Goal: Task Accomplishment & Management: Complete application form

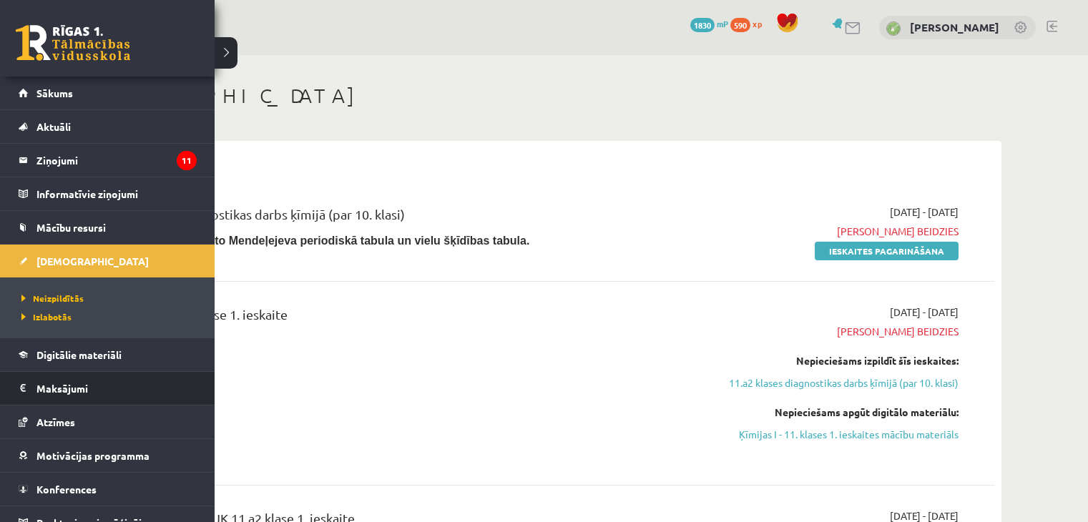
scroll to position [644, 0]
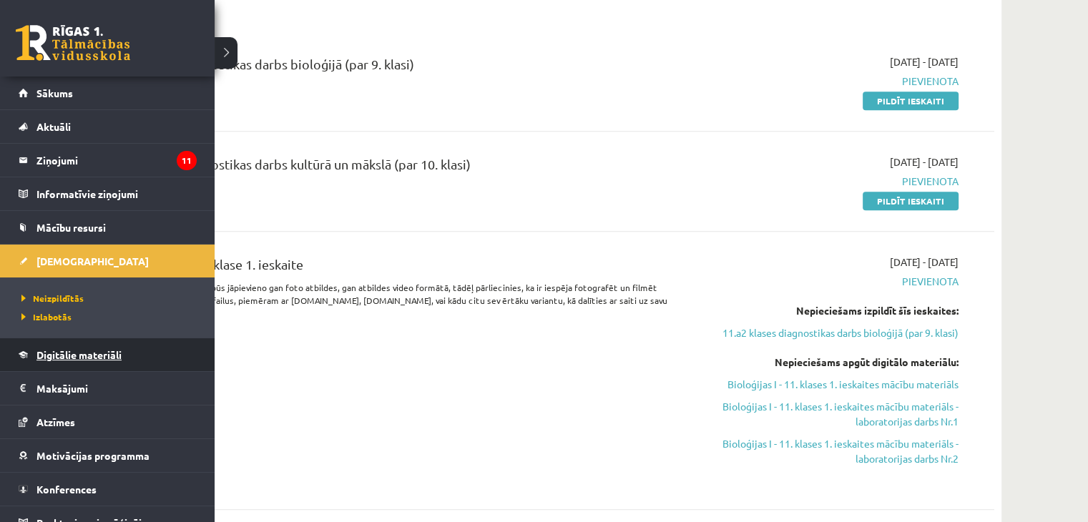
click at [112, 344] on link "Digitālie materiāli" at bounding box center [108, 354] width 178 height 33
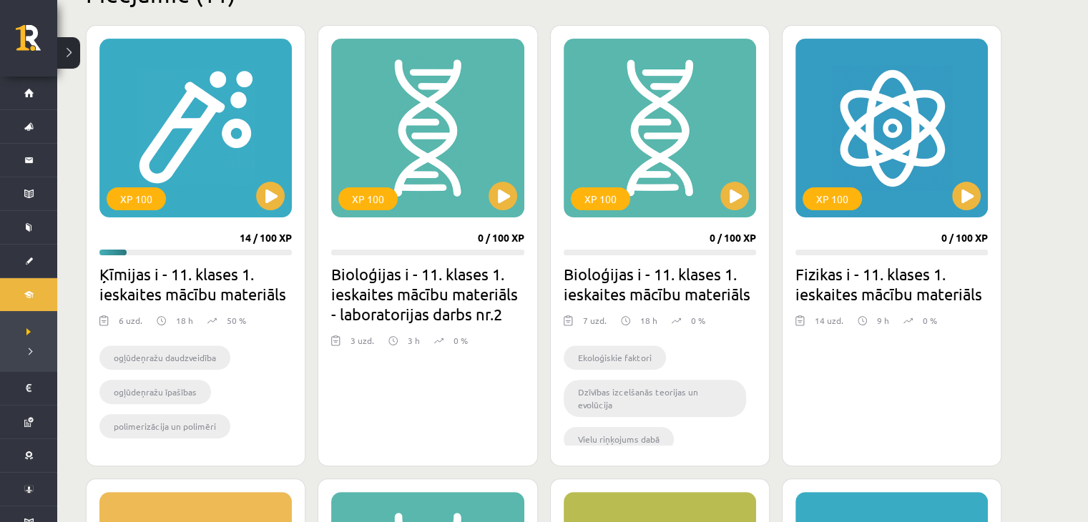
scroll to position [358, 0]
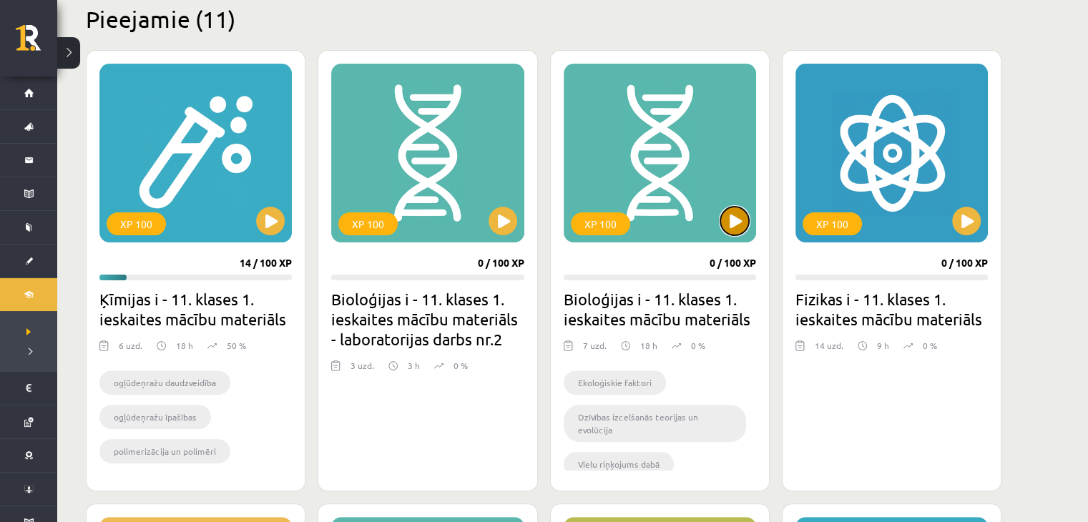
click at [739, 221] on button at bounding box center [734, 221] width 29 height 29
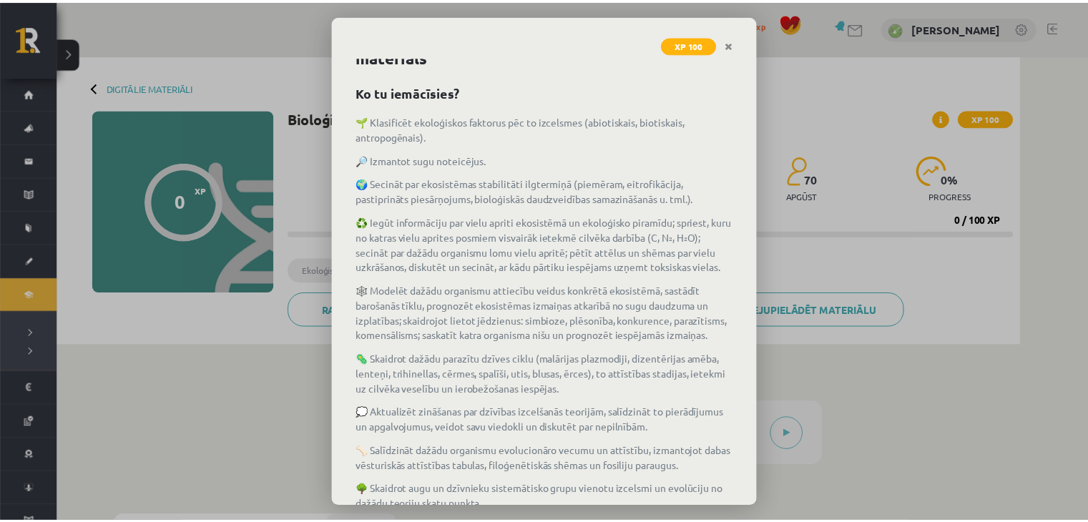
scroll to position [156, 0]
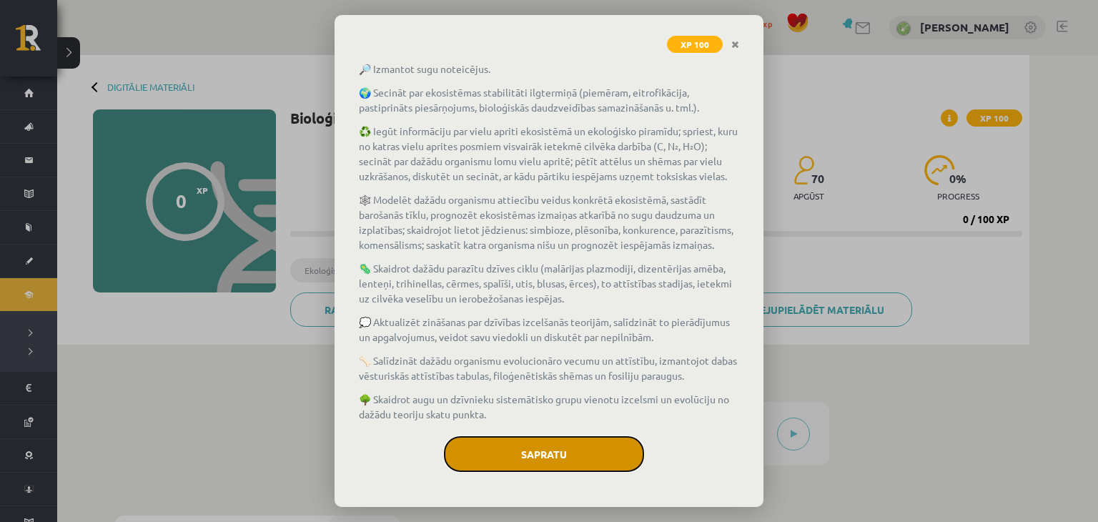
click at [514, 452] on button "Sapratu" at bounding box center [544, 454] width 200 height 36
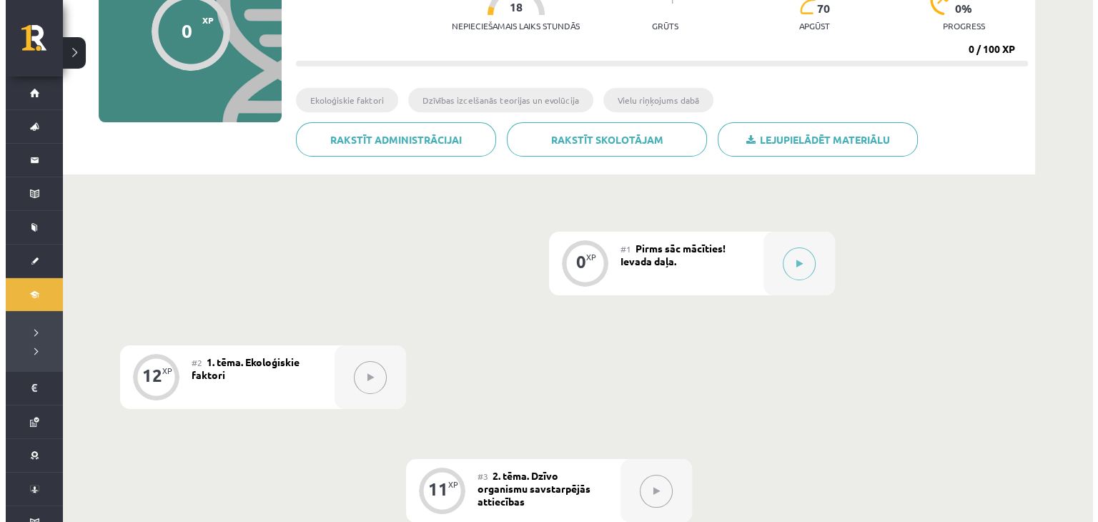
scroll to position [215, 0]
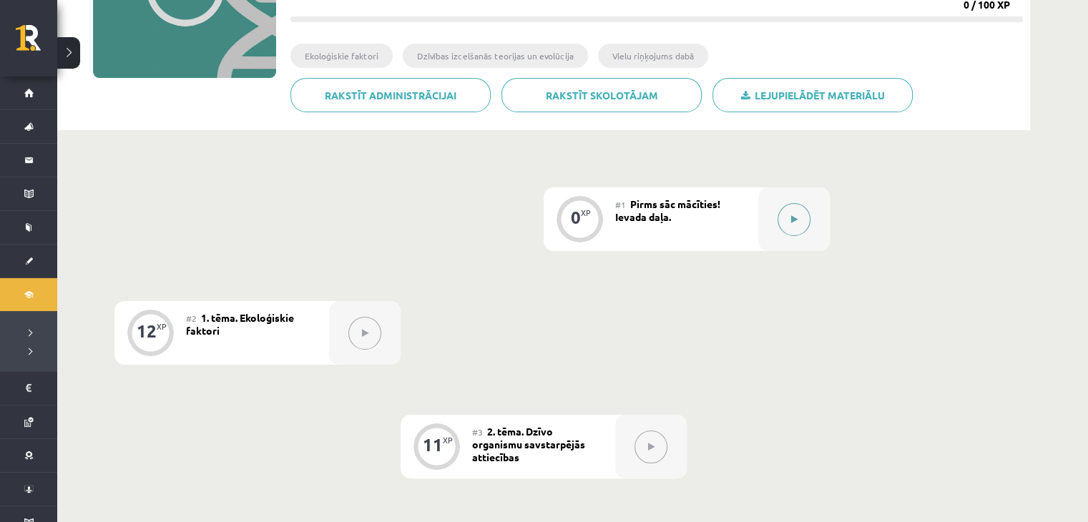
click at [793, 225] on button at bounding box center [793, 219] width 33 height 33
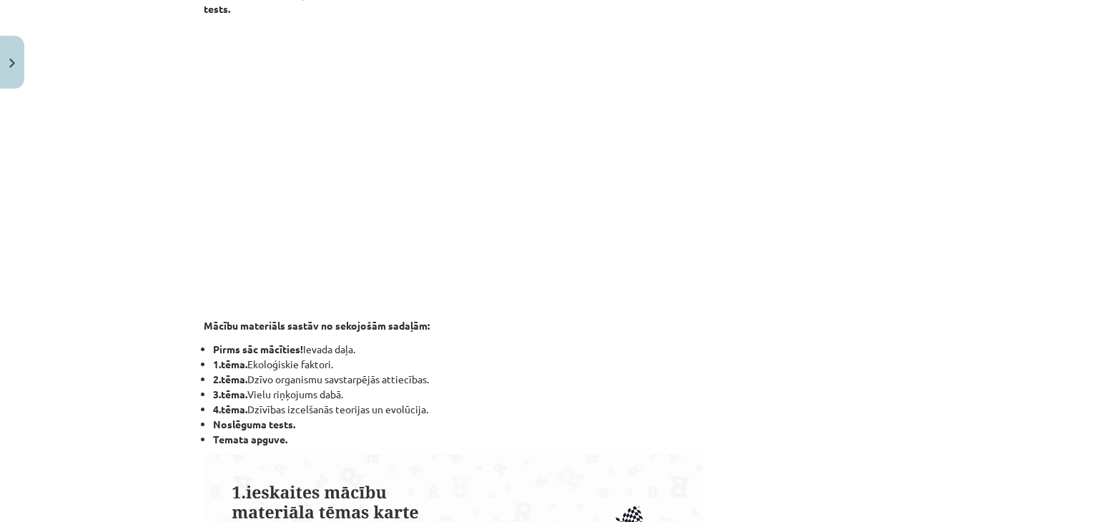
scroll to position [286, 0]
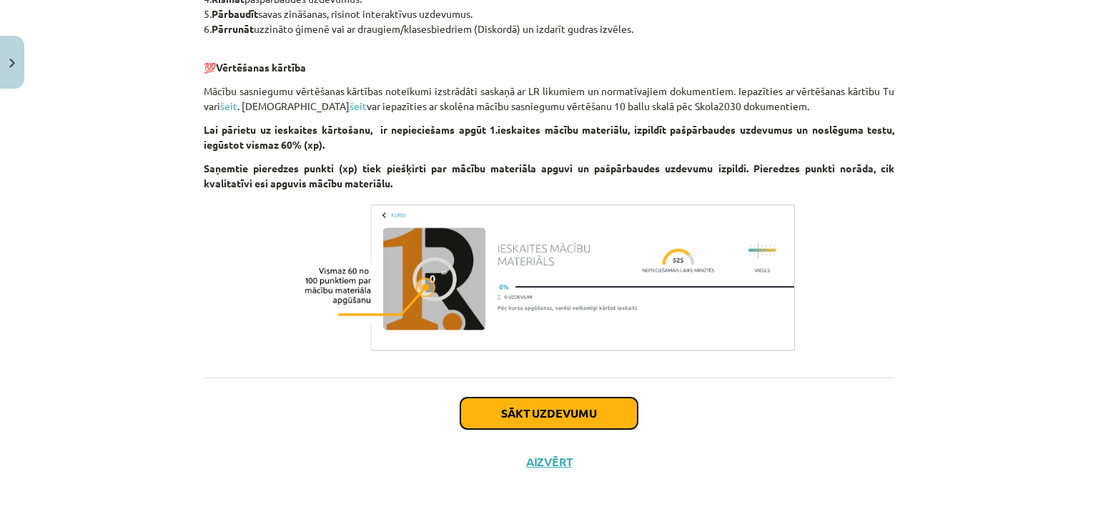
click at [534, 413] on button "Sākt uzdevumu" at bounding box center [548, 413] width 177 height 31
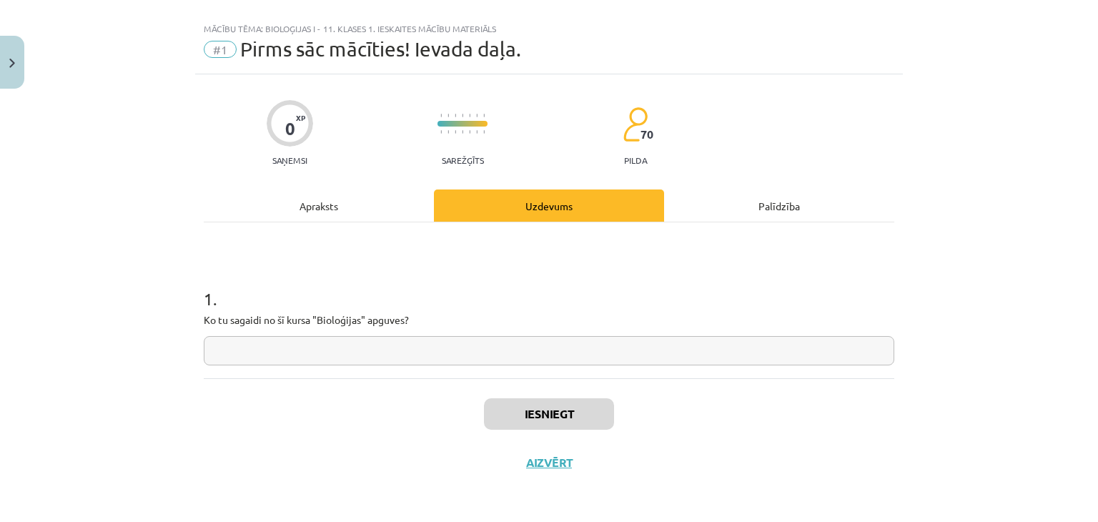
click at [503, 350] on input "text" at bounding box center [549, 350] width 691 height 29
type input "**********"
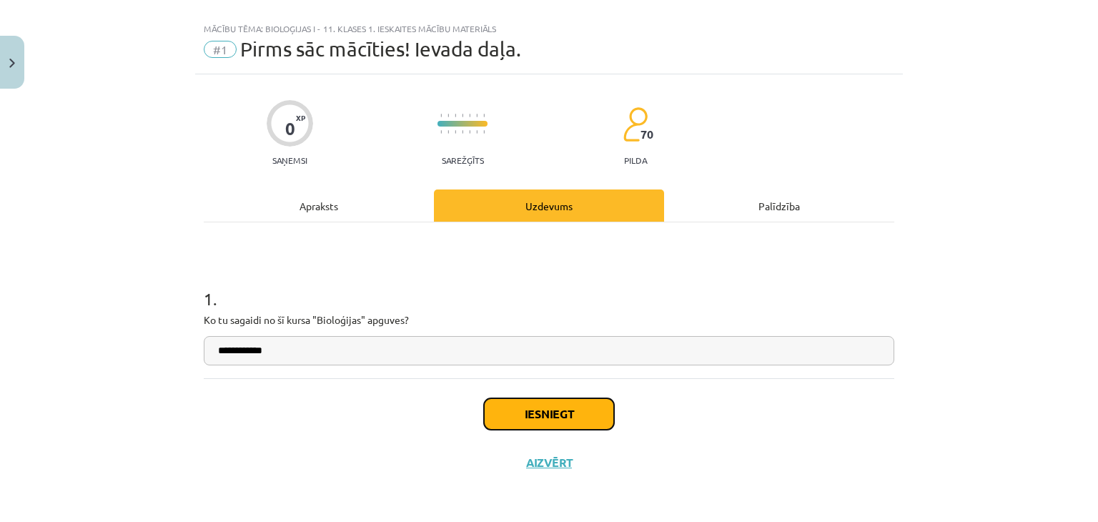
click at [561, 419] on button "Iesniegt" at bounding box center [549, 413] width 130 height 31
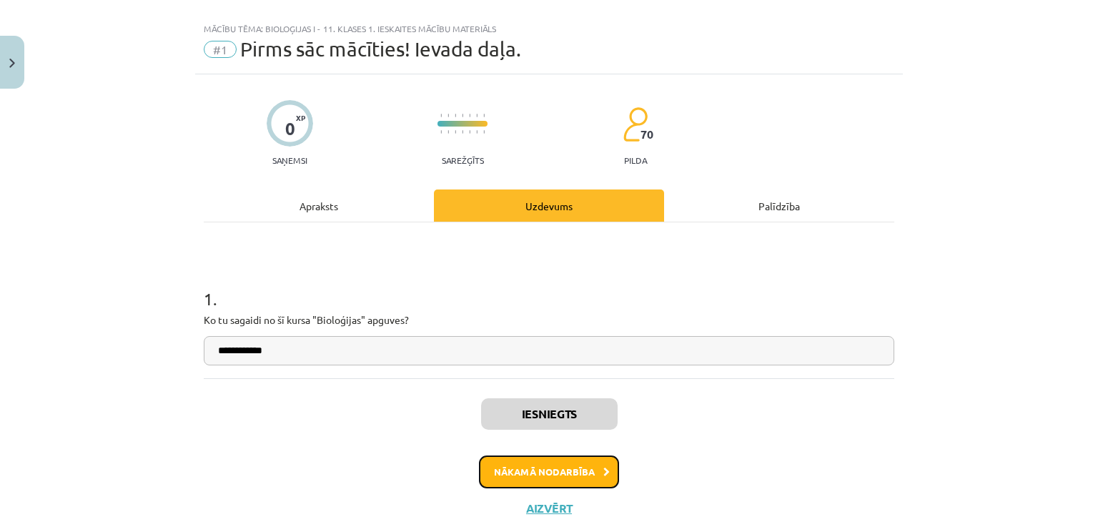
click at [576, 464] on button "Nākamā nodarbība" at bounding box center [549, 471] width 140 height 33
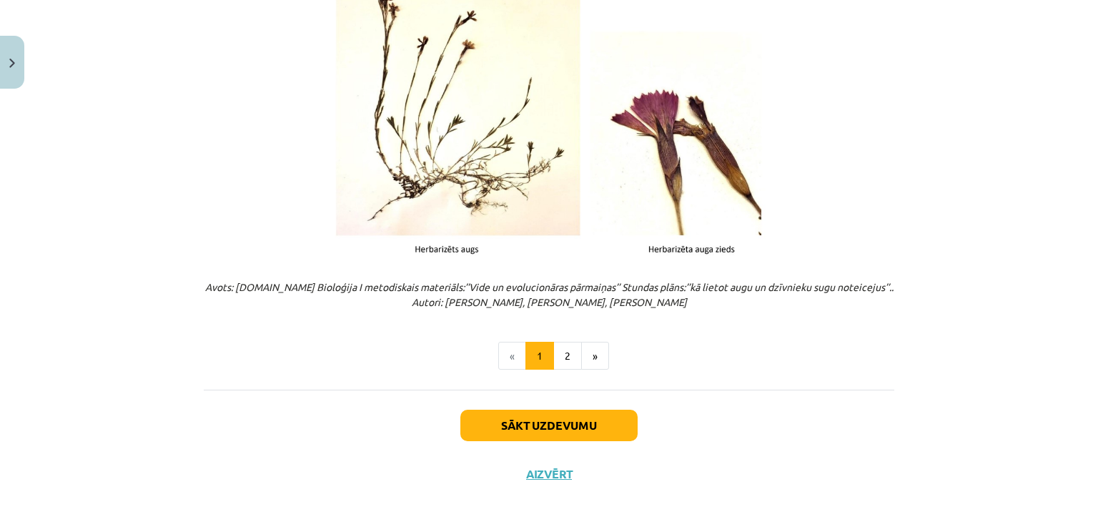
scroll to position [1810, 0]
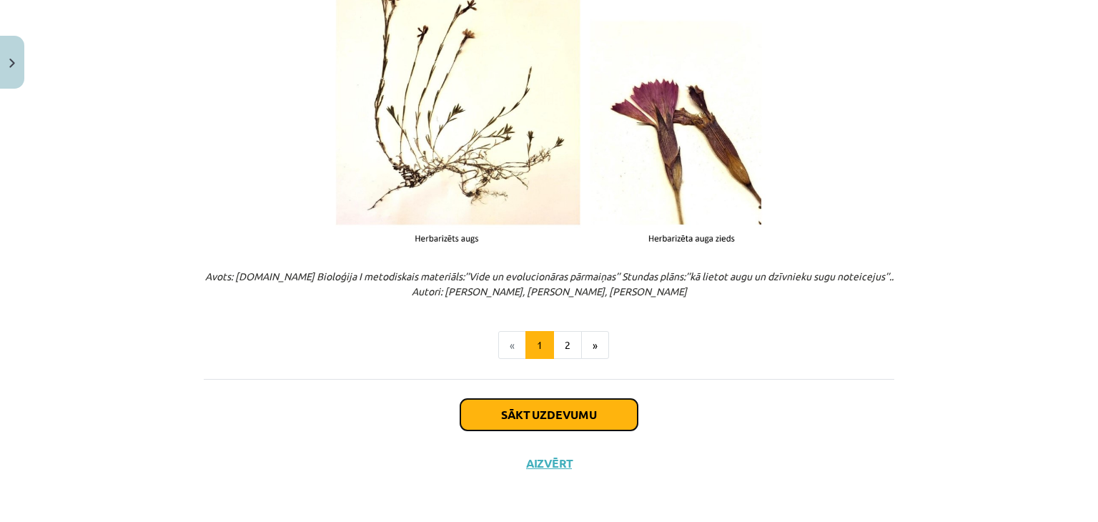
click at [564, 418] on button "Sākt uzdevumu" at bounding box center [548, 414] width 177 height 31
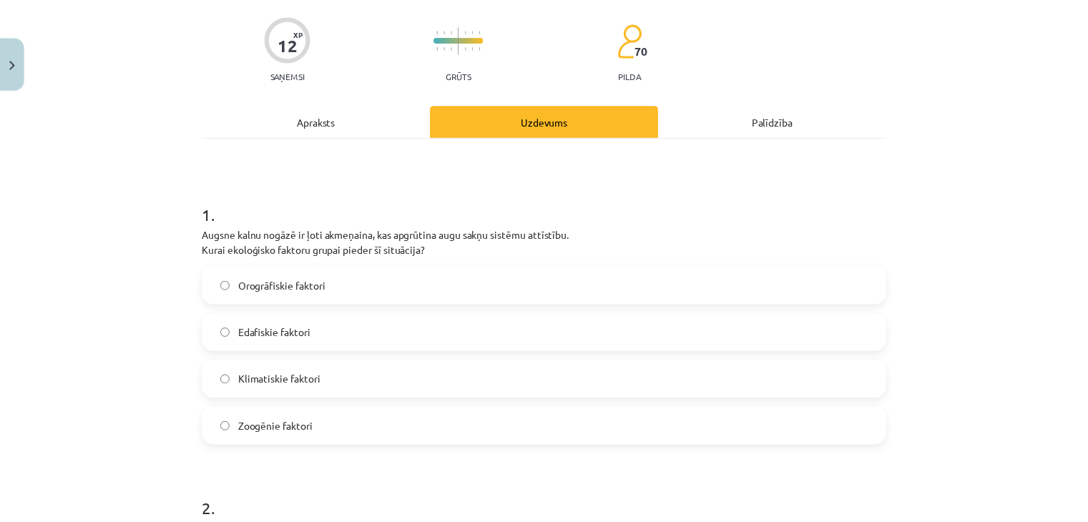
scroll to position [107, 0]
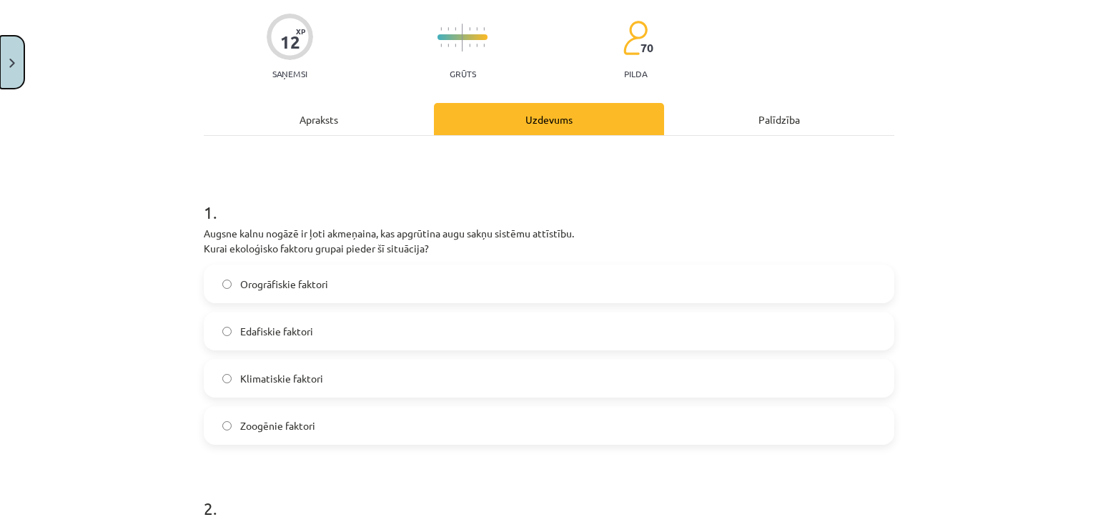
click at [11, 68] on button "Close" at bounding box center [12, 62] width 24 height 53
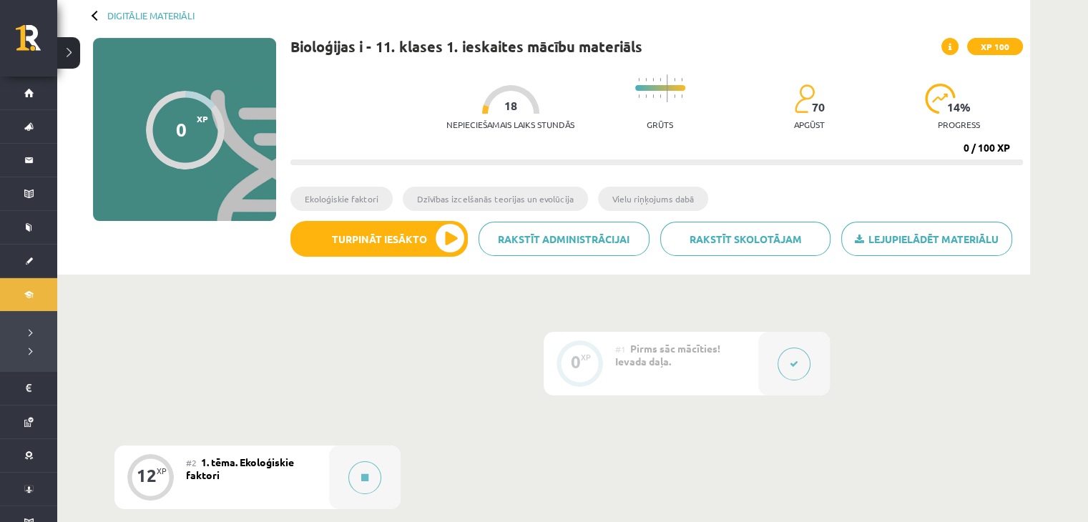
scroll to position [72, 0]
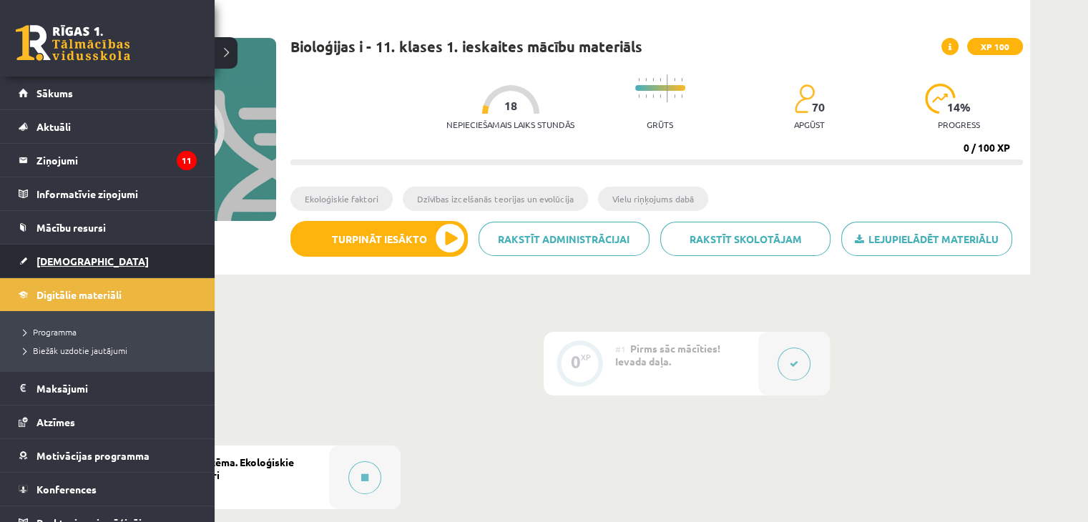
click at [58, 250] on link "[DEMOGRAPHIC_DATA]" at bounding box center [108, 261] width 178 height 33
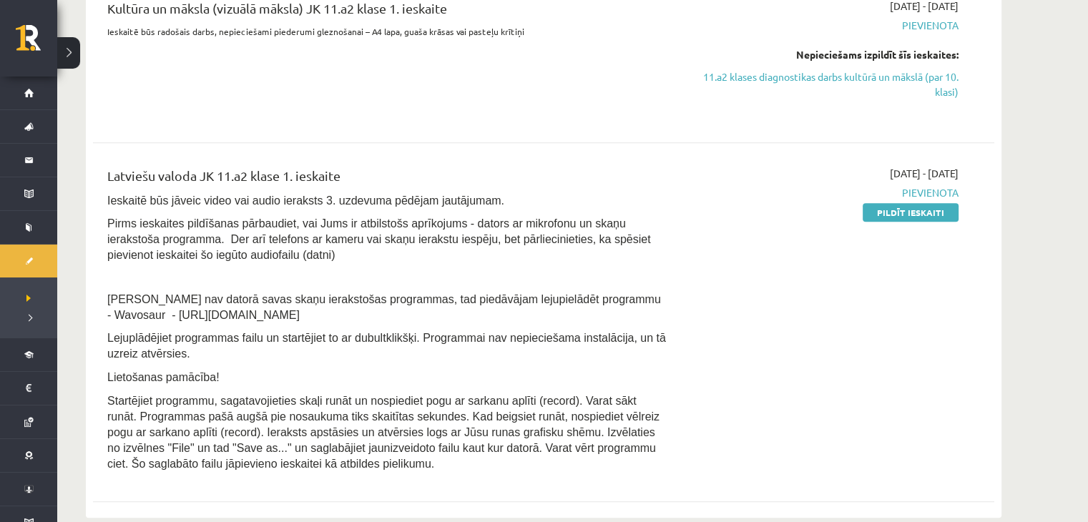
scroll to position [1216, 0]
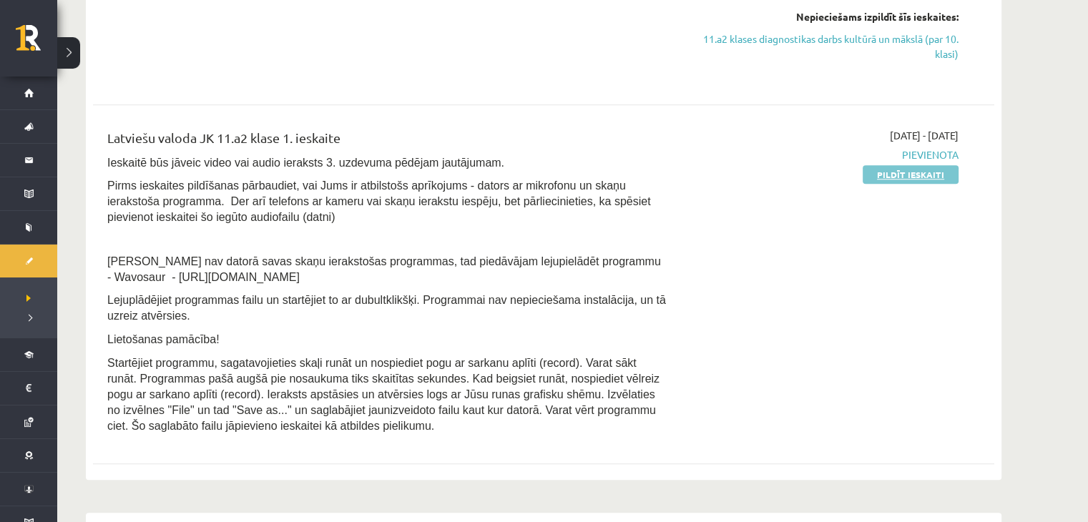
click at [918, 175] on link "Pildīt ieskaiti" at bounding box center [910, 174] width 96 height 19
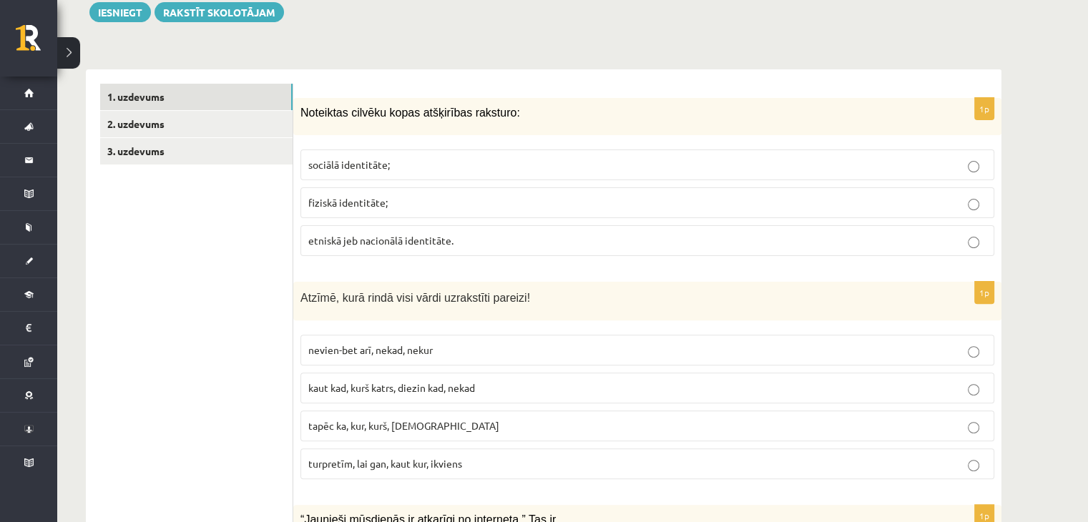
scroll to position [429, 0]
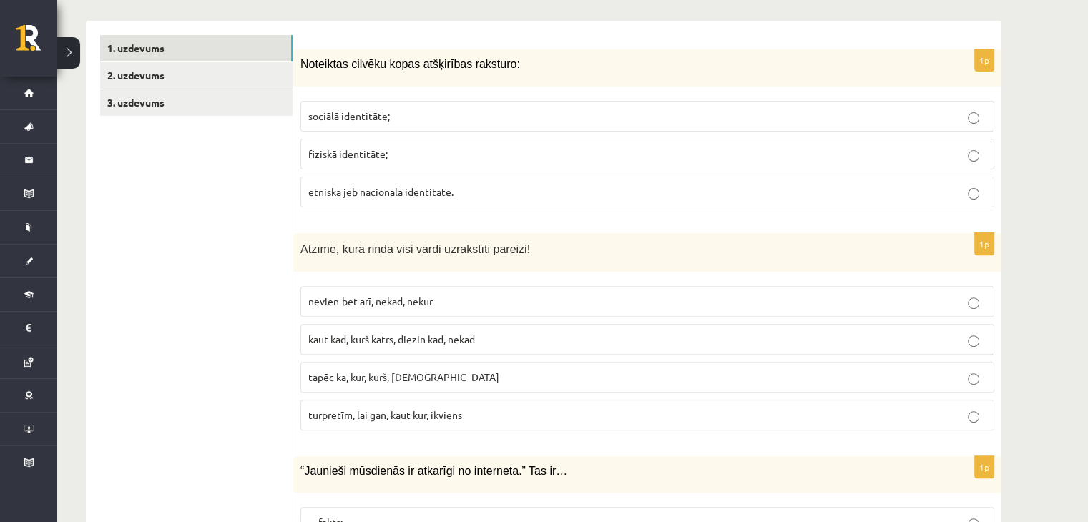
click at [506, 188] on p "etniskā jeb nacionālā identitāte." at bounding box center [647, 191] width 678 height 15
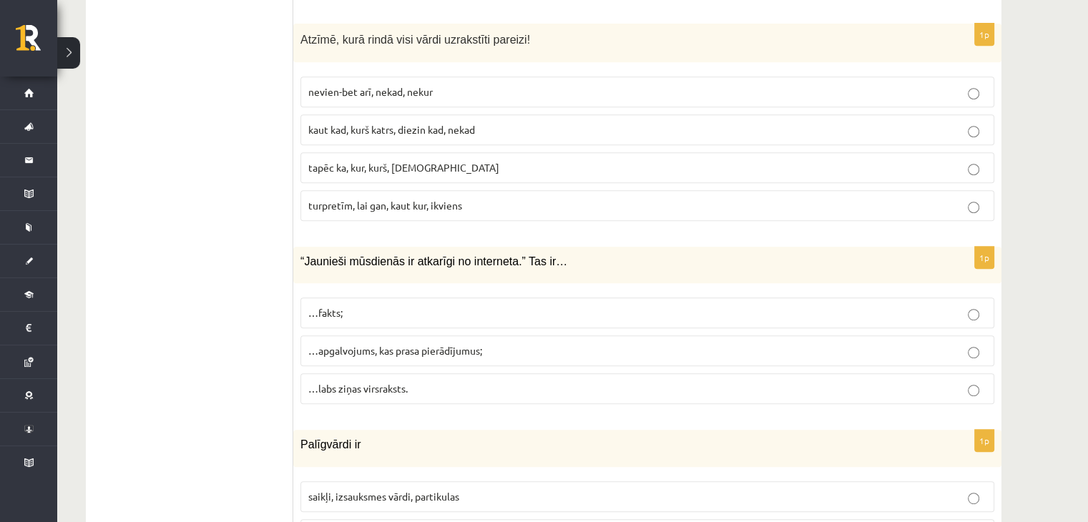
scroll to position [644, 0]
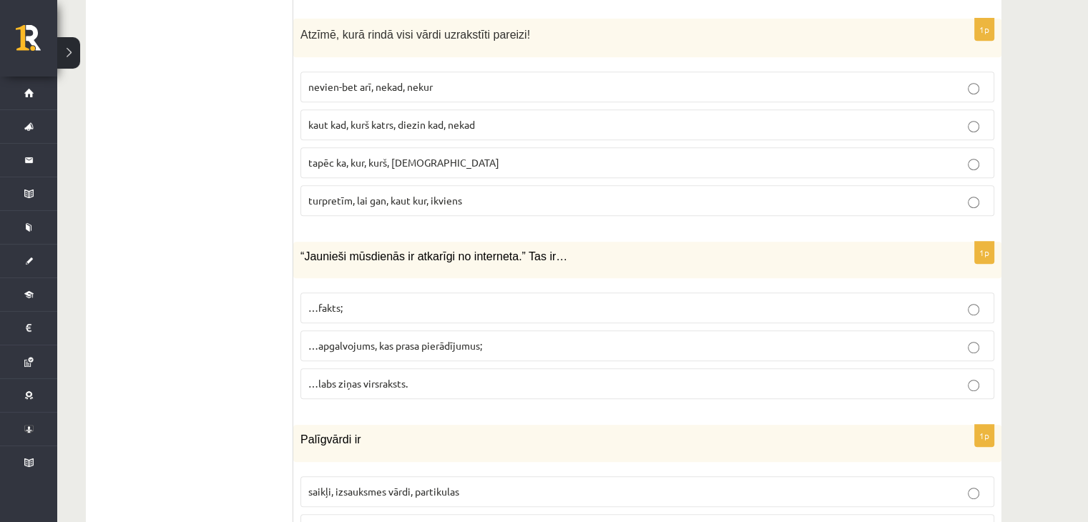
click at [335, 127] on span "kaut kad, kurš katrs, diezin kad, nekad" at bounding box center [391, 124] width 167 height 13
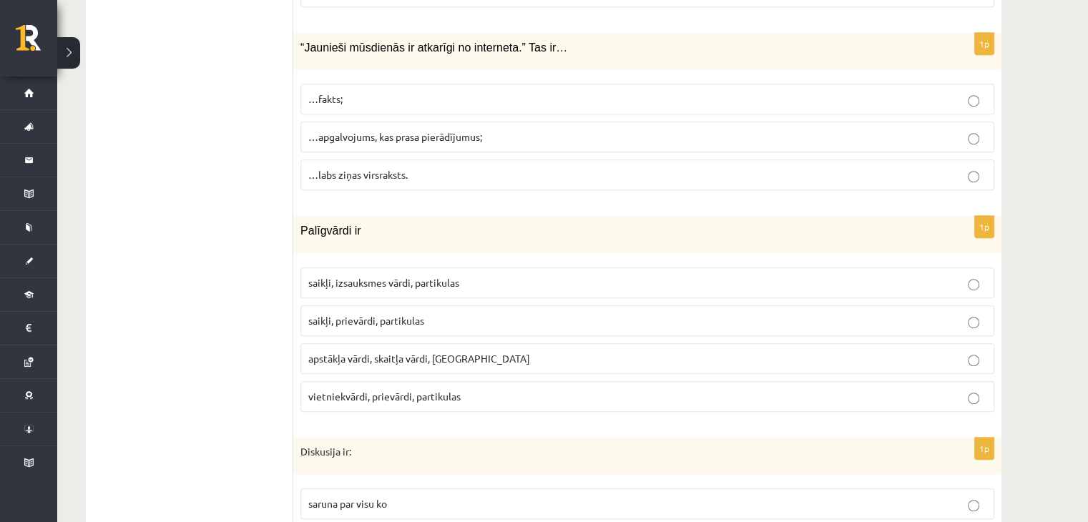
scroll to position [858, 0]
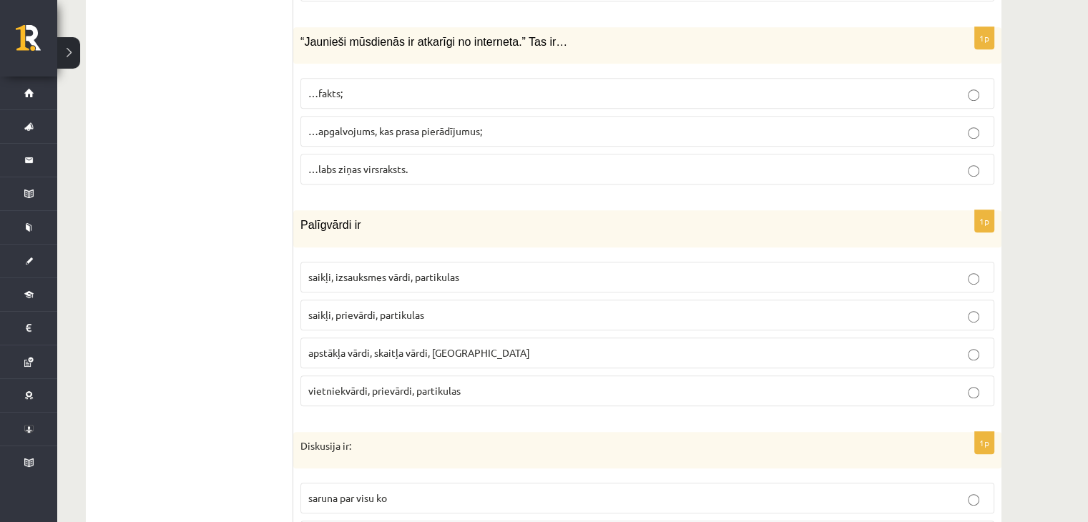
click at [343, 134] on span "…apgalvojums, kas prasa pierādījumus;" at bounding box center [395, 130] width 174 height 13
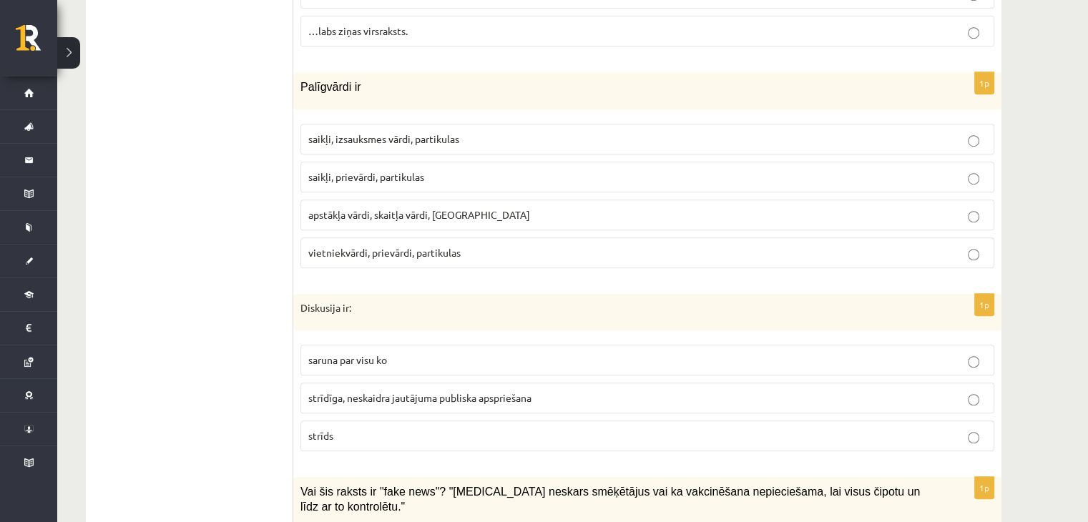
scroll to position [1001, 0]
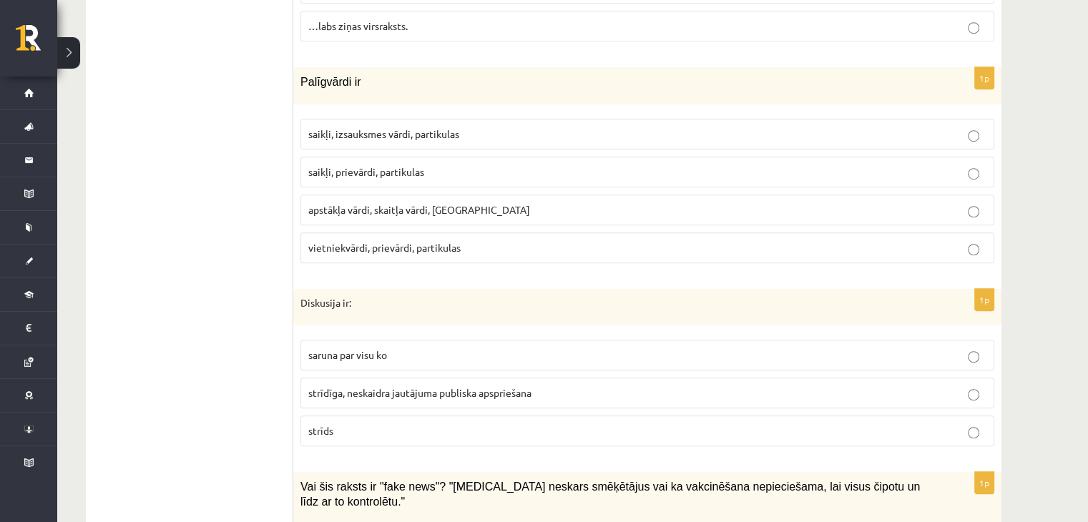
click at [339, 29] on p "…labs ziņas virsraksts." at bounding box center [647, 26] width 678 height 15
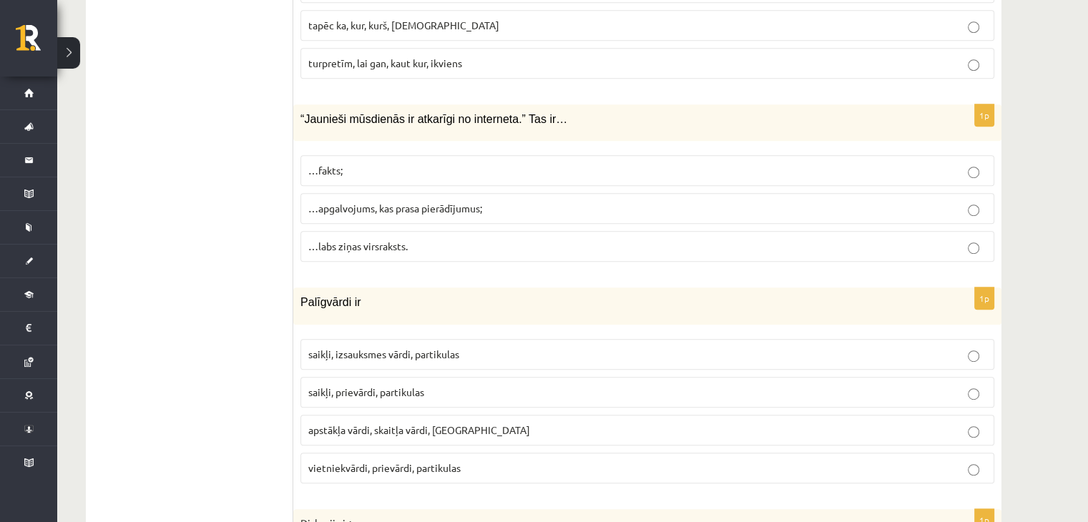
scroll to position [715, 0]
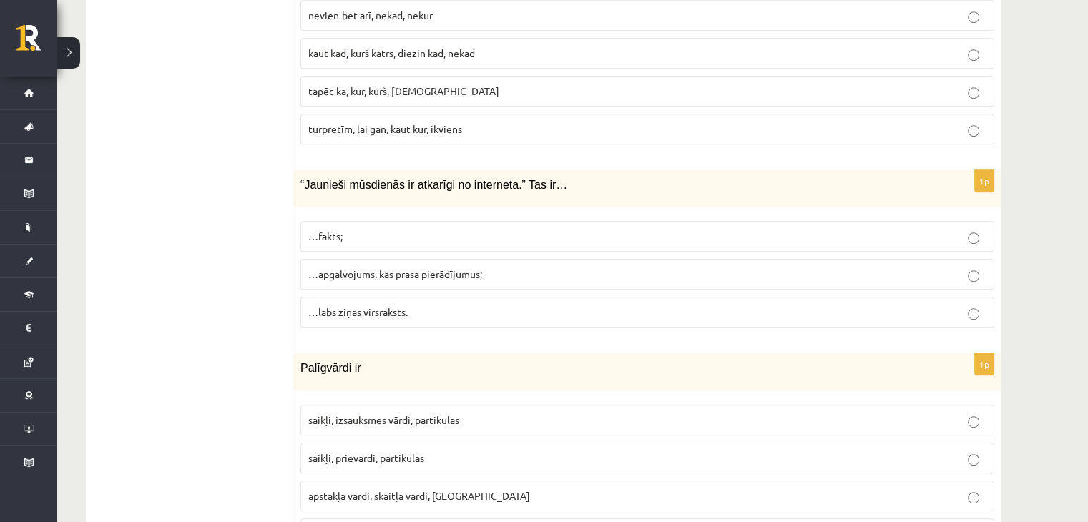
click at [337, 271] on span "…apgalvojums, kas prasa pierādījumus;" at bounding box center [395, 273] width 174 height 13
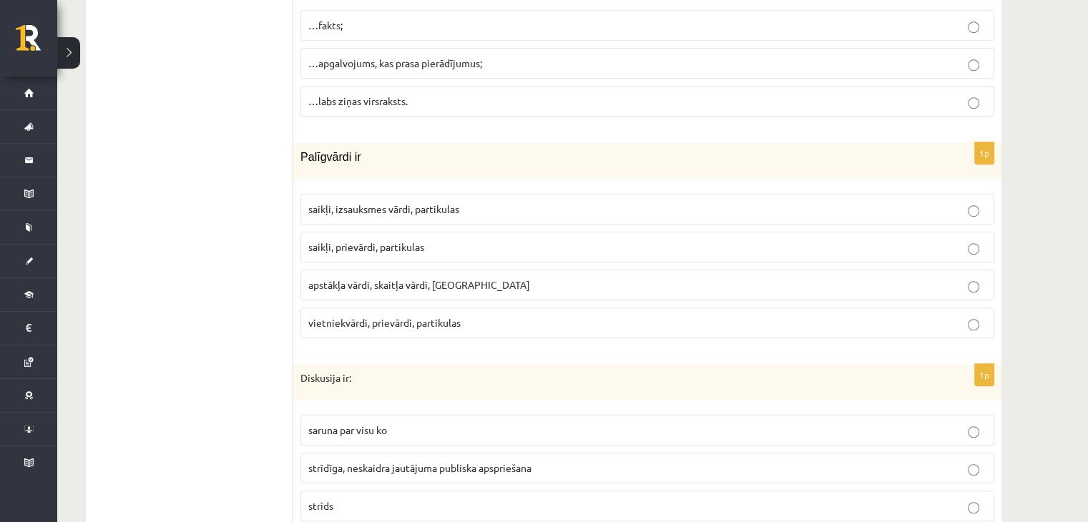
scroll to position [930, 0]
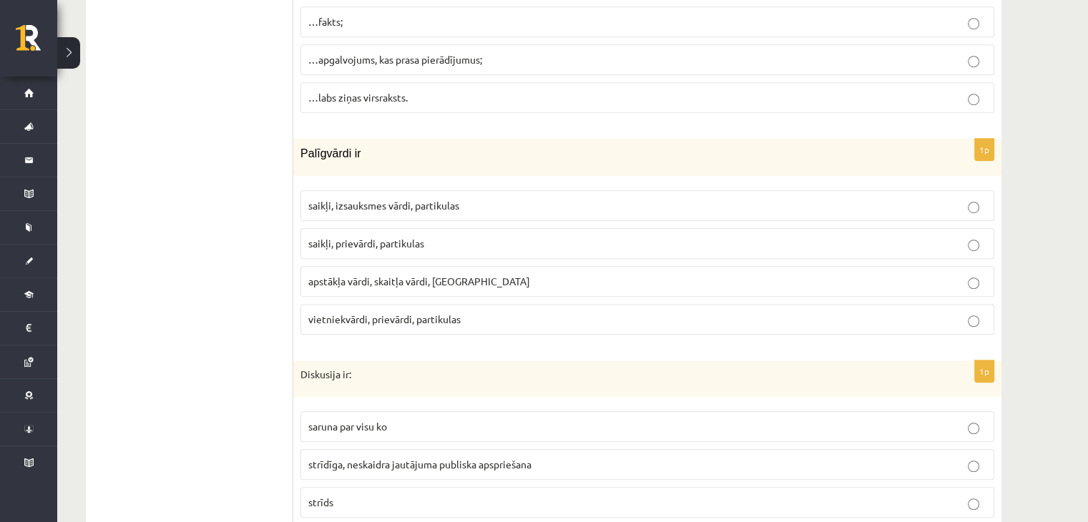
click at [325, 275] on span "apstākļa vārdi, skaitļa vārdi, saikļi" at bounding box center [419, 281] width 222 height 13
click at [358, 28] on label "…fakts;" at bounding box center [647, 21] width 694 height 31
click at [309, 199] on span "saikļi, izsauksmes vārdi, partikulas" at bounding box center [383, 205] width 151 height 13
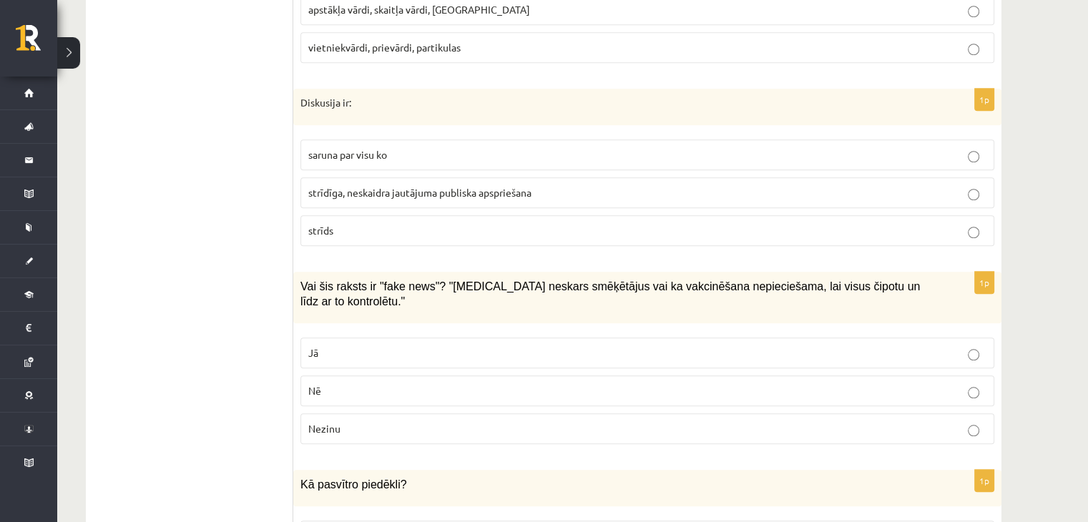
scroll to position [1216, 0]
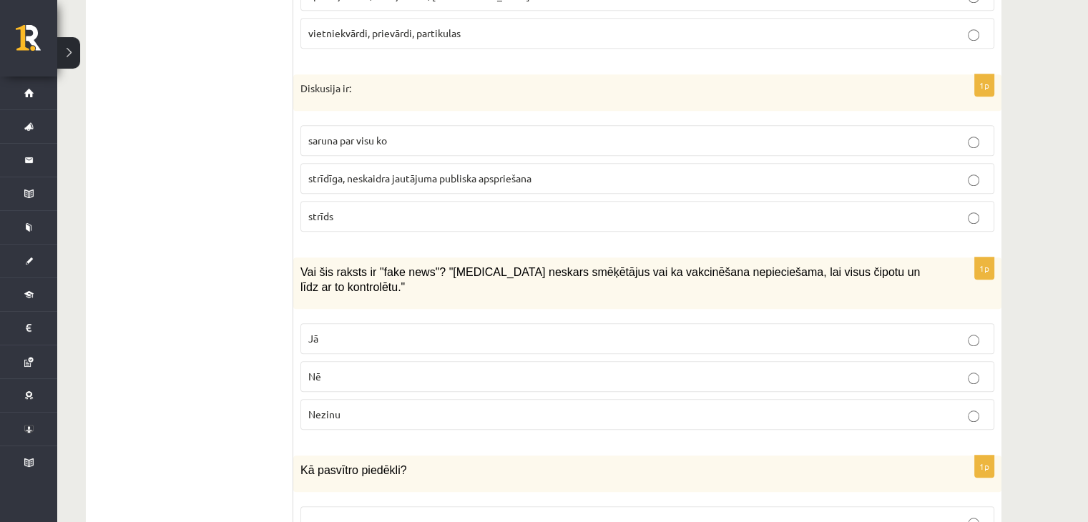
click at [398, 172] on span "strīdīga, neskaidra jautājuma publiska apspriešana" at bounding box center [419, 178] width 223 height 13
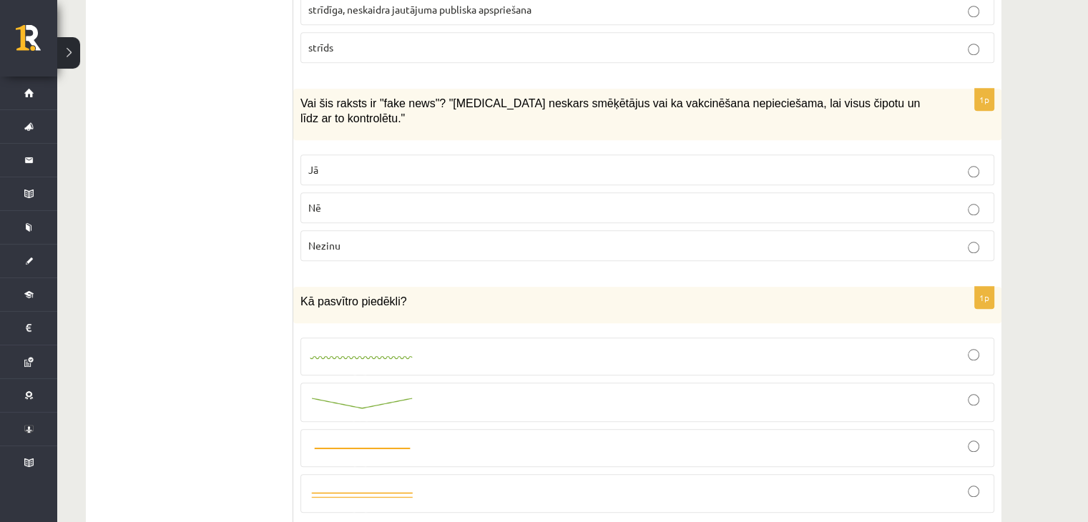
scroll to position [1430, 0]
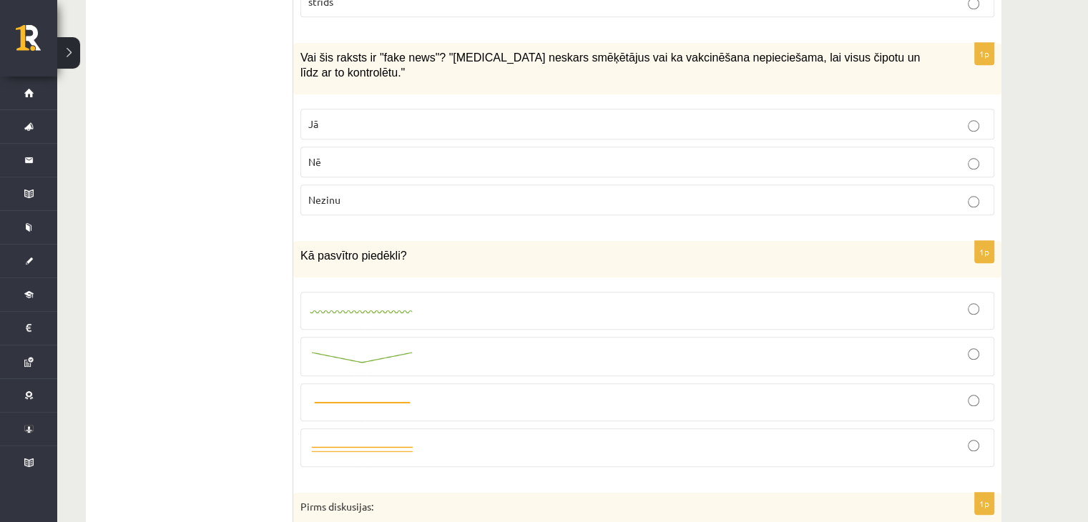
click at [360, 117] on p "Jā" at bounding box center [647, 124] width 678 height 15
click at [453, 345] on div at bounding box center [647, 357] width 678 height 24
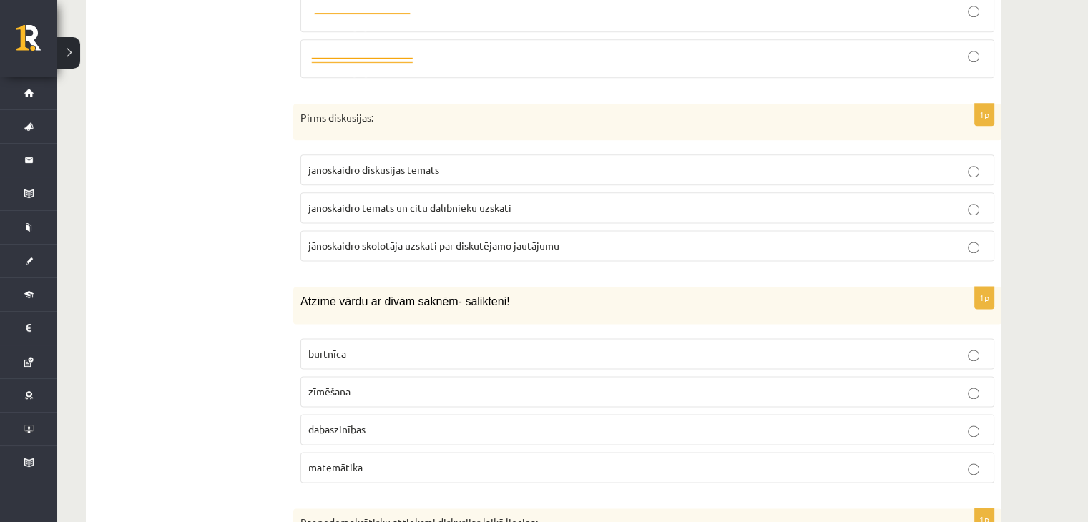
scroll to position [1788, 0]
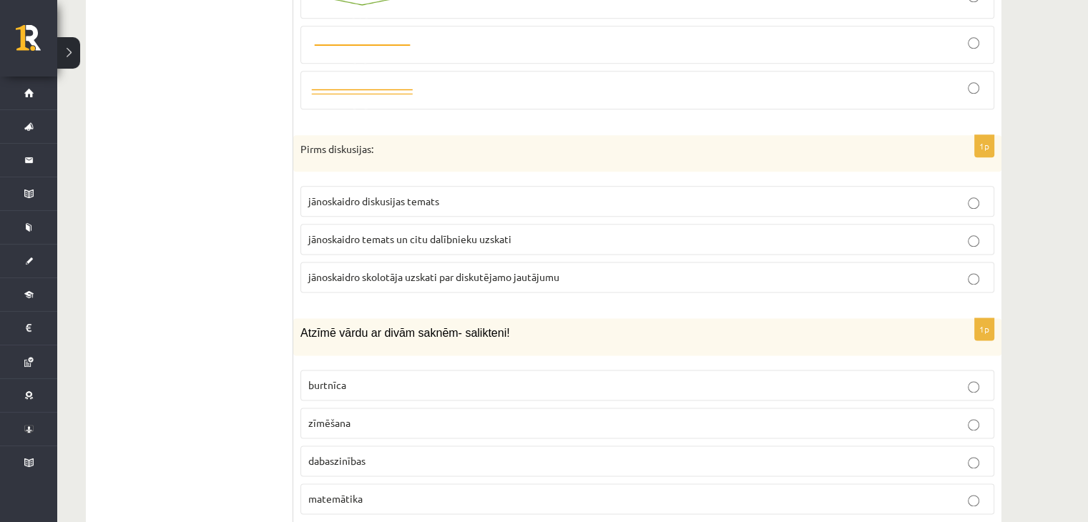
click at [375, 194] on span "jānoskaidro diskusijas temats" at bounding box center [373, 200] width 131 height 13
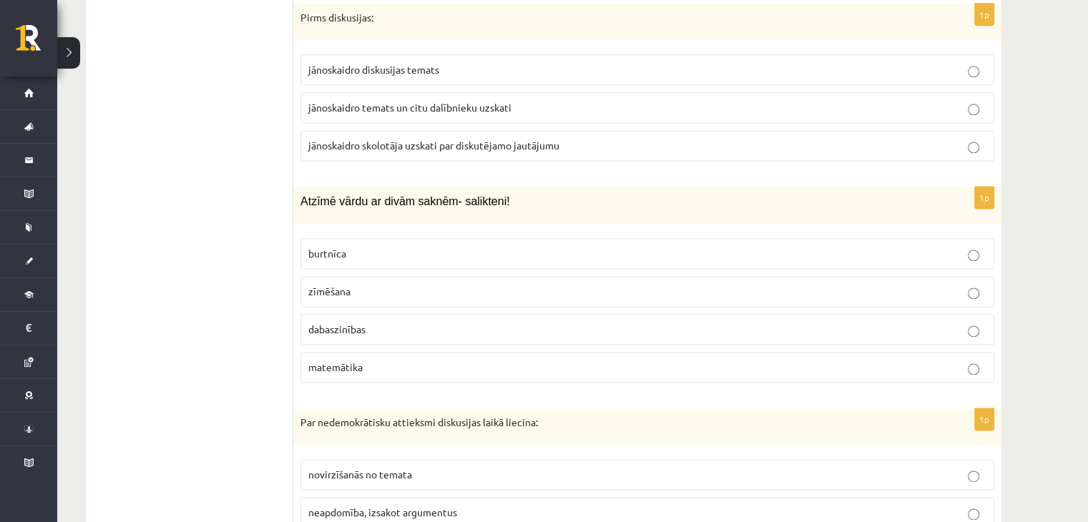
scroll to position [1931, 0]
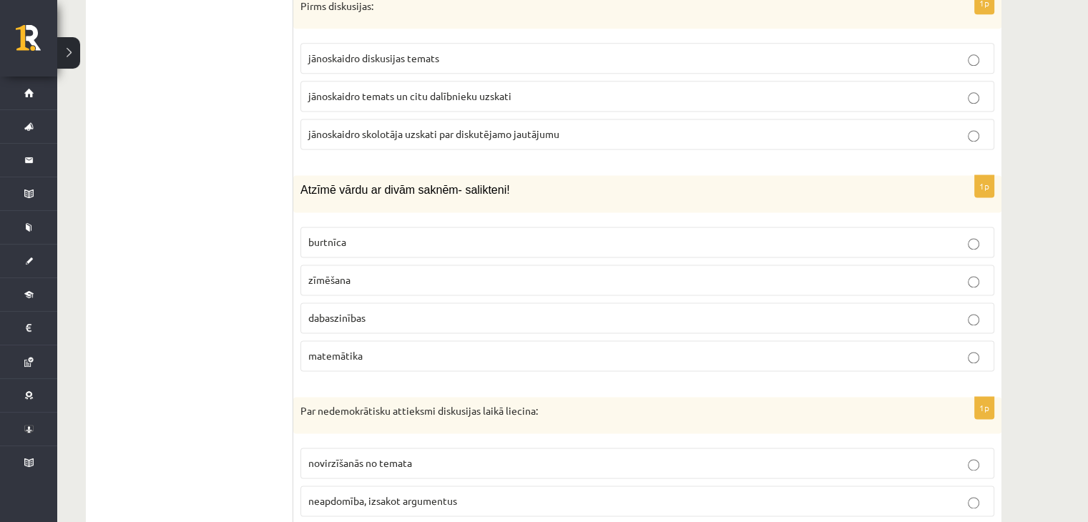
click at [329, 310] on p "dabaszinības" at bounding box center [647, 317] width 678 height 15
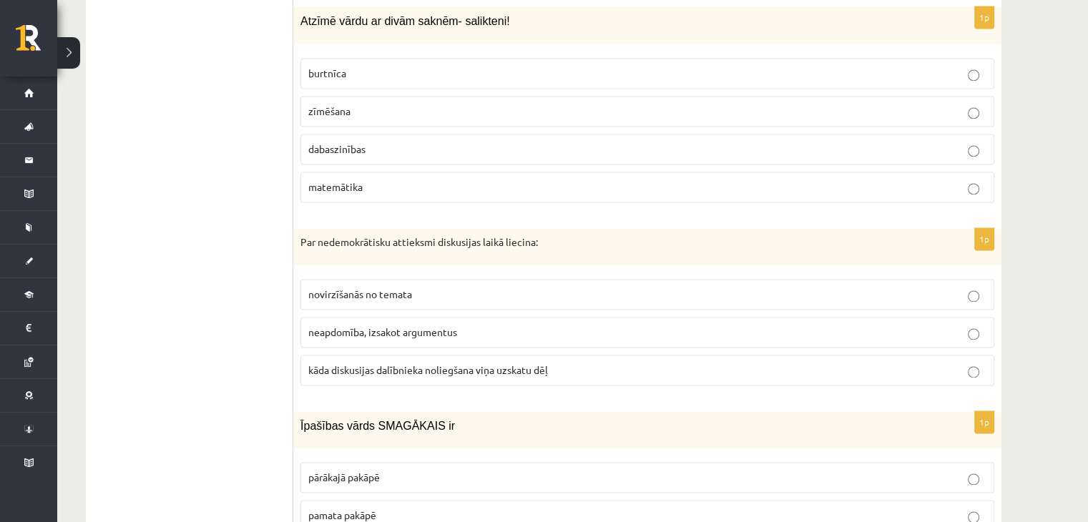
scroll to position [2145, 0]
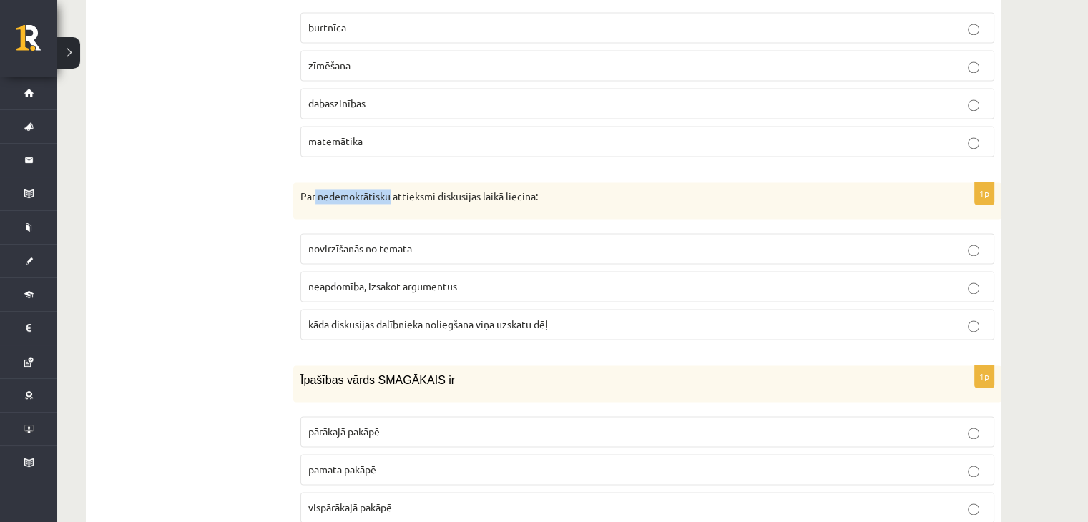
drag, startPoint x: 315, startPoint y: 169, endPoint x: 390, endPoint y: 168, distance: 75.8
click at [390, 189] on p "Par nedemokrātisku attieksmi diskusijas laikā liecina:" at bounding box center [611, 196] width 622 height 14
drag, startPoint x: 356, startPoint y: 305, endPoint x: 390, endPoint y: 273, distance: 46.6
click at [357, 317] on p "kāda diskusijas dalībnieka noliegšana viņa uzskatu dēļ" at bounding box center [647, 324] width 678 height 15
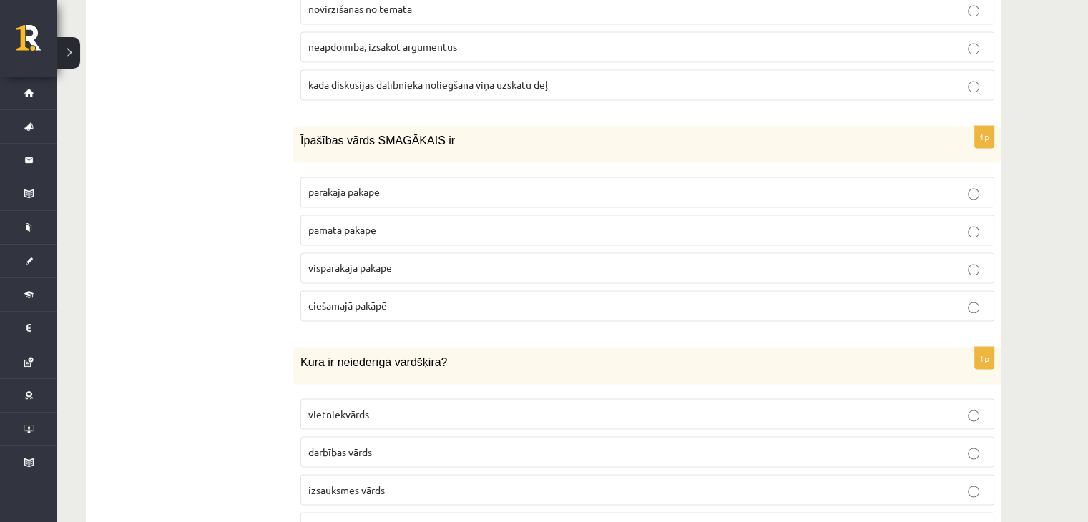
scroll to position [2360, 0]
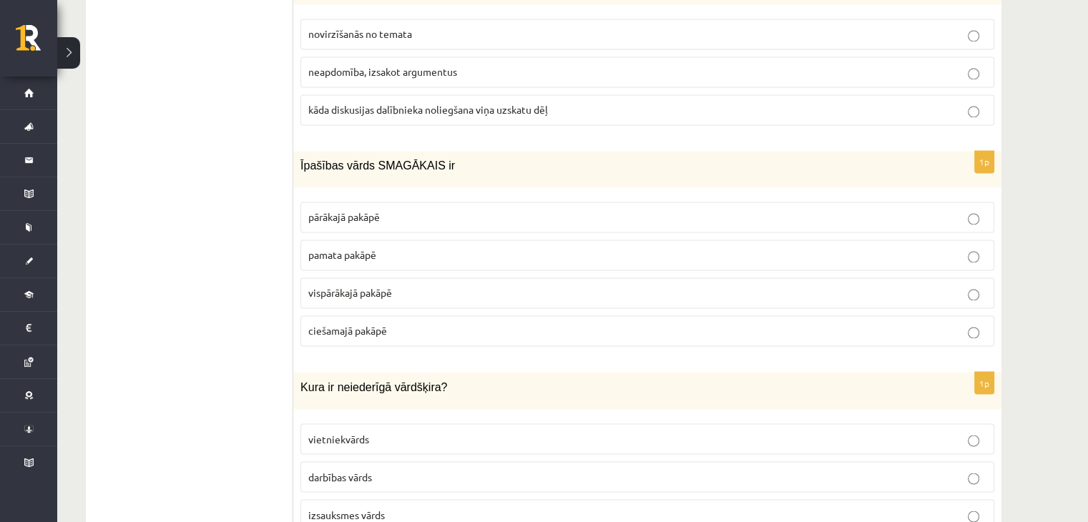
click at [358, 210] on span "pārākajā pakāpē" at bounding box center [344, 216] width 72 height 13
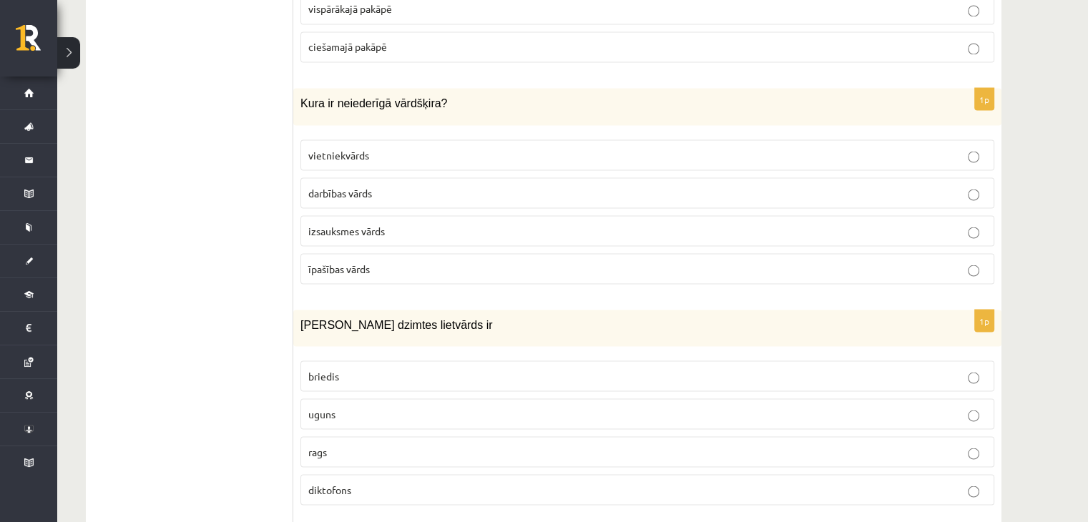
scroll to position [2646, 0]
click at [315, 222] on span "izsauksmes vārds" at bounding box center [346, 228] width 77 height 13
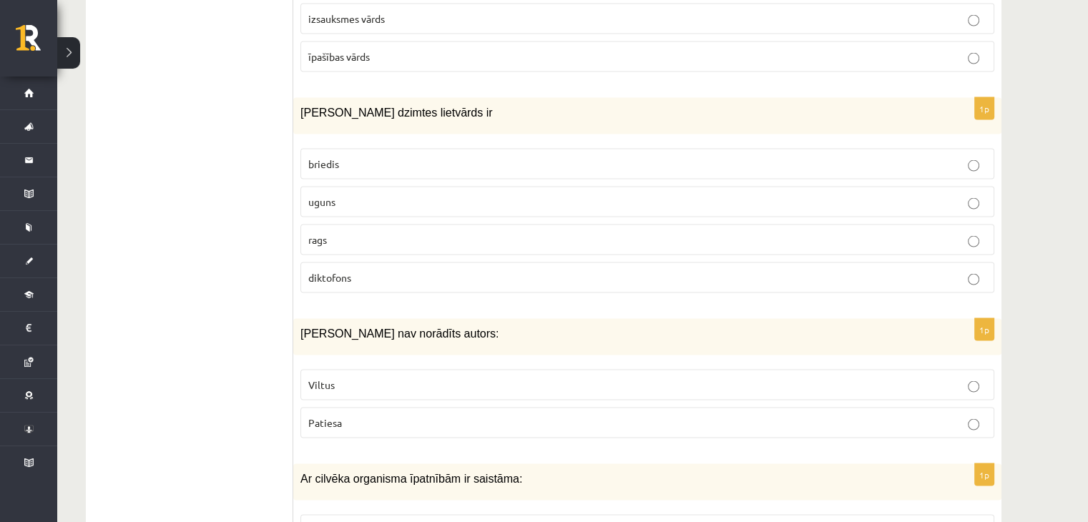
scroll to position [2860, 0]
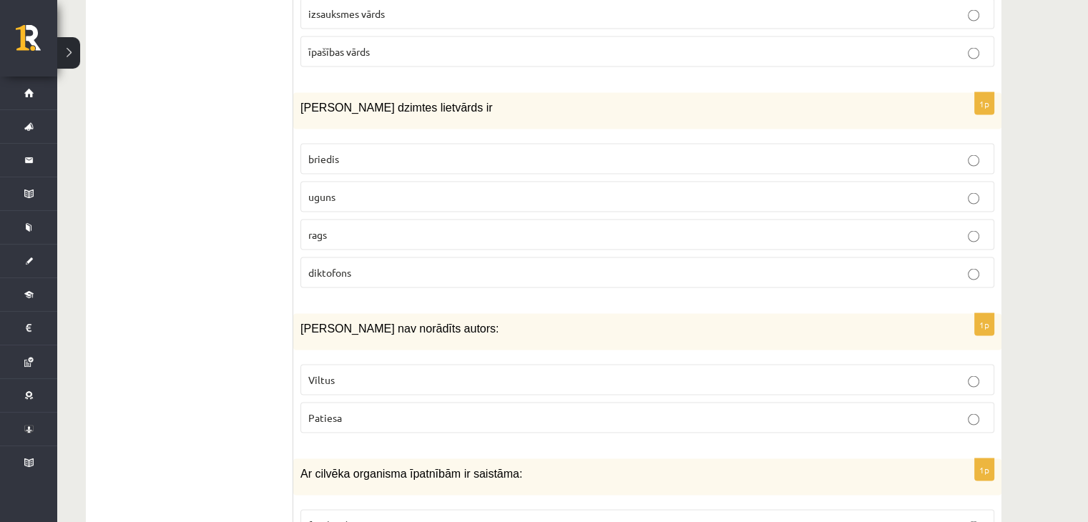
click at [306, 182] on label "uguns" at bounding box center [647, 197] width 694 height 31
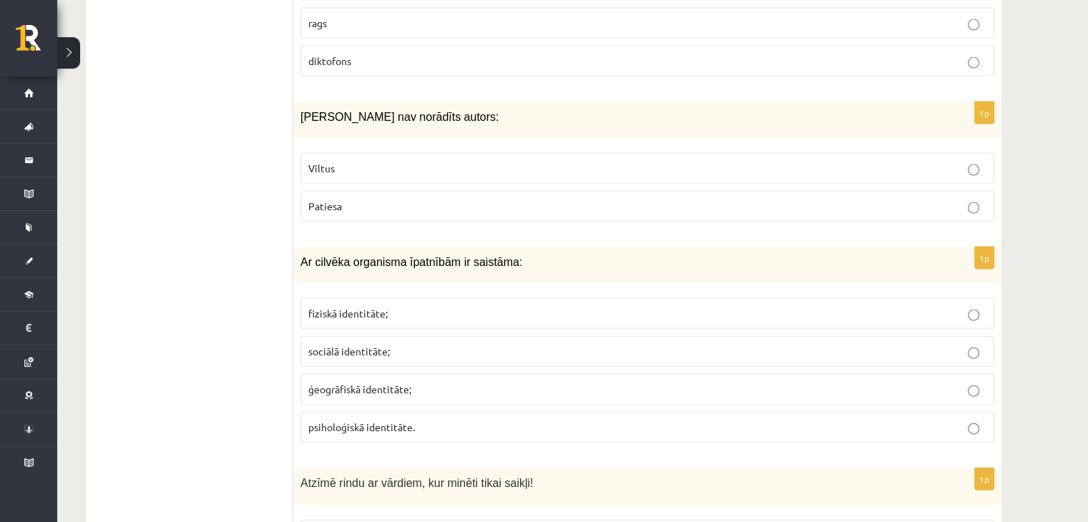
scroll to position [3075, 0]
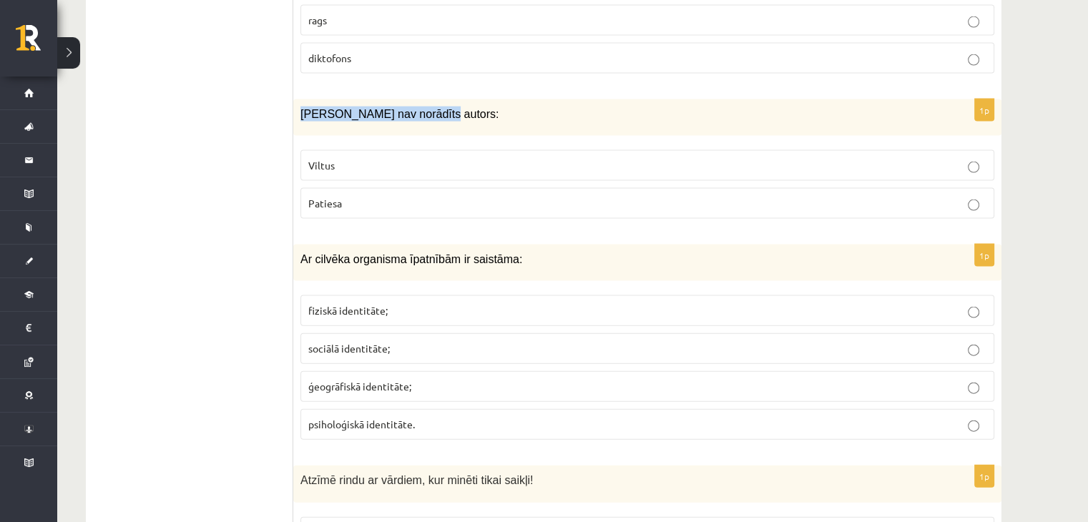
drag, startPoint x: 315, startPoint y: 77, endPoint x: 534, endPoint y: 81, distance: 219.5
click at [534, 99] on div "Ziņai nav norādīts autors:" at bounding box center [647, 117] width 708 height 36
drag, startPoint x: 300, startPoint y: 88, endPoint x: 321, endPoint y: 89, distance: 20.7
click at [321, 108] on span "Ziņai nav norādīts autors:" at bounding box center [399, 114] width 198 height 12
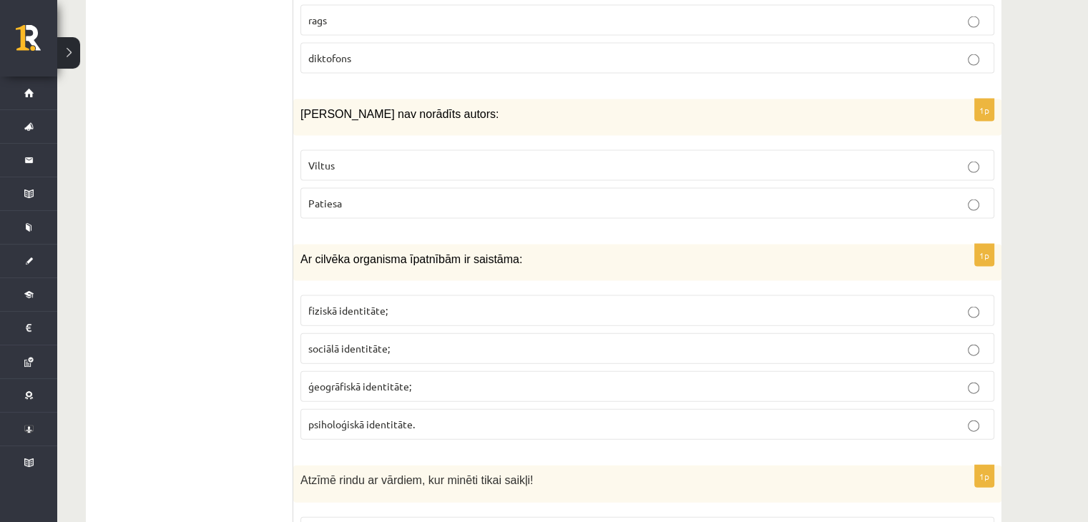
click at [372, 99] on div "Ziņai nav norādīts autors:" at bounding box center [647, 117] width 708 height 36
click at [359, 158] on p "Viltus" at bounding box center [647, 165] width 678 height 15
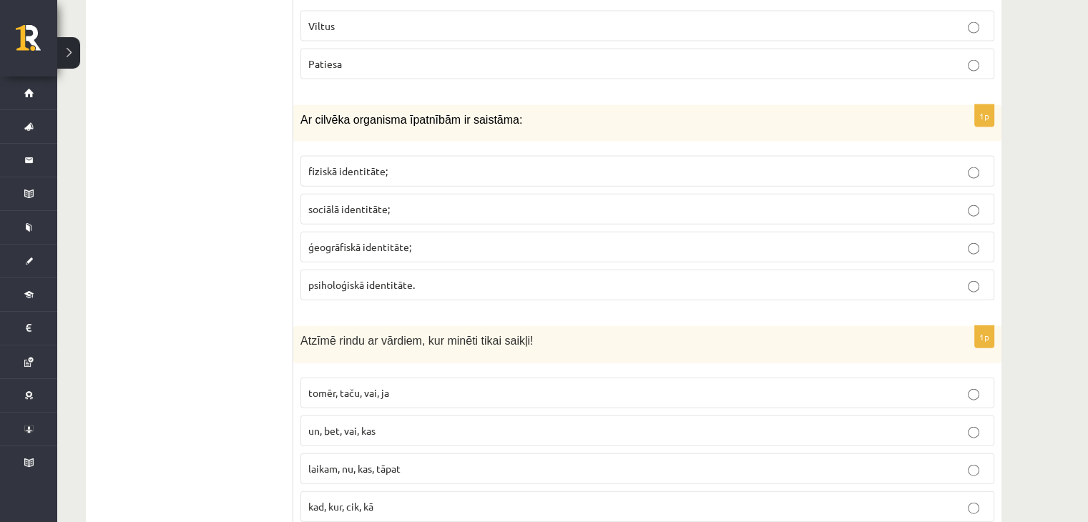
scroll to position [3218, 0]
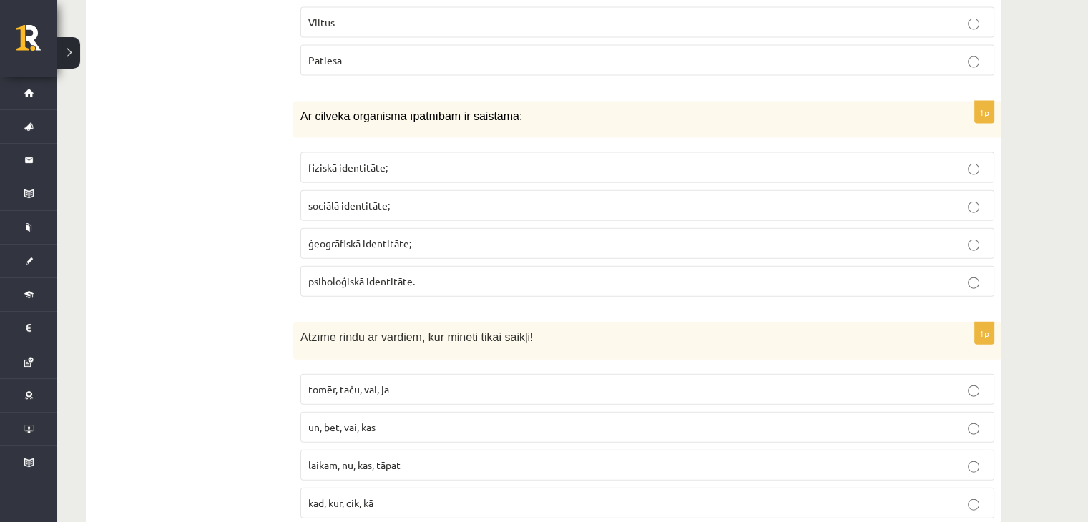
click at [347, 161] on span "fiziskā identitāte;" at bounding box center [347, 167] width 79 height 13
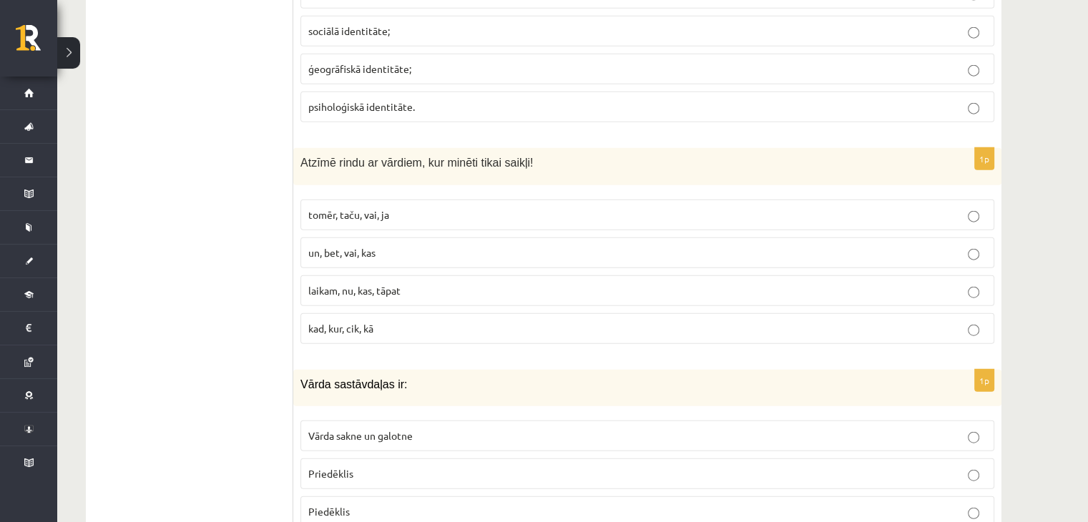
scroll to position [3432, 0]
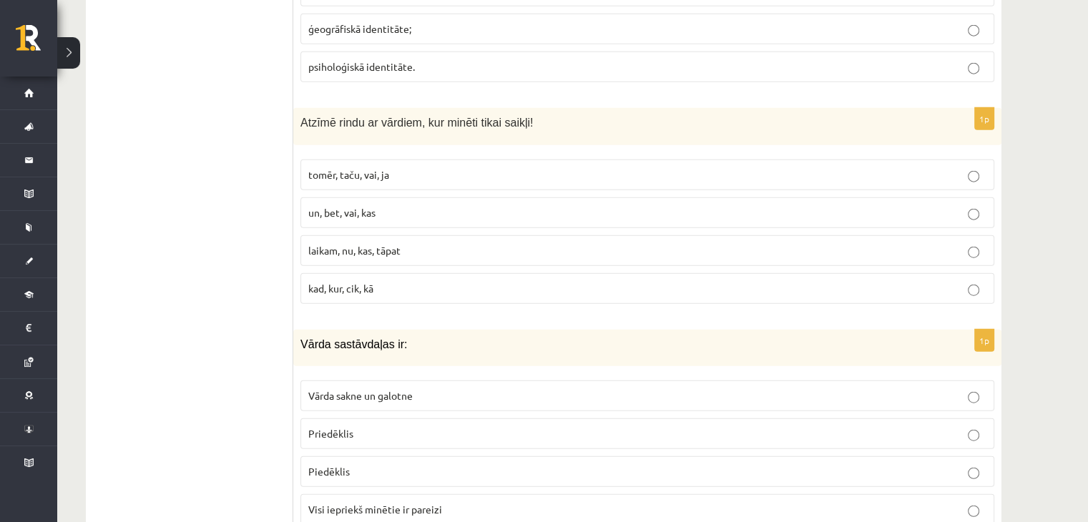
click at [308, 206] on span "un, bet, vai, kas" at bounding box center [341, 212] width 67 height 13
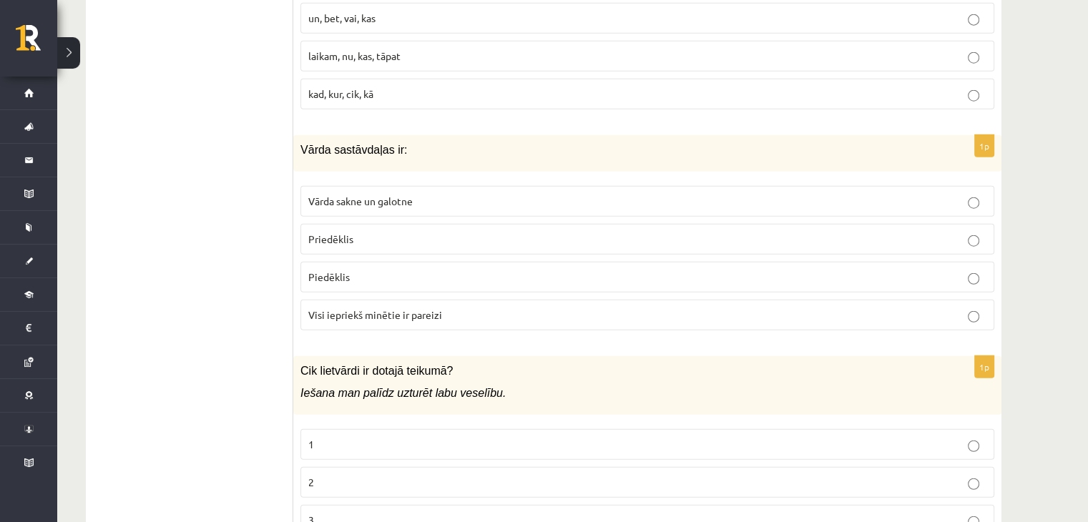
scroll to position [3647, 0]
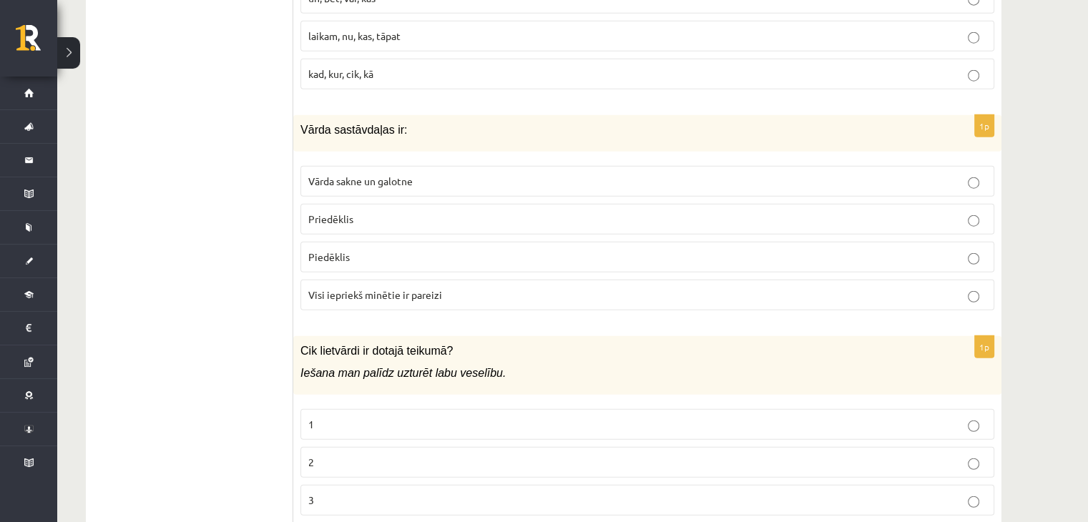
click at [358, 174] on p "Vārda sakne un galotne" at bounding box center [647, 181] width 678 height 15
click at [354, 288] on span "Visi iepriekš minētie ir pareizi" at bounding box center [375, 294] width 134 height 13
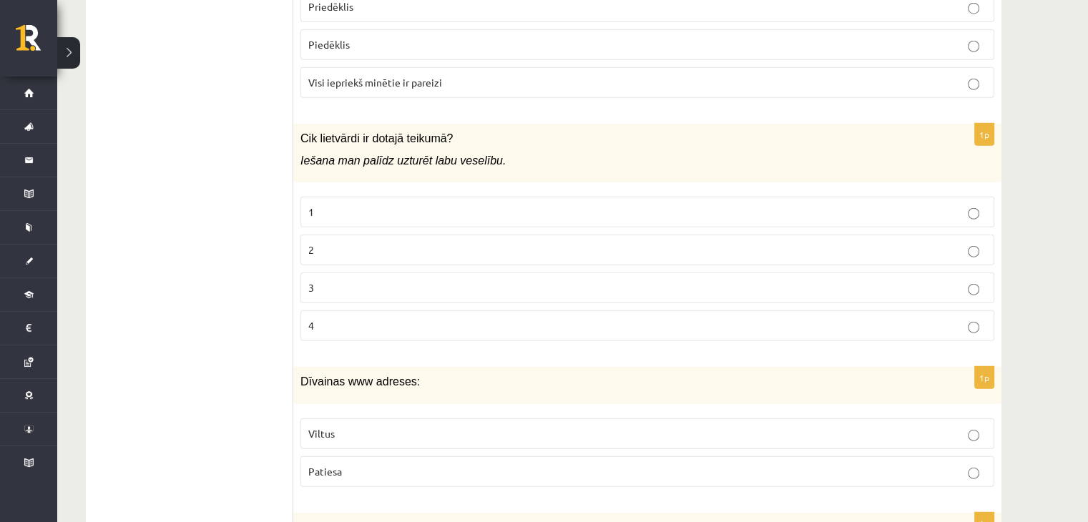
scroll to position [3861, 0]
click at [320, 240] on p "2" at bounding box center [647, 247] width 678 height 15
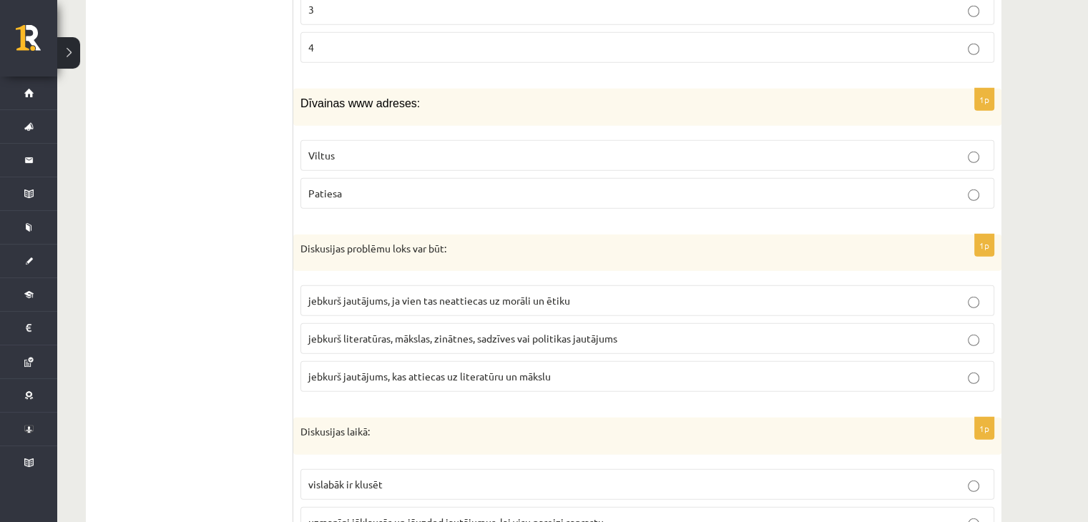
scroll to position [4147, 0]
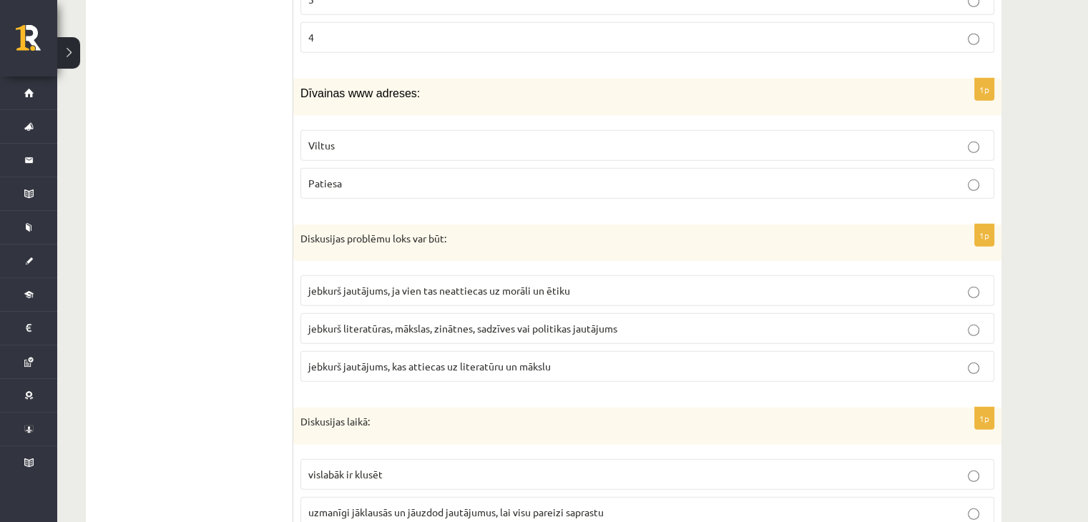
click at [328, 130] on label "Viltus" at bounding box center [647, 145] width 694 height 31
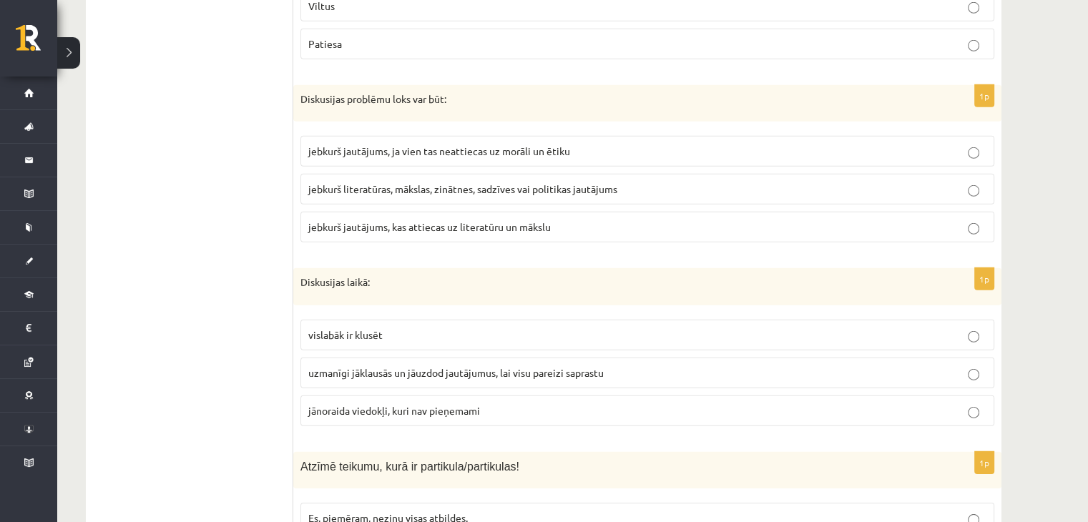
scroll to position [4290, 0]
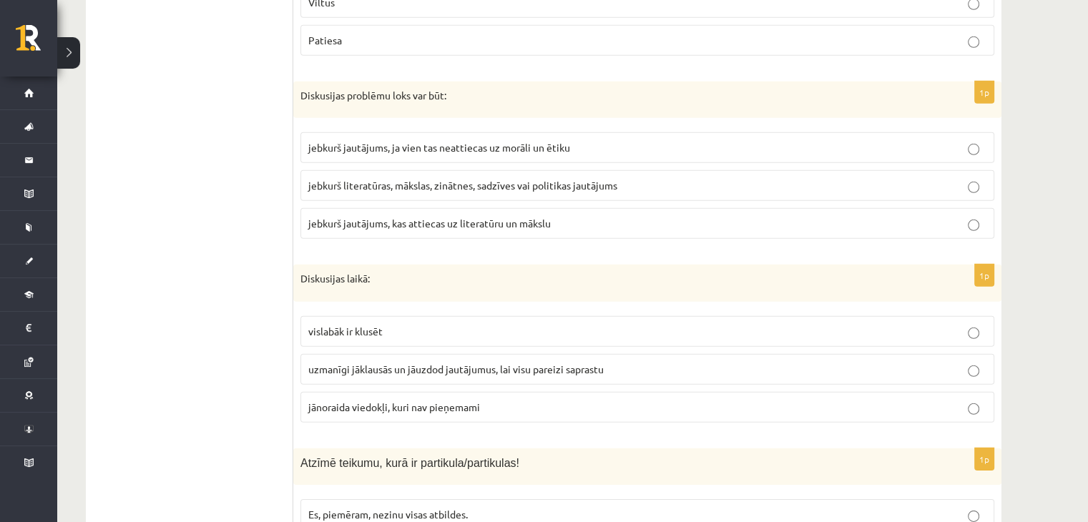
click at [337, 178] on p "jebkurš literatūras, mākslas, zinātnes, sadzīves vai politikas jautājums" at bounding box center [647, 185] width 678 height 15
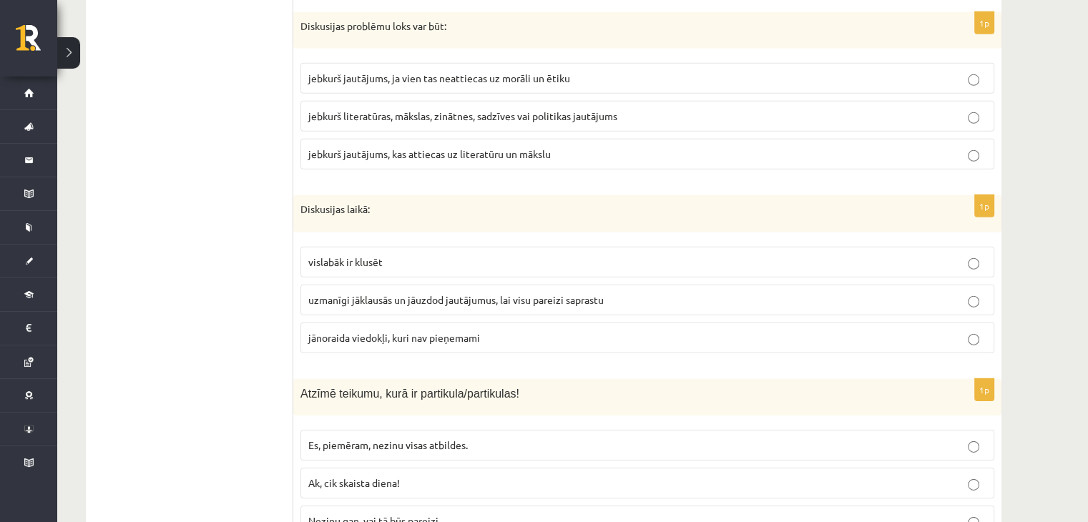
scroll to position [4362, 0]
click at [347, 291] on span "uzmanīgi jāklausās un jāuzdod jautājumus, lai visu pareizi saprastu" at bounding box center [455, 297] width 295 height 13
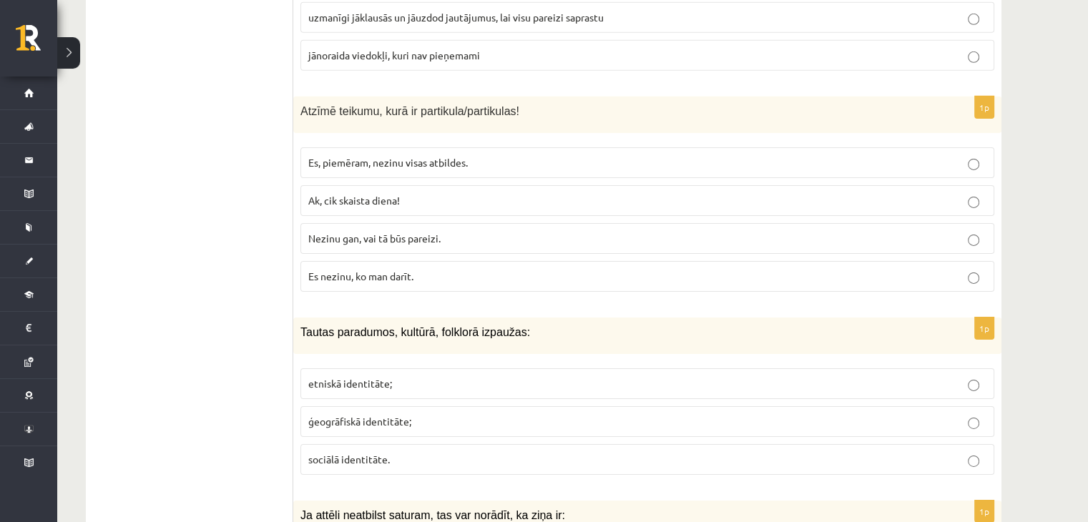
scroll to position [4648, 0]
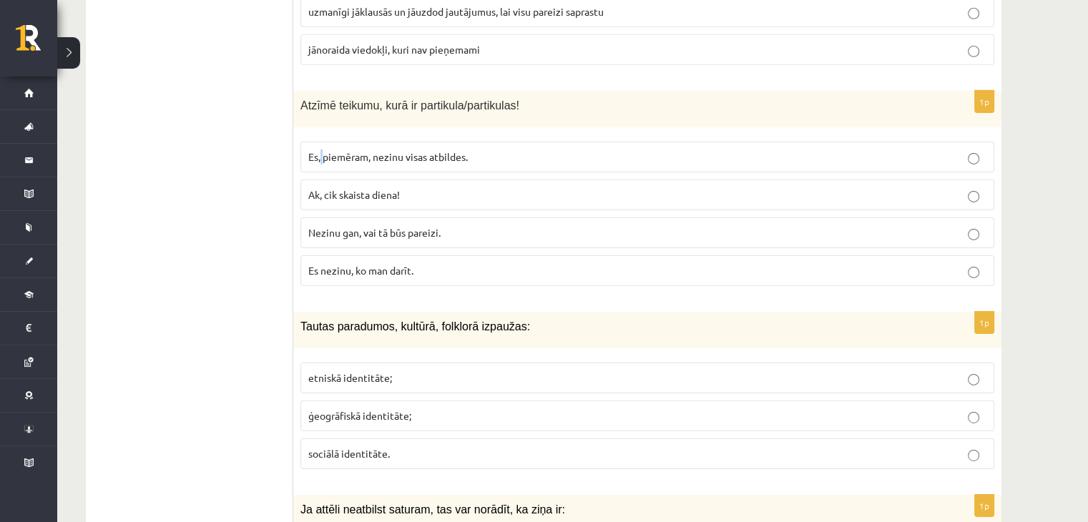
click at [322, 150] on span "Es, piemēram, nezinu visas atbildes." at bounding box center [387, 156] width 159 height 13
click at [363, 149] on p "Es, piemēram, nezinu visas atbildes." at bounding box center [647, 156] width 678 height 15
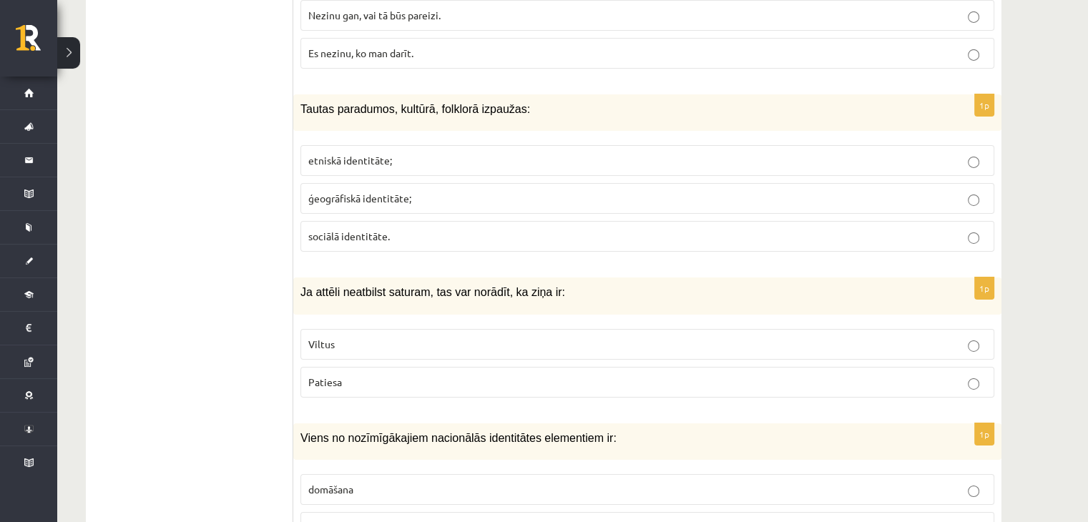
scroll to position [4862, 0]
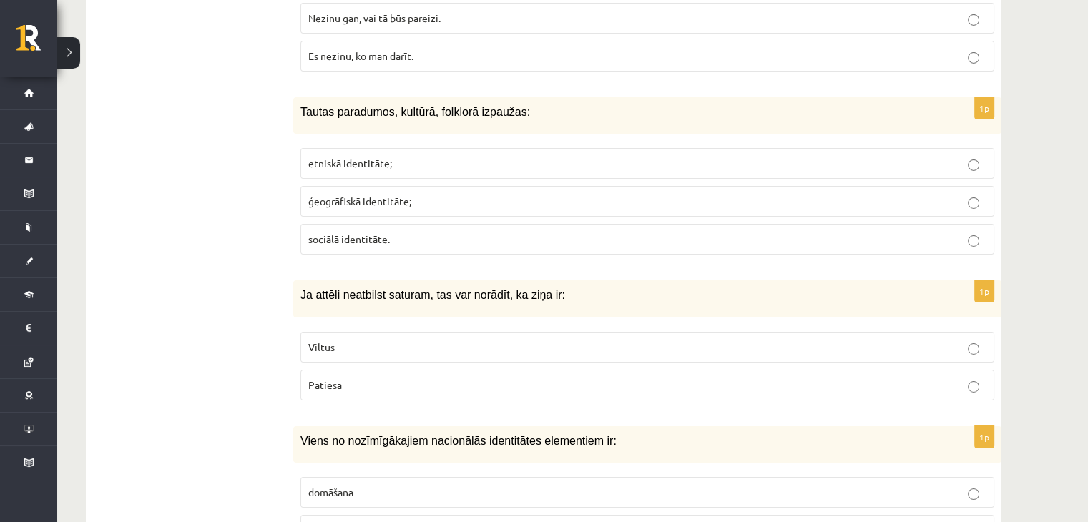
click at [321, 157] on span "etniskā identitāte;" at bounding box center [350, 163] width 84 height 13
click at [351, 194] on span "ģeogrāfiskā identitāte;" at bounding box center [359, 200] width 103 height 13
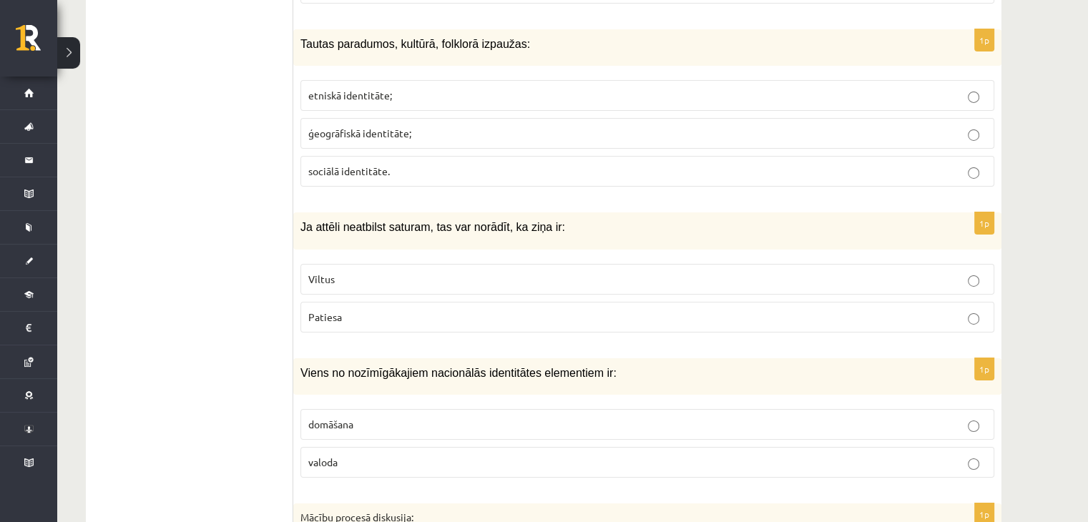
scroll to position [4934, 0]
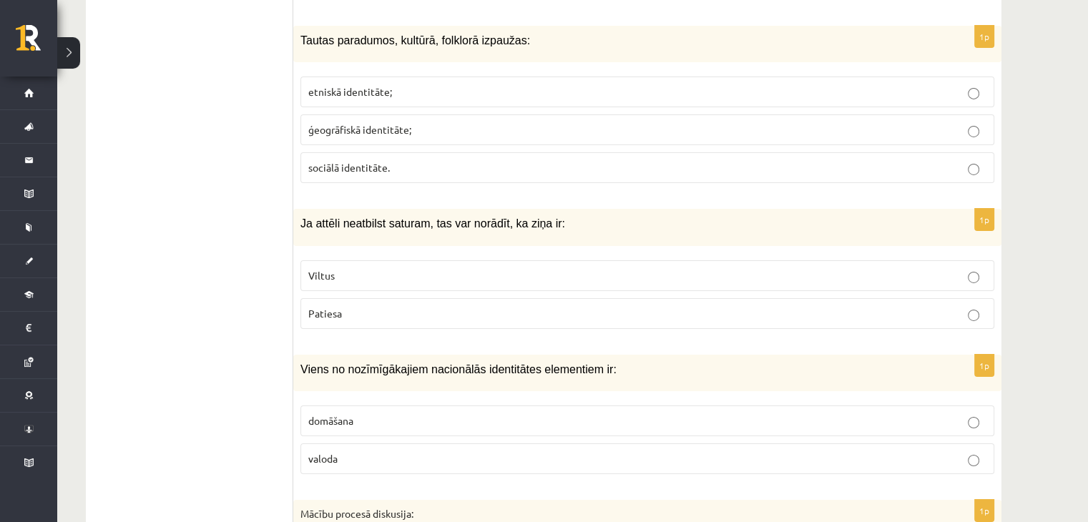
click at [322, 84] on p "etniskā identitāte;" at bounding box center [647, 91] width 678 height 15
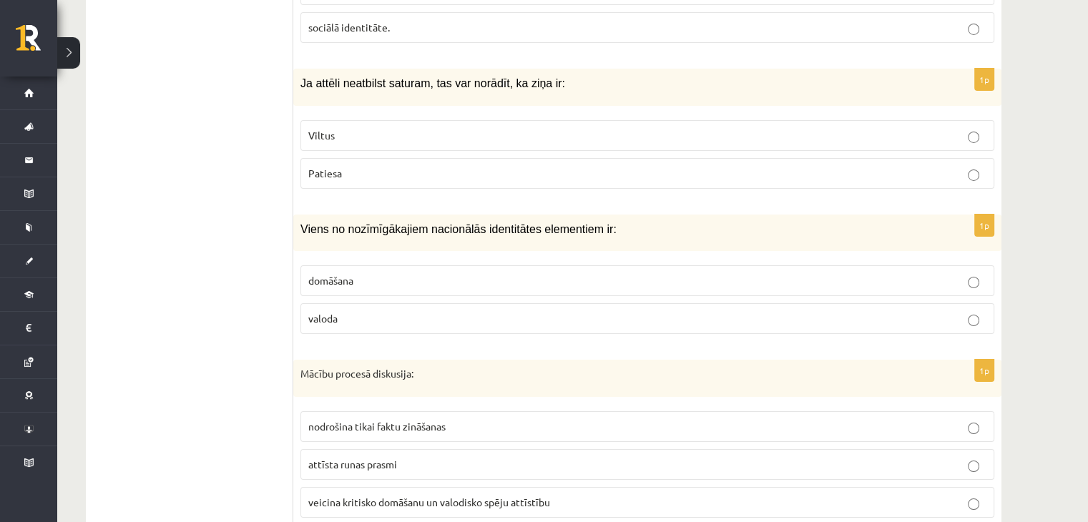
scroll to position [5077, 0]
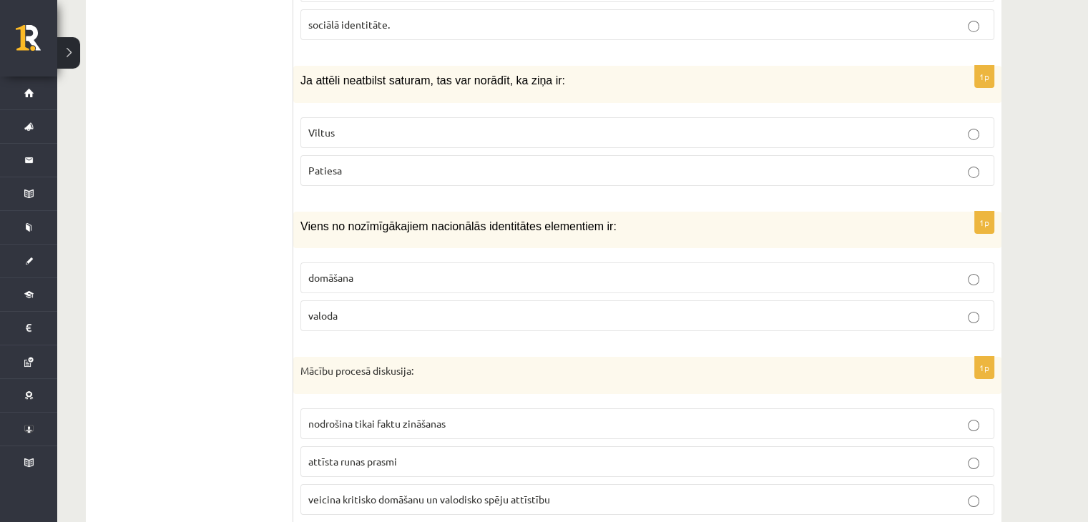
click at [355, 117] on label "Viltus" at bounding box center [647, 132] width 694 height 31
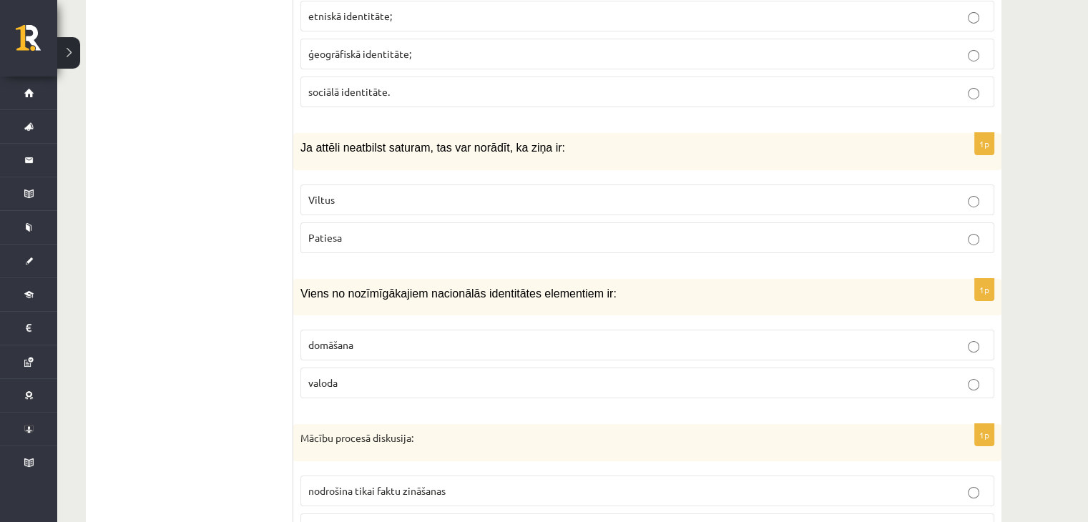
scroll to position [5005, 0]
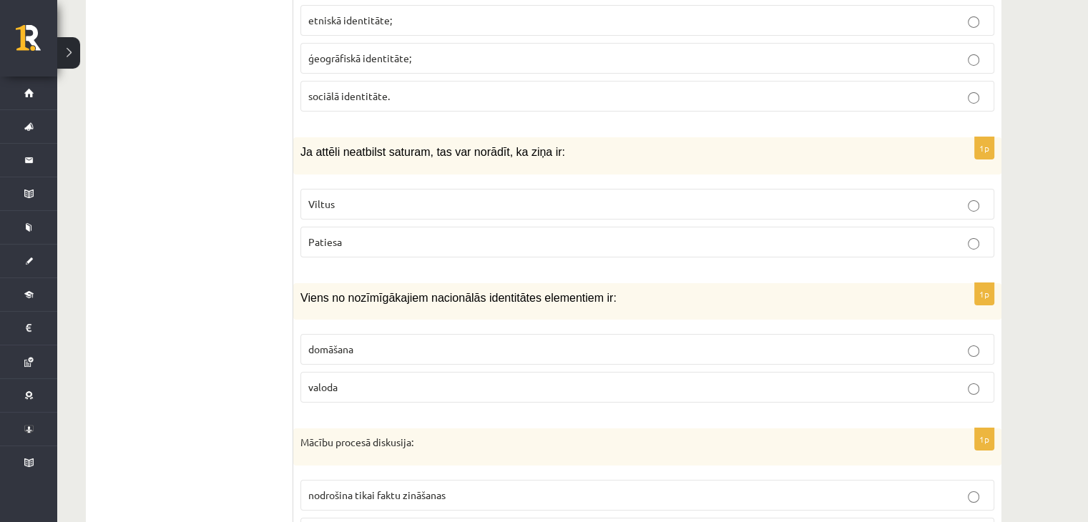
click at [342, 51] on span "ģeogrāfiskā identitāte;" at bounding box center [359, 57] width 103 height 13
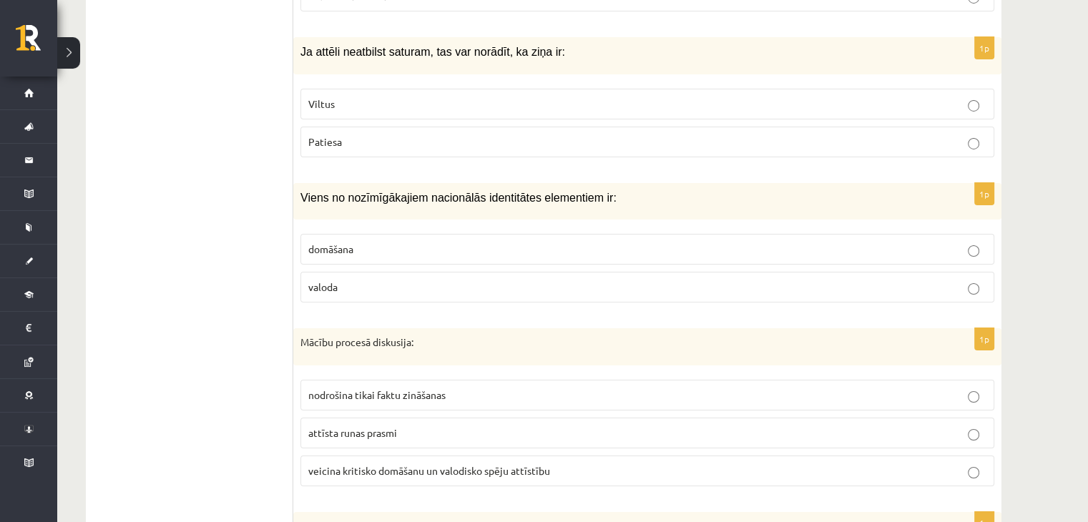
scroll to position [5220, 0]
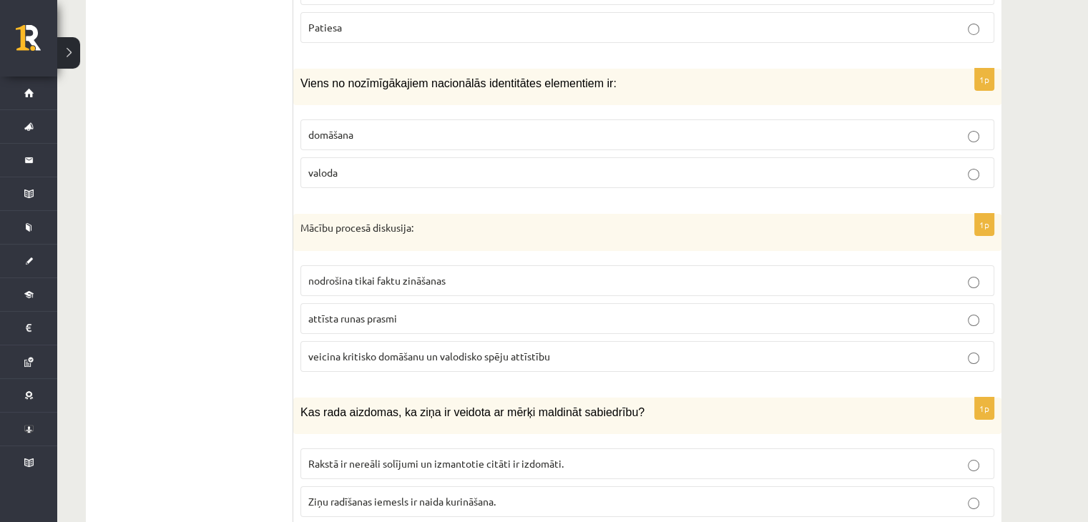
click at [314, 157] on label "valoda" at bounding box center [647, 172] width 694 height 31
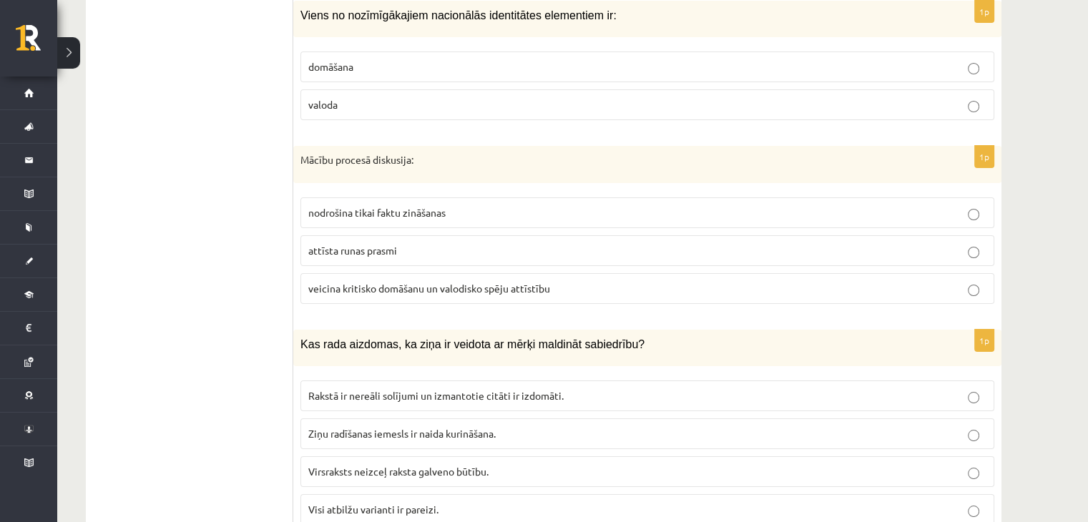
scroll to position [5291, 0]
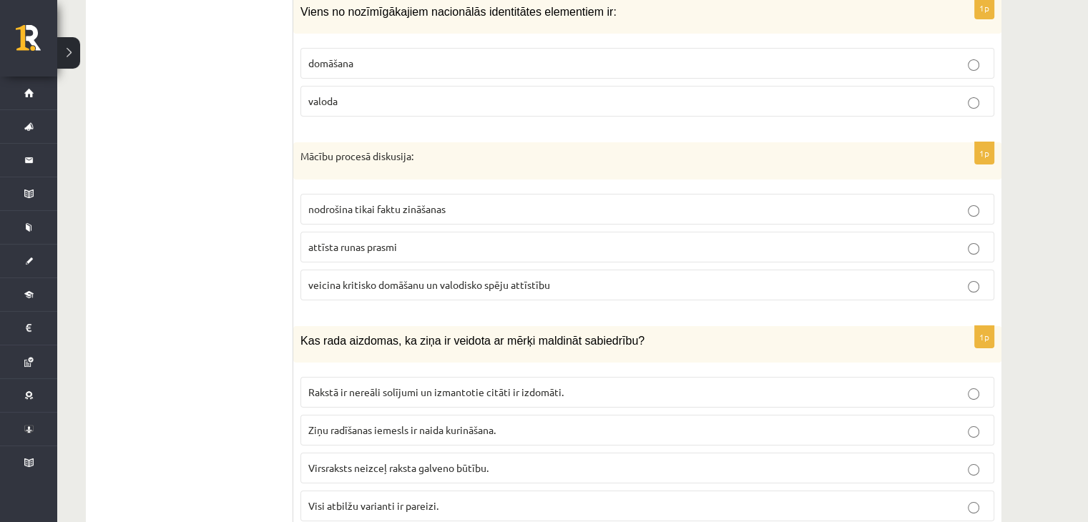
click at [363, 278] on span "veicina kritisko domāšanu un valodisko spēju attīstību" at bounding box center [429, 284] width 242 height 13
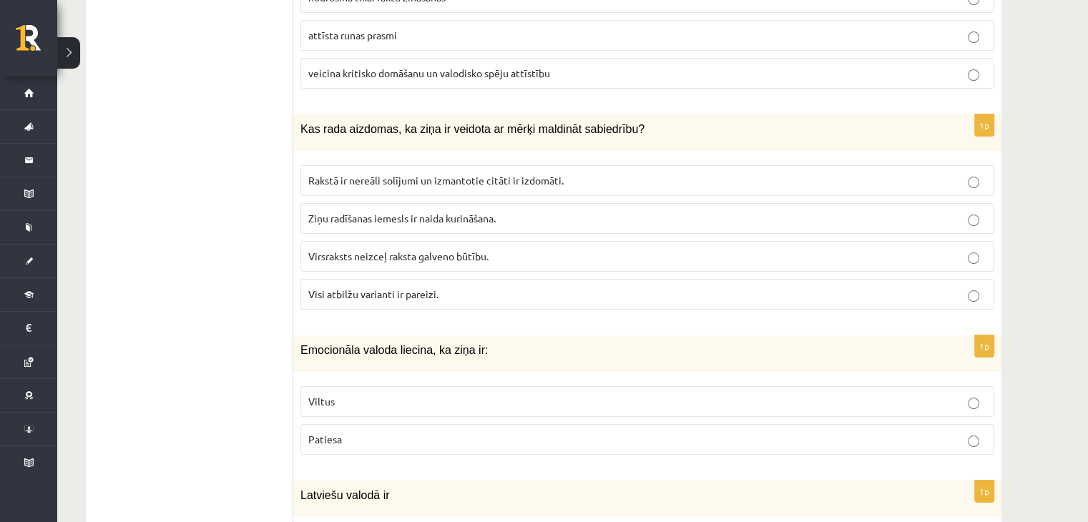
scroll to position [5506, 0]
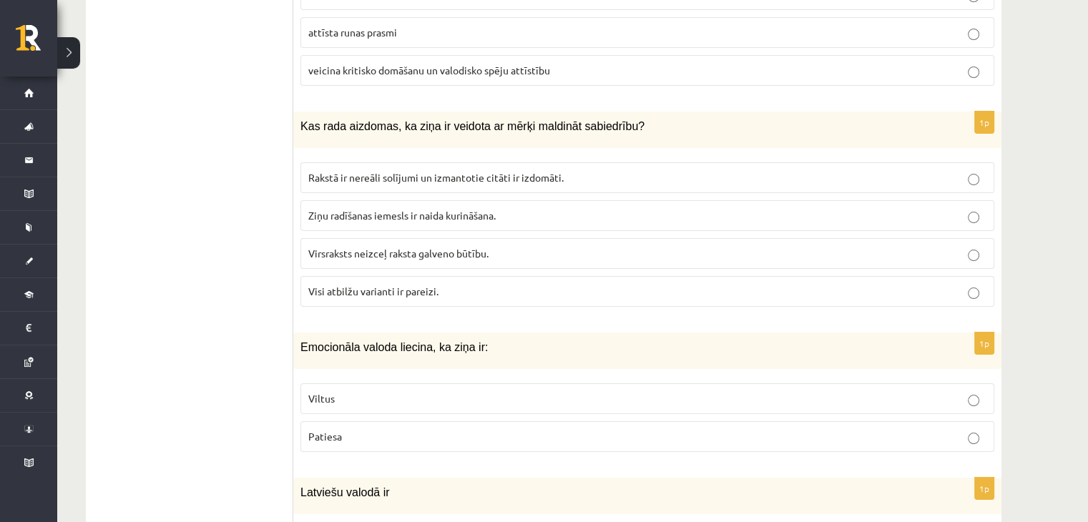
click at [328, 171] on span "Rakstā ir nereāli solījumi un izmantotie citāti ir izdomāti." at bounding box center [435, 177] width 255 height 13
drag, startPoint x: 435, startPoint y: 130, endPoint x: 433, endPoint y: 146, distance: 15.8
click at [433, 162] on label "Rakstā ir nereāli solījumi un izmantotie citāti ir izdomāti." at bounding box center [647, 177] width 694 height 31
click at [383, 284] on p "Visi atbilžu varianti ir pareizi." at bounding box center [647, 291] width 678 height 15
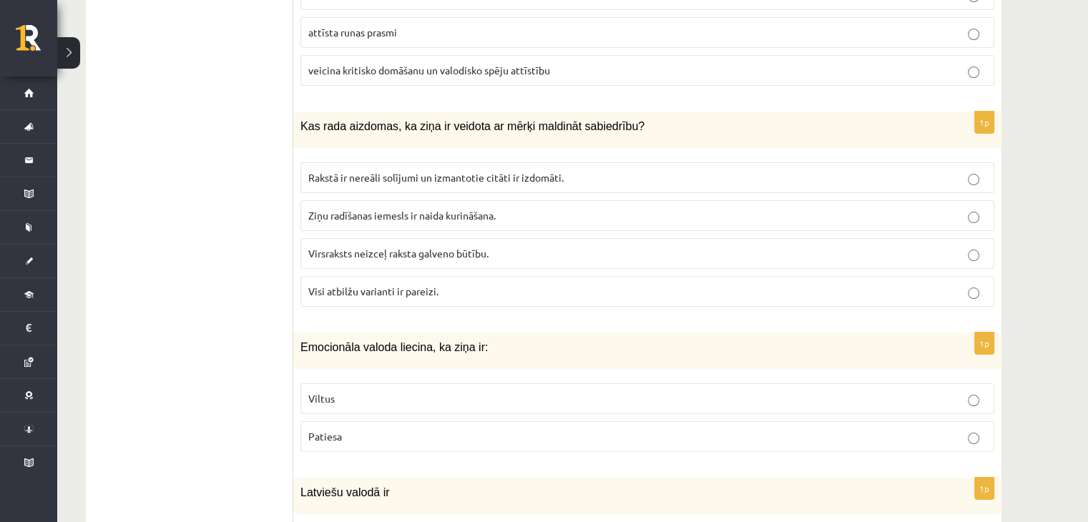
click at [324, 430] on span "Patiesa" at bounding box center [325, 436] width 34 height 13
click at [337, 171] on span "Rakstā ir nereāli solījumi un izmantotie citāti ir izdomāti." at bounding box center [435, 177] width 255 height 13
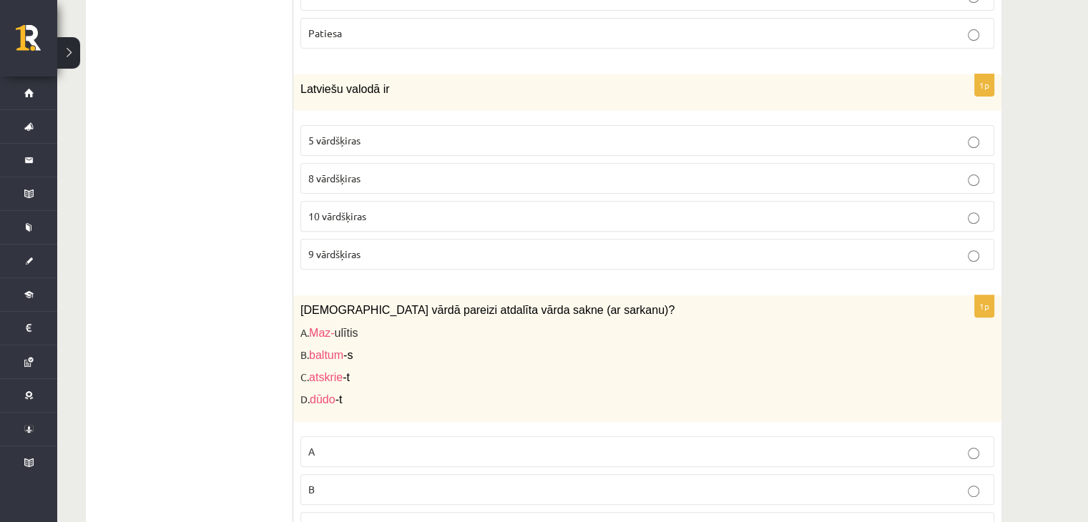
scroll to position [5935, 0]
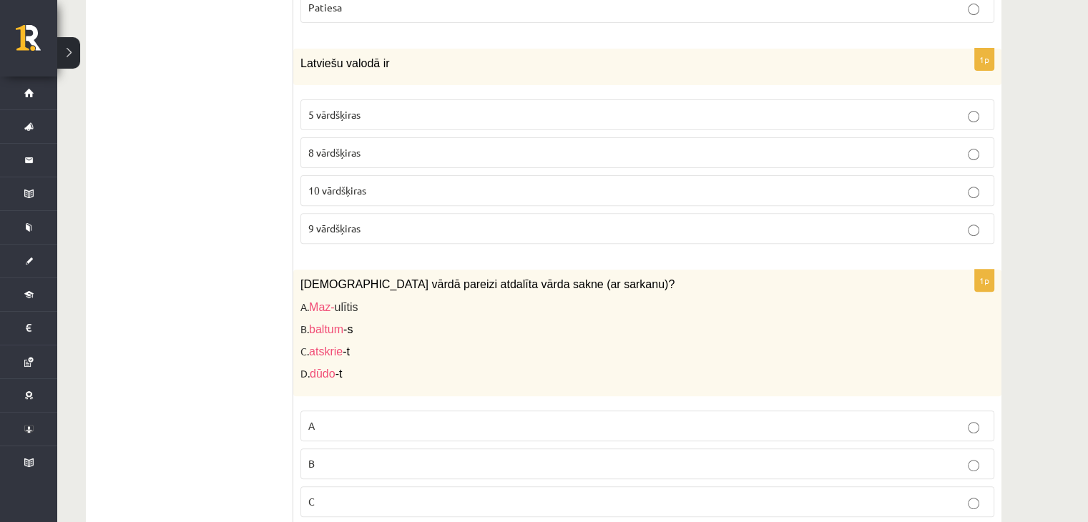
click at [335, 184] on span "10 vārdšķiras" at bounding box center [337, 190] width 58 height 13
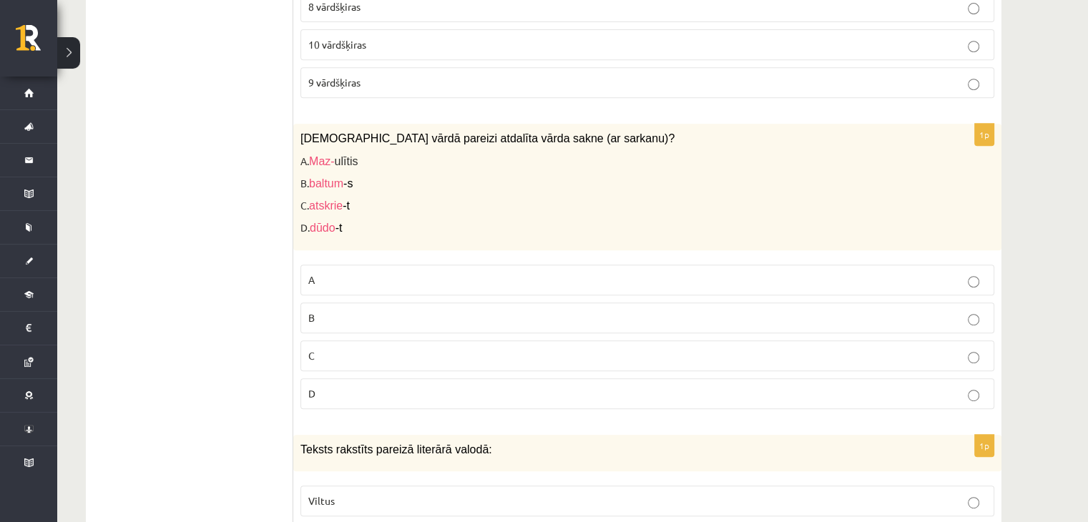
scroll to position [6078, 0]
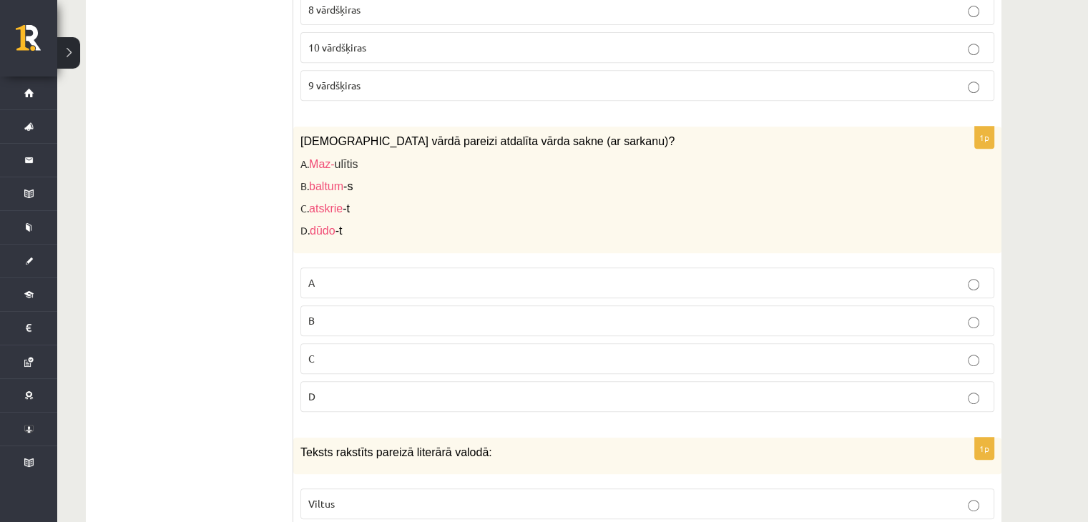
click at [365, 389] on p "D" at bounding box center [647, 396] width 678 height 15
drag, startPoint x: 363, startPoint y: 237, endPoint x: 373, endPoint y: 235, distance: 10.1
click at [368, 275] on p "A" at bounding box center [647, 282] width 678 height 15
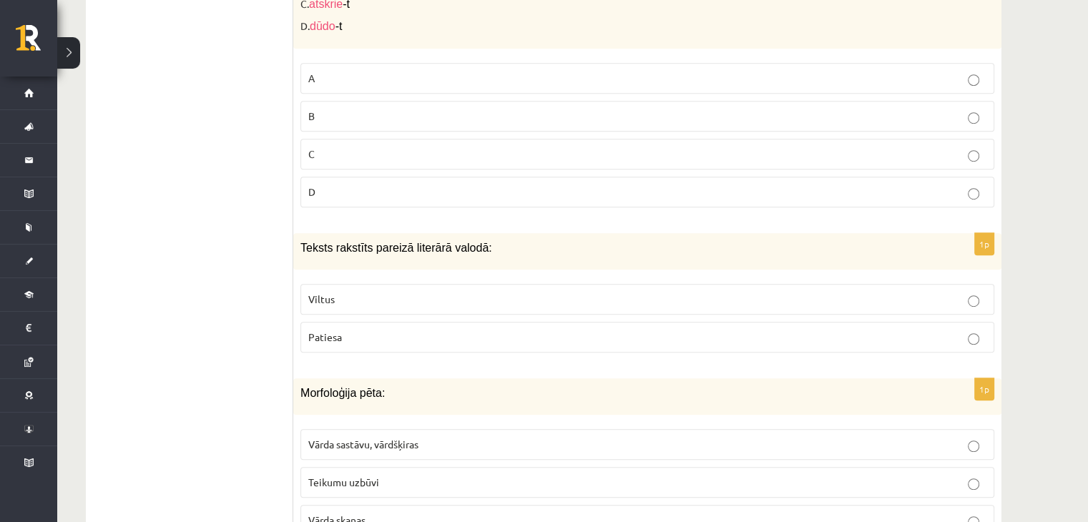
scroll to position [6292, 0]
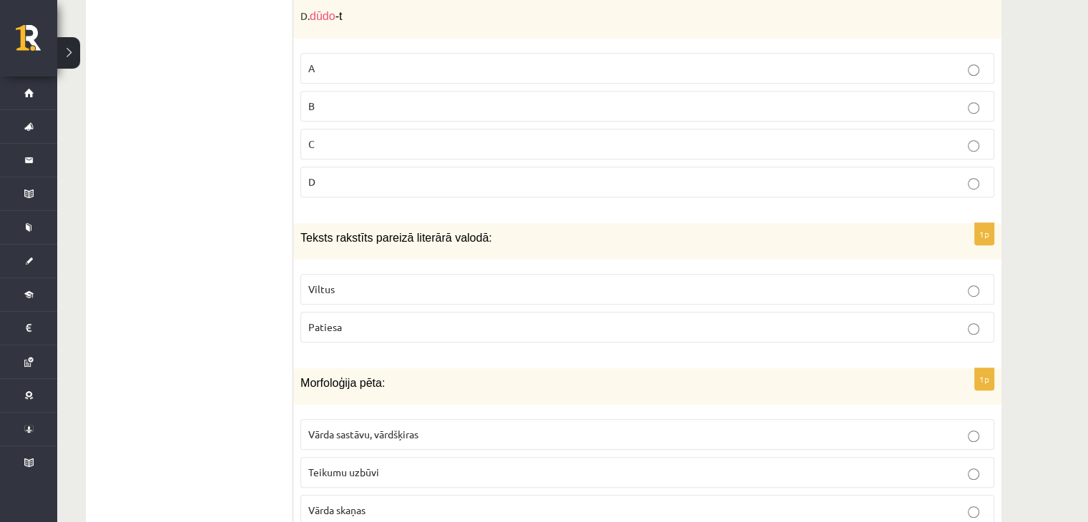
click at [342, 320] on p "Patiesa" at bounding box center [647, 327] width 678 height 15
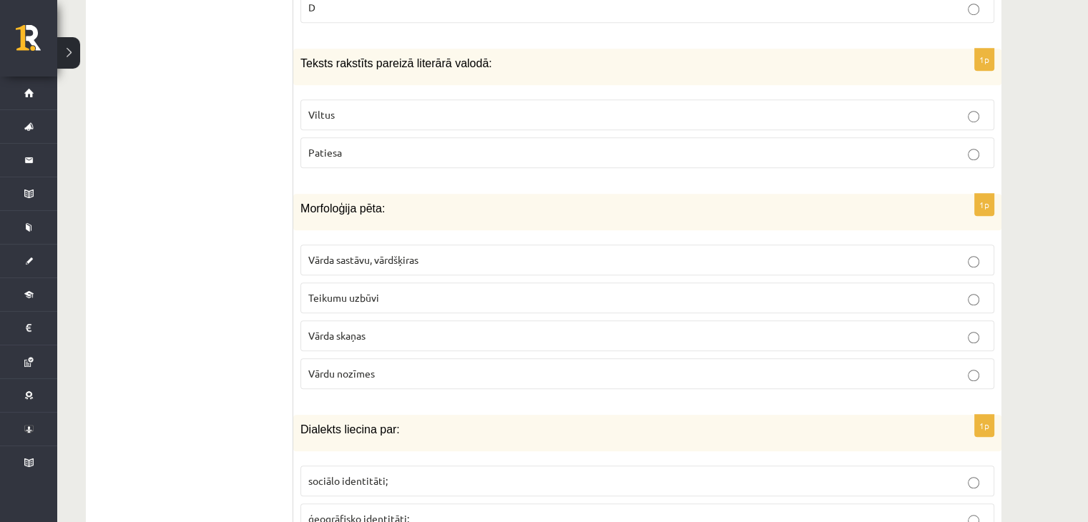
scroll to position [6507, 0]
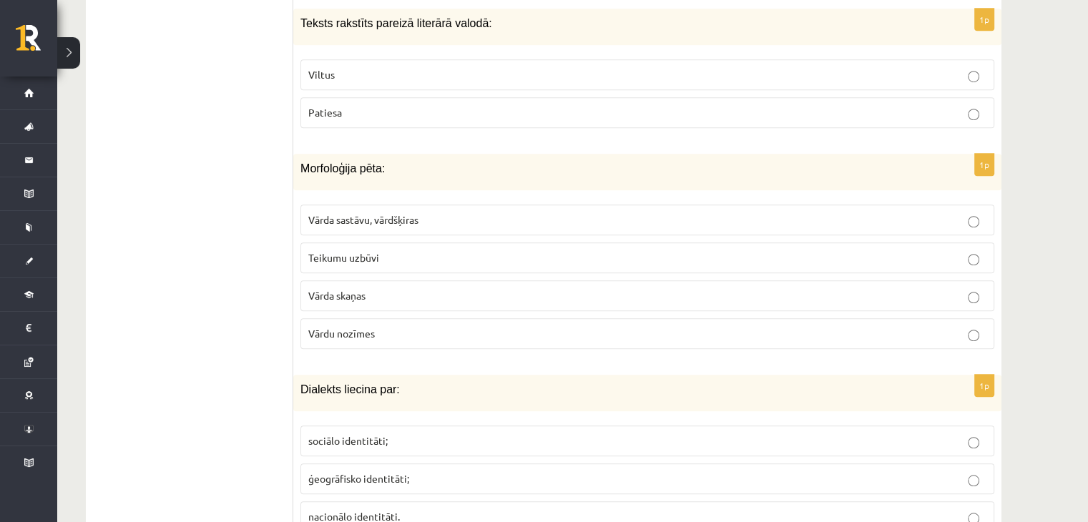
click at [408, 213] on span "Vārda sastāvu, vārdšķiras" at bounding box center [363, 219] width 110 height 13
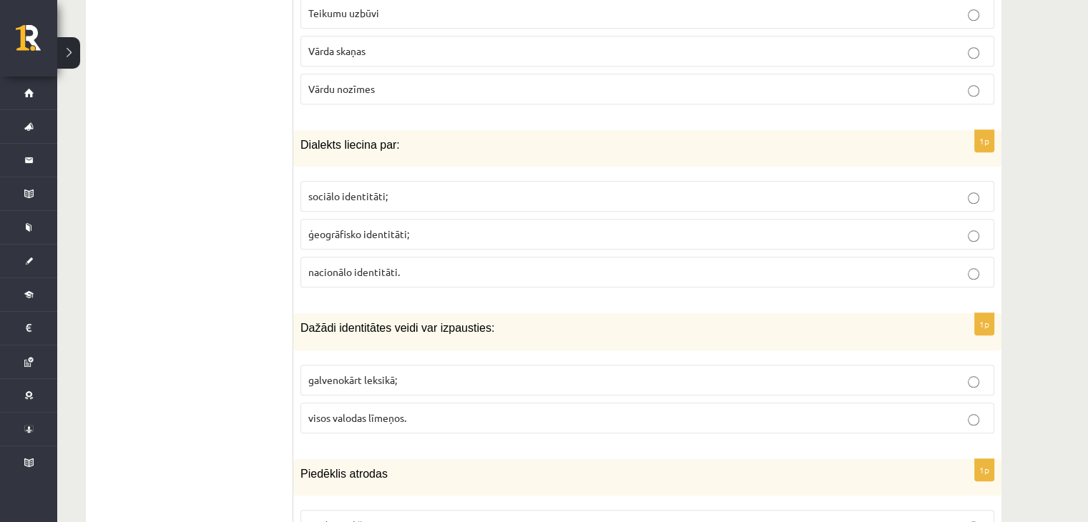
scroll to position [6793, 0]
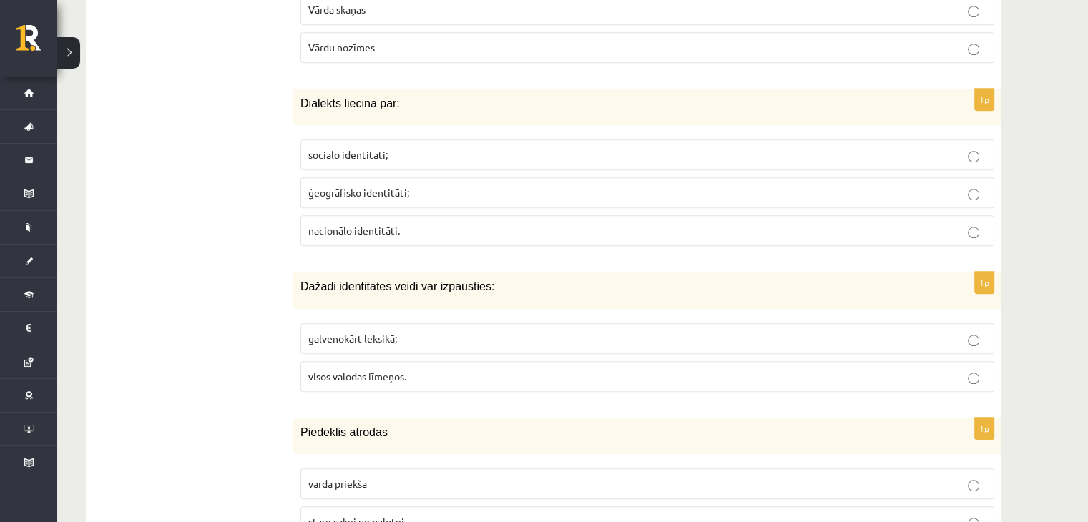
click at [345, 186] on span "ģeogrāfisko identitāti;" at bounding box center [358, 192] width 101 height 13
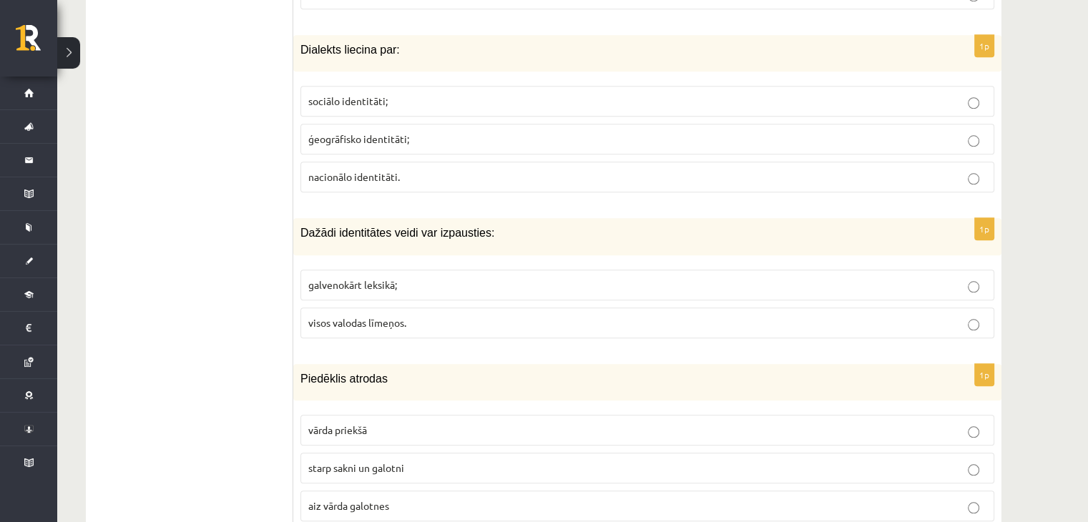
scroll to position [6850, 0]
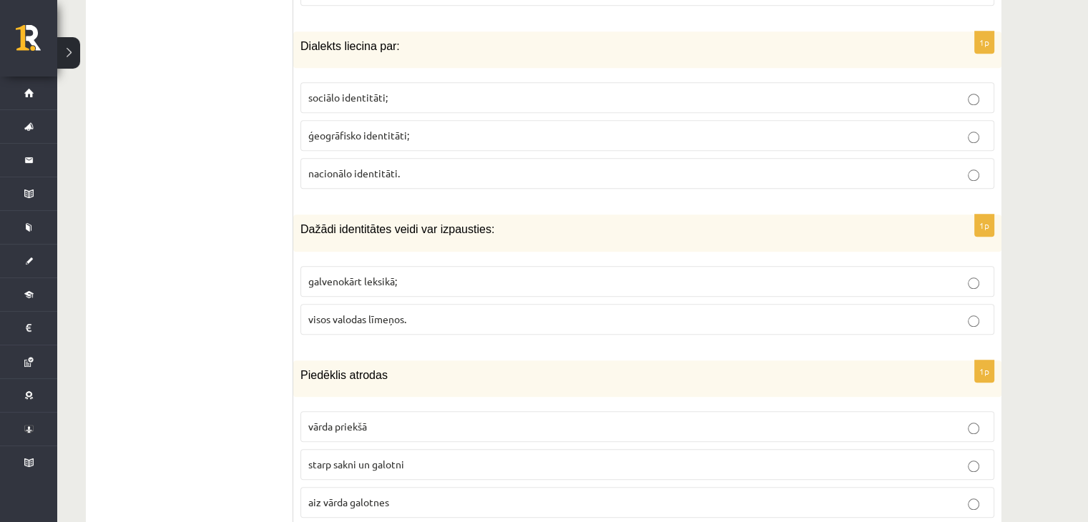
click at [366, 312] on p "visos valodas līmeņos." at bounding box center [647, 319] width 678 height 15
click at [342, 275] on span "galvenokārt leksikā;" at bounding box center [352, 281] width 89 height 13
click at [370, 457] on p "starp sakni un galotni" at bounding box center [647, 464] width 678 height 15
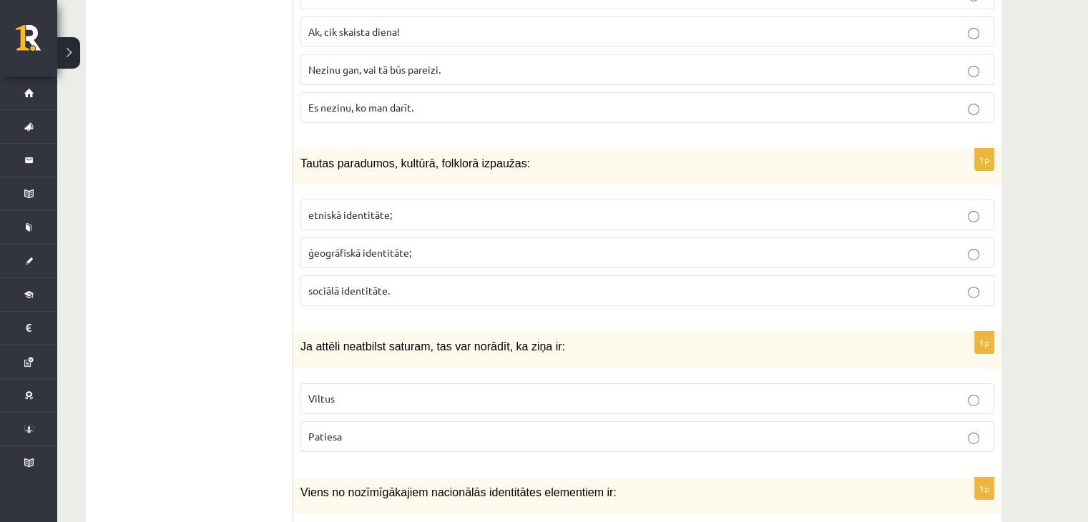
scroll to position [4705, 0]
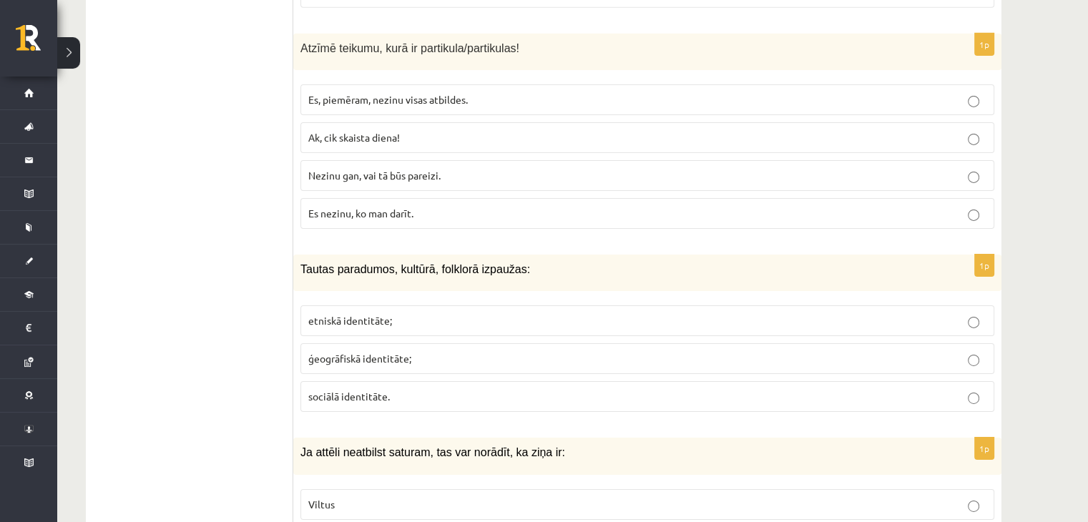
click at [332, 314] on span "etniskā identitāte;" at bounding box center [350, 320] width 84 height 13
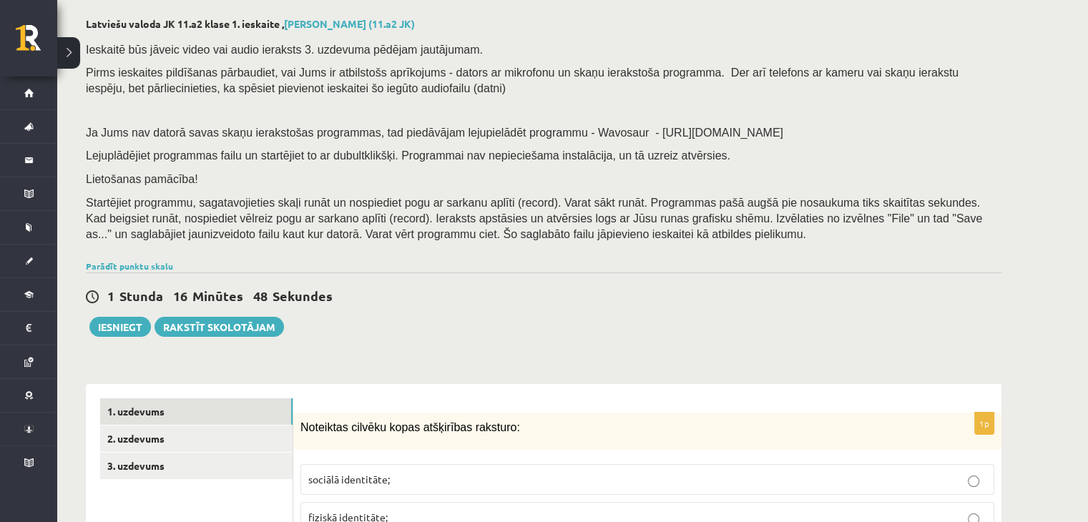
scroll to position [358, 0]
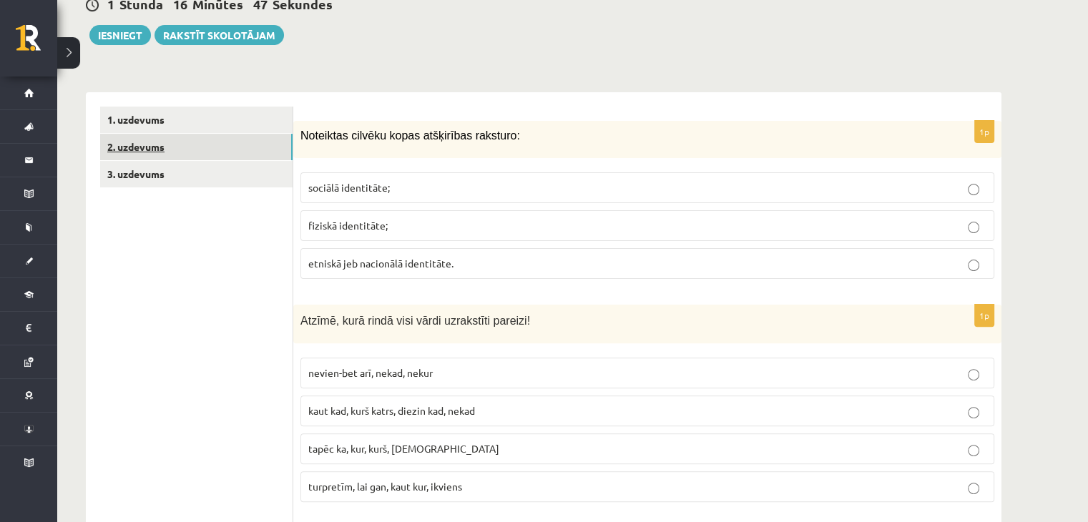
click at [233, 149] on link "2. uzdevums" at bounding box center [196, 147] width 192 height 26
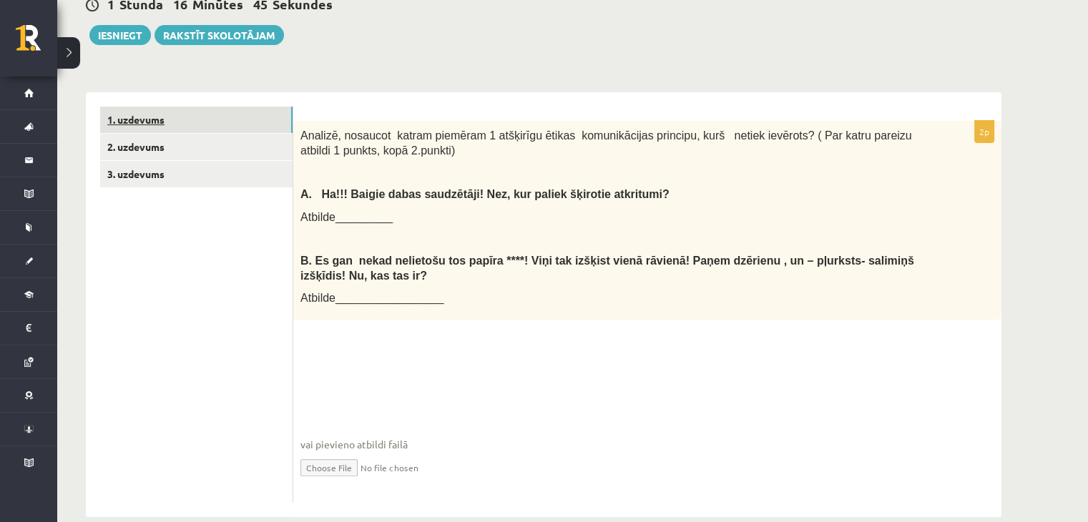
click at [235, 114] on link "1. uzdevums" at bounding box center [196, 120] width 192 height 26
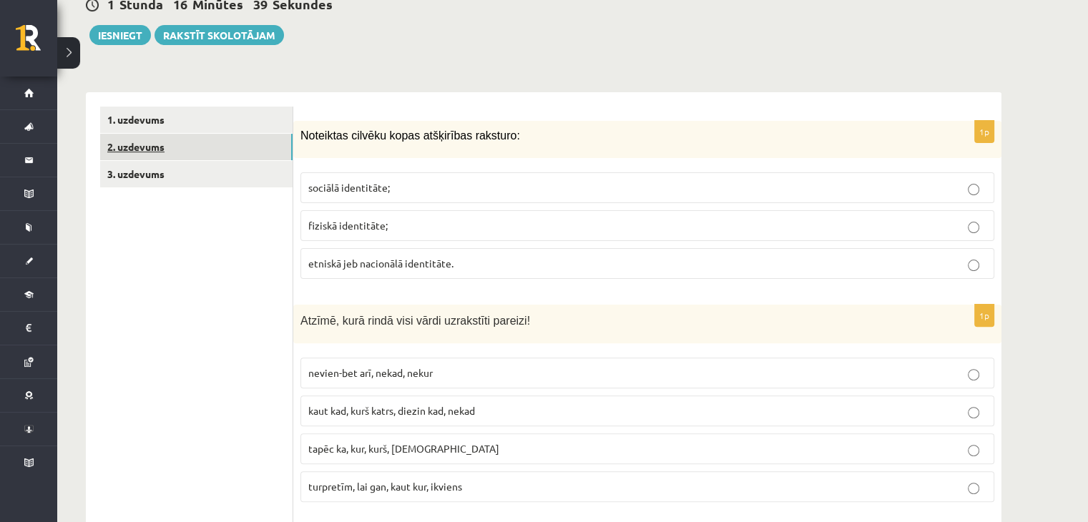
click at [237, 139] on link "2. uzdevums" at bounding box center [196, 147] width 192 height 26
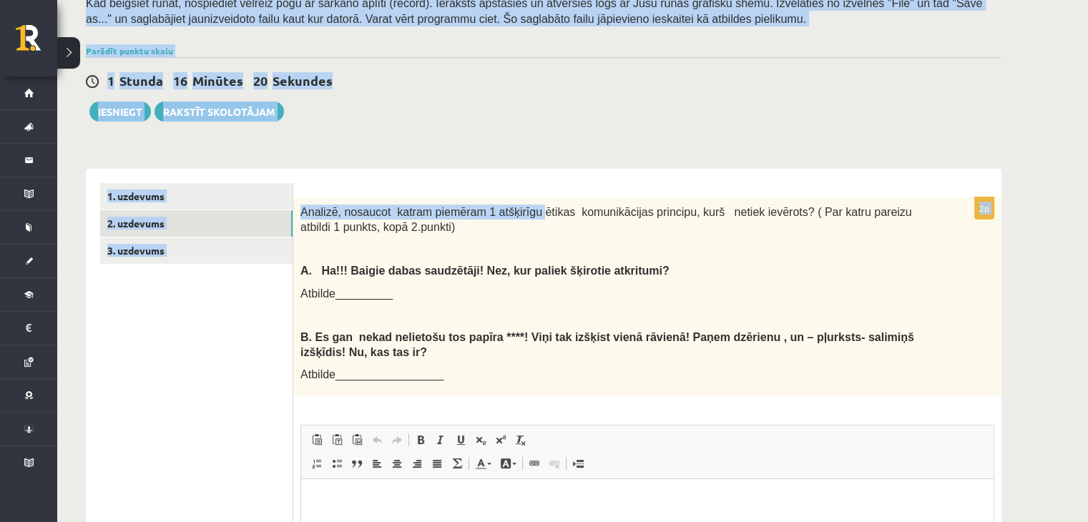
scroll to position [0, 0]
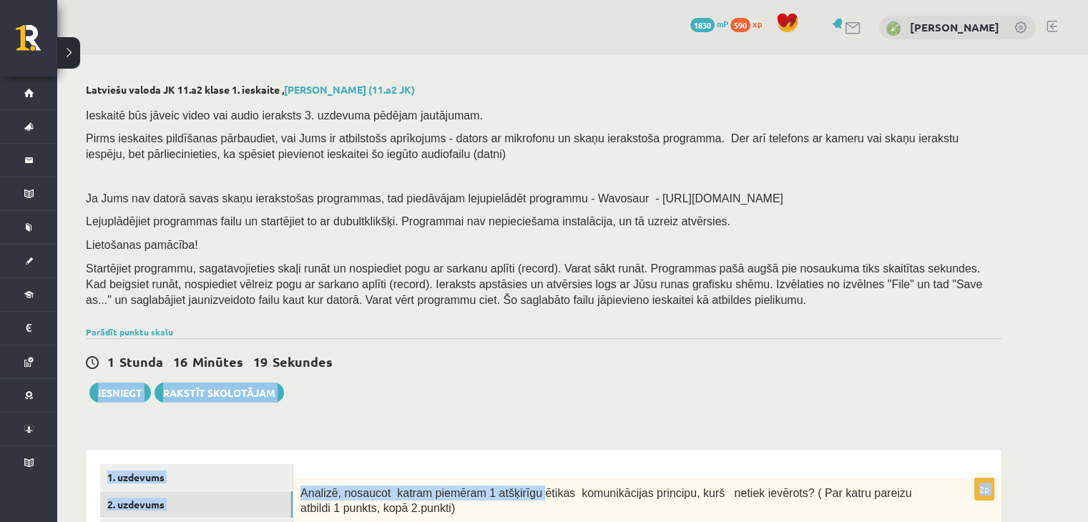
drag, startPoint x: 523, startPoint y: 35, endPoint x: 646, endPoint y: 383, distance: 368.6
click at [664, 361] on div "1 Stunda 16 Minūtes 18 Sekundes" at bounding box center [543, 362] width 915 height 19
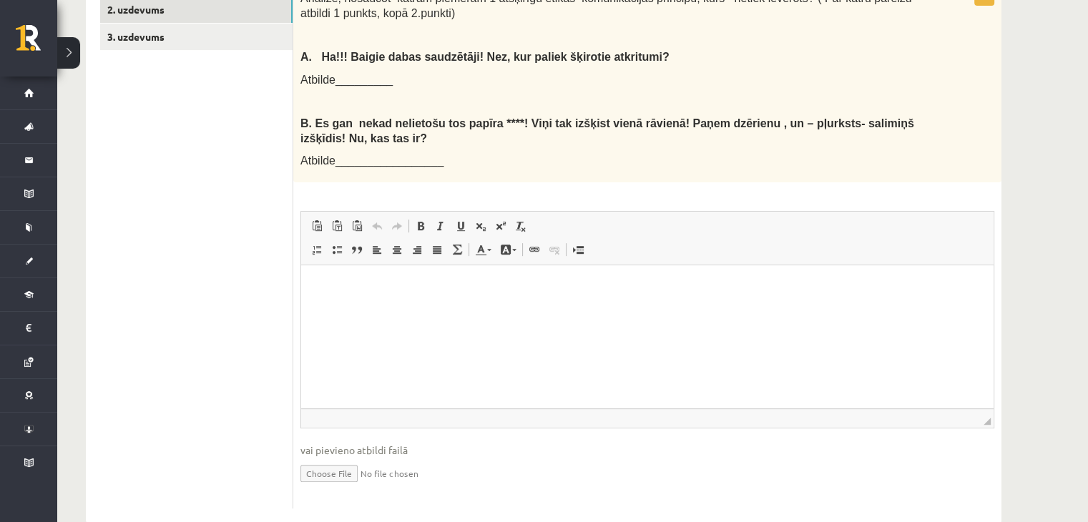
scroll to position [501, 0]
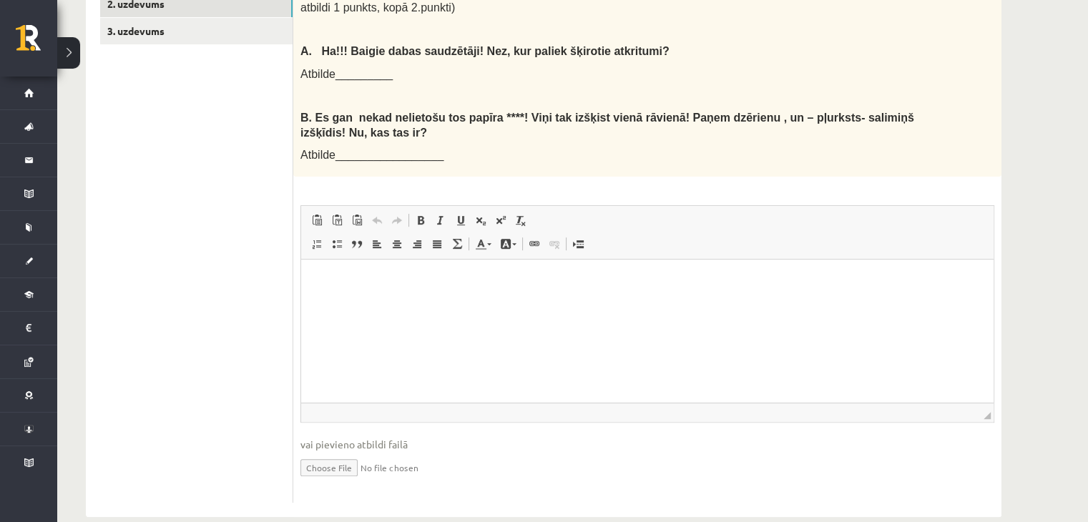
click at [533, 284] on p "Bagātinātā teksta redaktors, wiswyg-editor-user-answer-47433977475260" at bounding box center [647, 281] width 664 height 15
click at [363, 275] on p "**" at bounding box center [647, 281] width 664 height 15
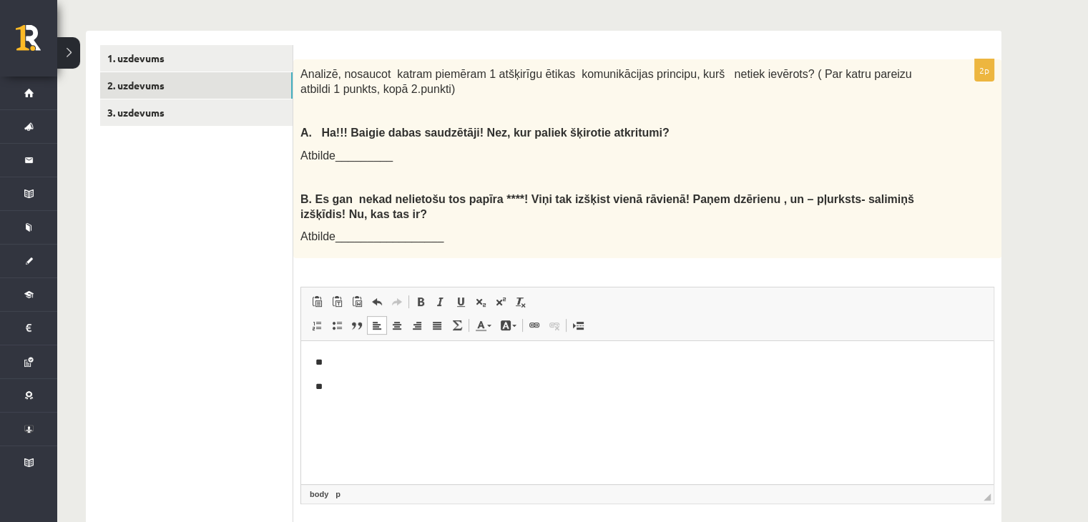
scroll to position [422, 0]
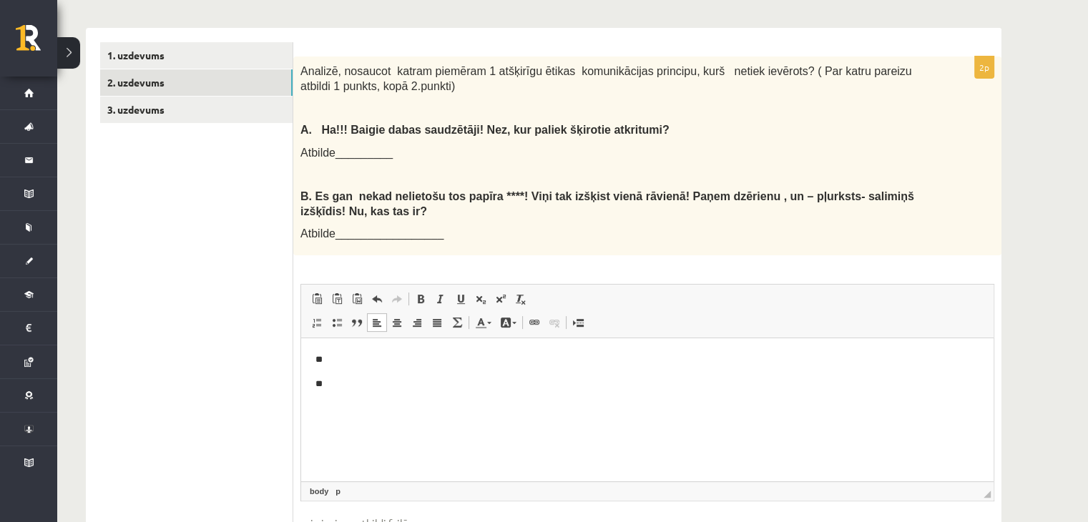
click at [381, 383] on p "**" at bounding box center [647, 384] width 664 height 15
drag, startPoint x: 523, startPoint y: 66, endPoint x: 661, endPoint y: 52, distance: 138.7
click at [661, 52] on form "**********" at bounding box center [646, 311] width 679 height 539
click at [418, 374] on body "** **" at bounding box center [647, 372] width 664 height 39
click at [405, 351] on html "** **" at bounding box center [647, 371] width 692 height 67
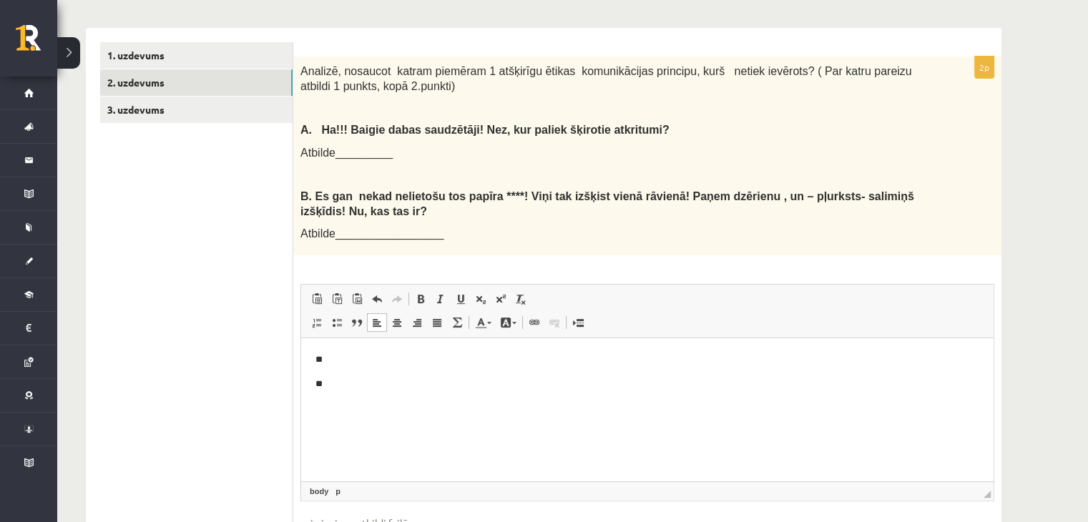
click at [629, 259] on div "**********" at bounding box center [647, 318] width 708 height 525
click at [458, 348] on html "** **" at bounding box center [647, 371] width 692 height 67
click at [375, 388] on p "**" at bounding box center [647, 384] width 664 height 15
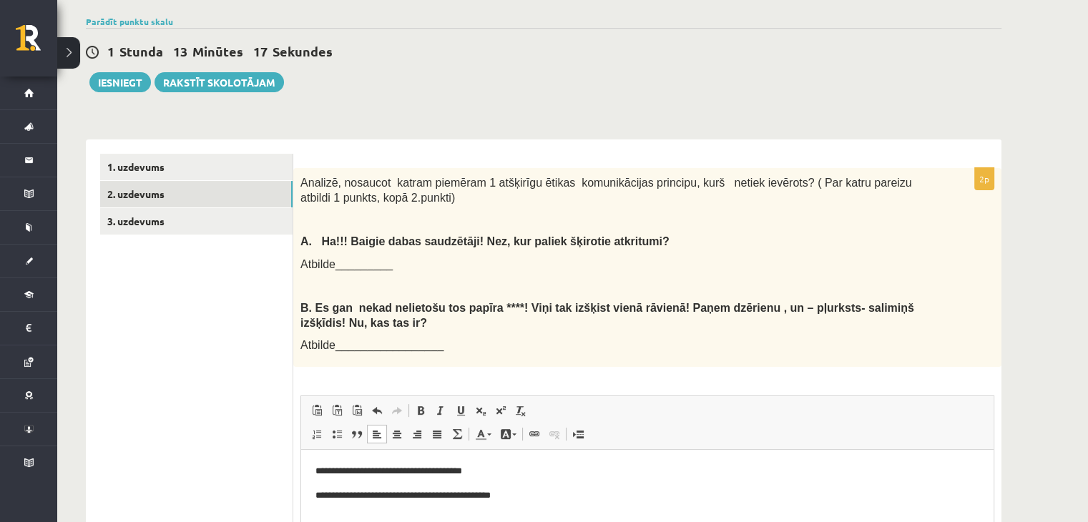
scroll to position [309, 0]
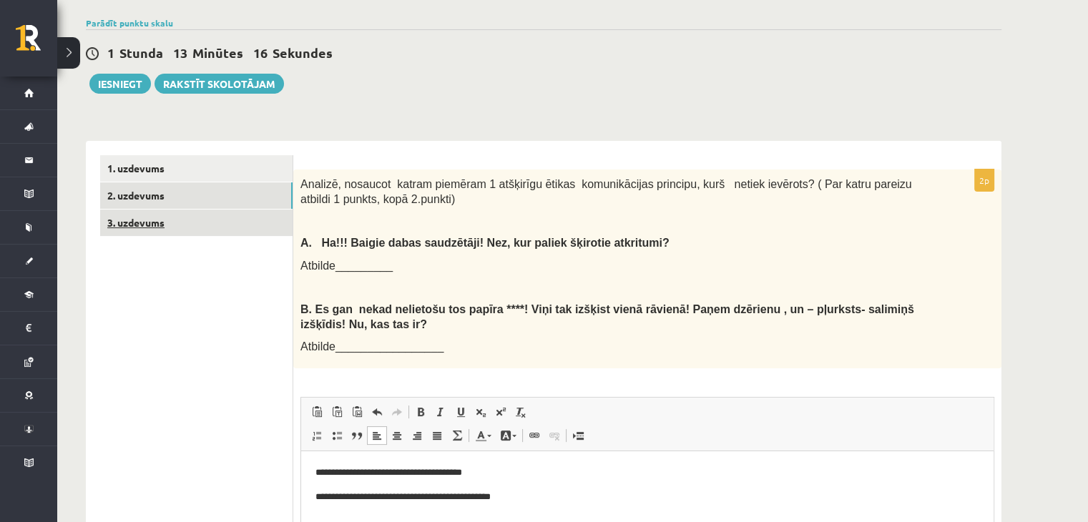
click at [247, 230] on link "3. uzdevums" at bounding box center [196, 223] width 192 height 26
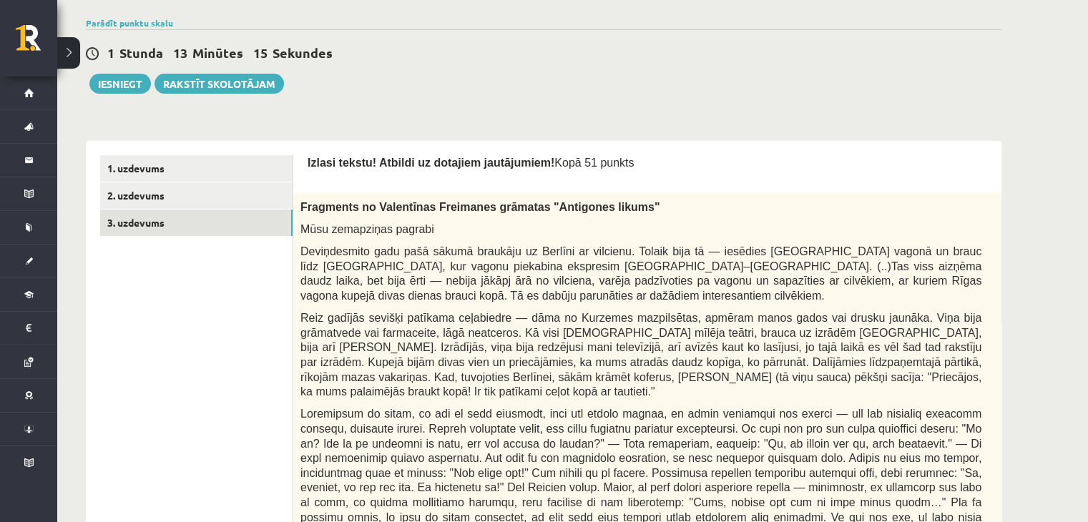
scroll to position [0, 0]
drag, startPoint x: 536, startPoint y: 165, endPoint x: 672, endPoint y: 152, distance: 137.2
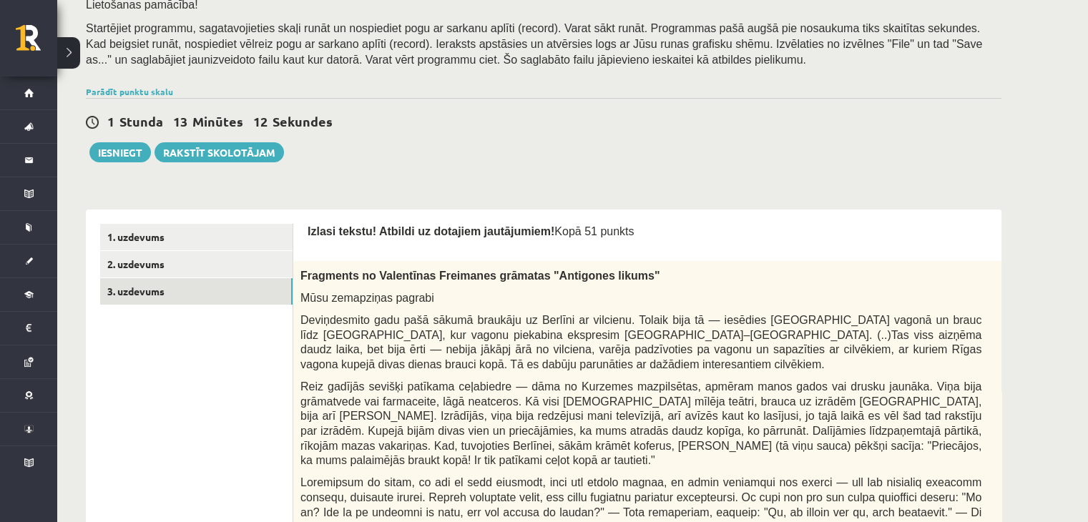
scroll to position [237, 0]
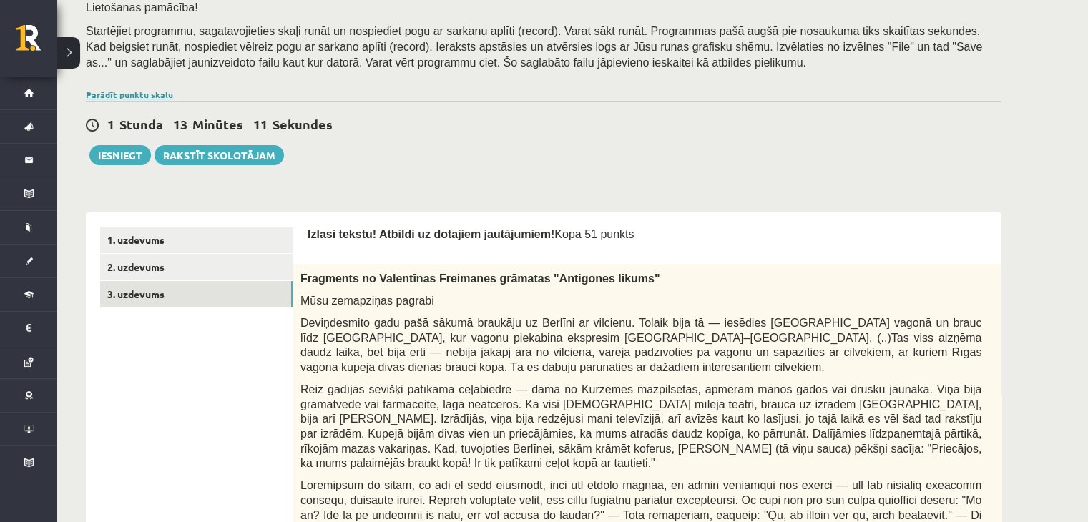
click at [144, 92] on link "Parādīt punktu skalu" at bounding box center [129, 94] width 87 height 11
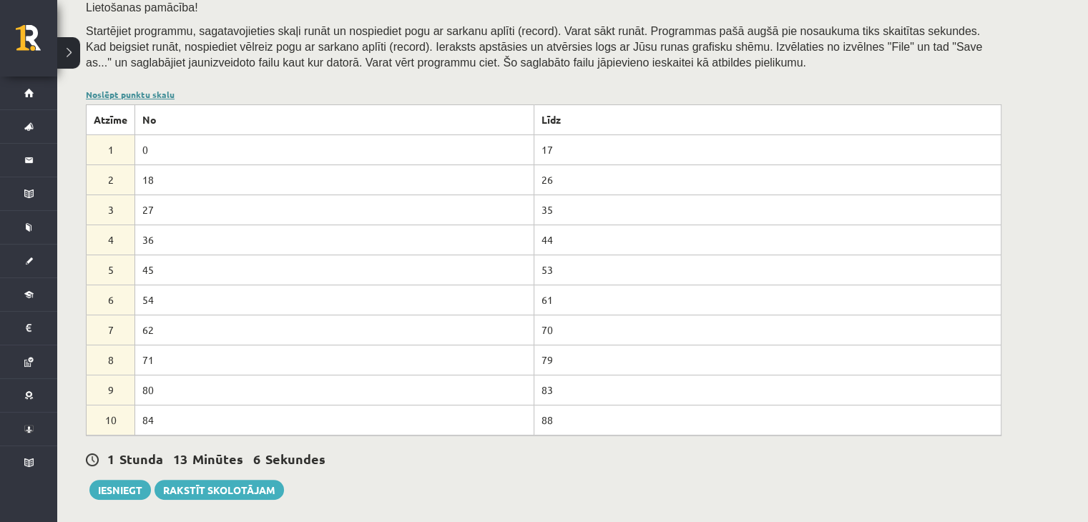
click at [134, 92] on link "Noslēpt punktu skalu" at bounding box center [130, 94] width 89 height 11
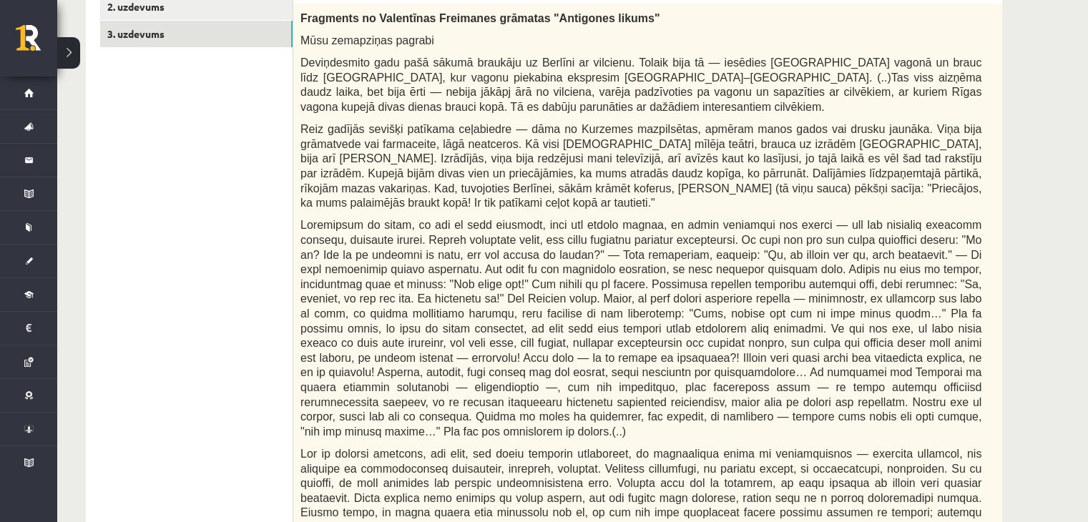
scroll to position [523, 0]
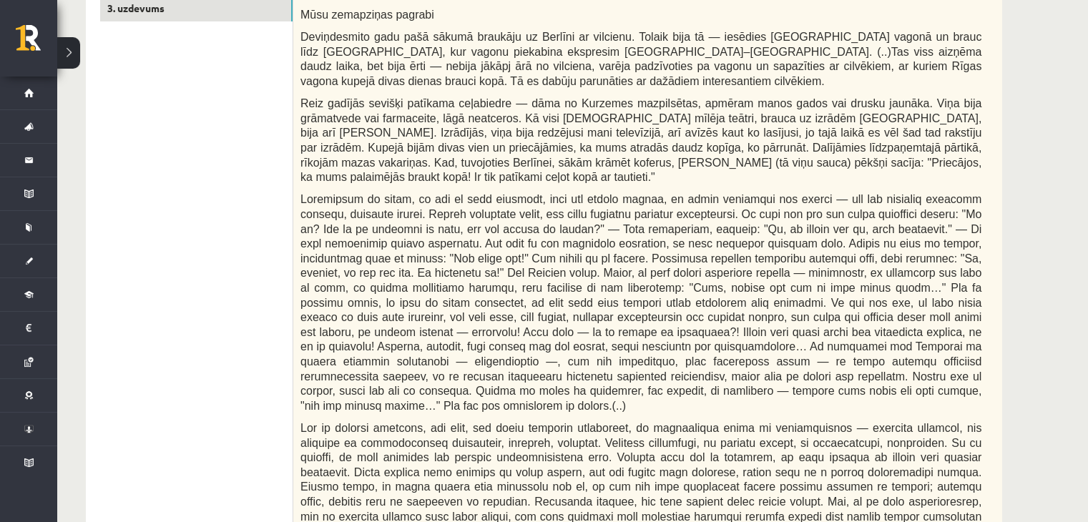
click at [593, 209] on span at bounding box center [640, 302] width 681 height 218
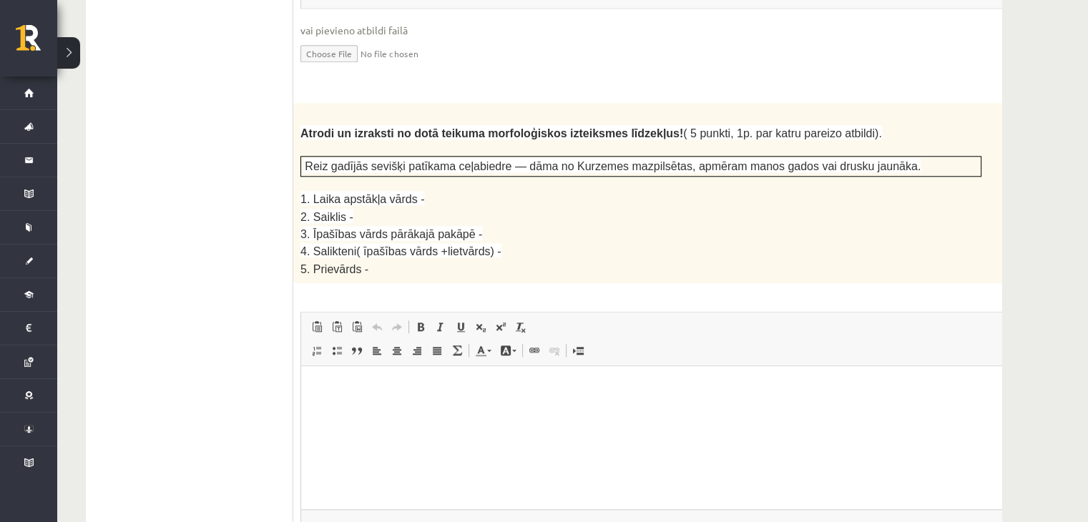
scroll to position [0, 20]
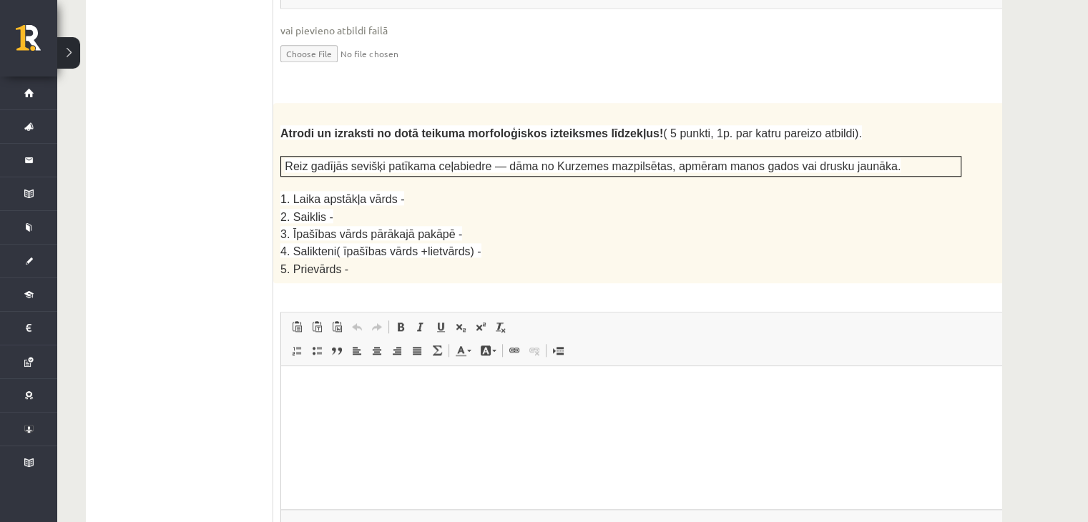
drag, startPoint x: 995, startPoint y: 82, endPoint x: 1006, endPoint y: 96, distance: 17.9
drag, startPoint x: 955, startPoint y: 162, endPoint x: 992, endPoint y: 155, distance: 38.6
click at [992, 155] on div "Atrodi un izraksti no dotā teikuma morfoloģiskos izteiksmes līdzekļus! ( 5 punk…" at bounding box center [656, 193] width 767 height 180
drag, startPoint x: 868, startPoint y: 232, endPoint x: 802, endPoint y: 232, distance: 66.5
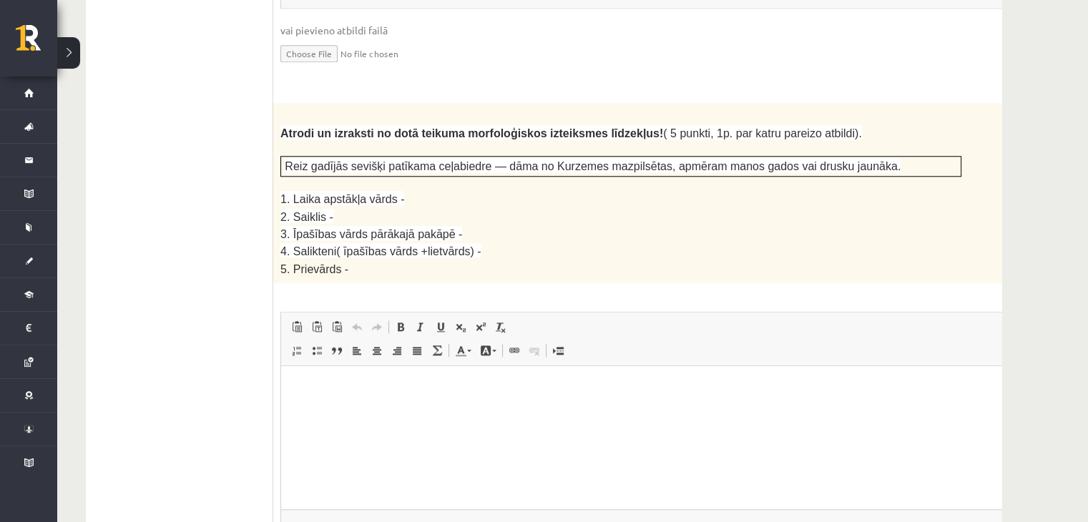
click at [803, 230] on div "Atrodi un izraksti no dotā teikuma morfoloģiskos izteiksmes līdzekļus! ( 5 punk…" at bounding box center [656, 193] width 767 height 180
drag, startPoint x: 746, startPoint y: 216, endPoint x: 850, endPoint y: 225, distance: 104.0
click at [850, 260] on p "5. Prievārds -" at bounding box center [620, 268] width 681 height 16
drag, startPoint x: 804, startPoint y: 81, endPoint x: 857, endPoint y: 84, distance: 53.0
click at [849, 110] on li at bounding box center [620, 117] width 681 height 14
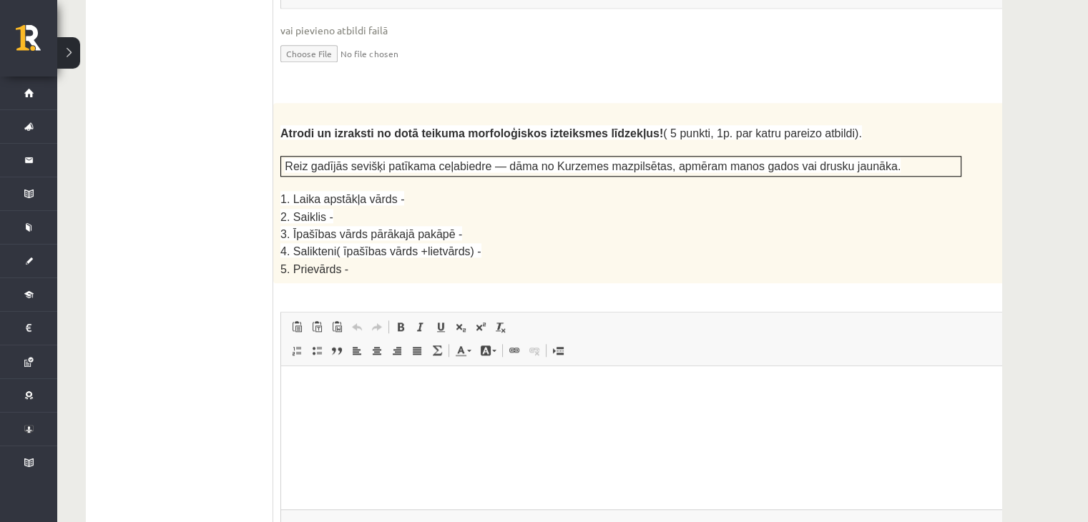
drag, startPoint x: 673, startPoint y: 197, endPoint x: 681, endPoint y: 217, distance: 21.5
click at [676, 242] on p "4. Salikteni( īpašības vārds +lietvārds) -" at bounding box center [620, 250] width 681 height 17
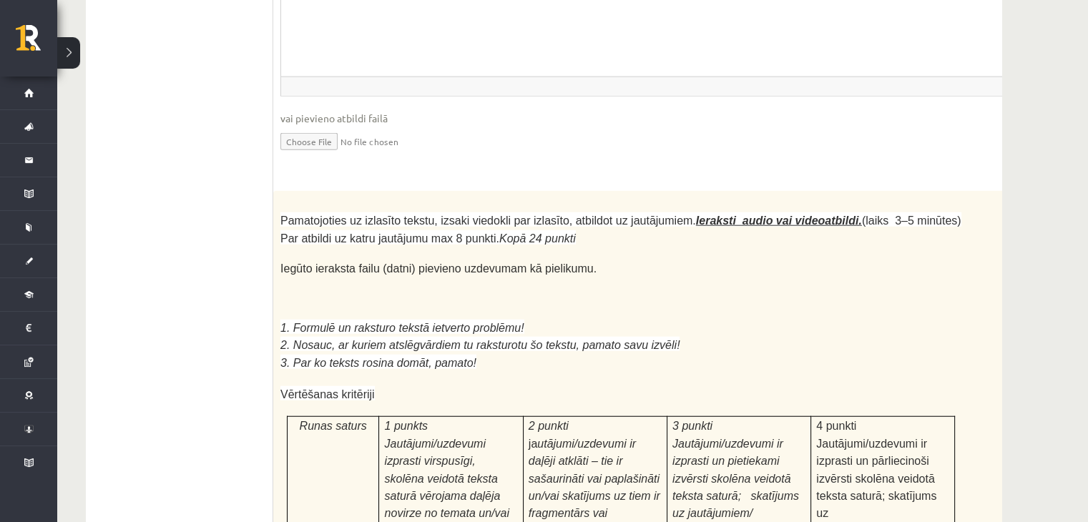
scroll to position [3918, 0]
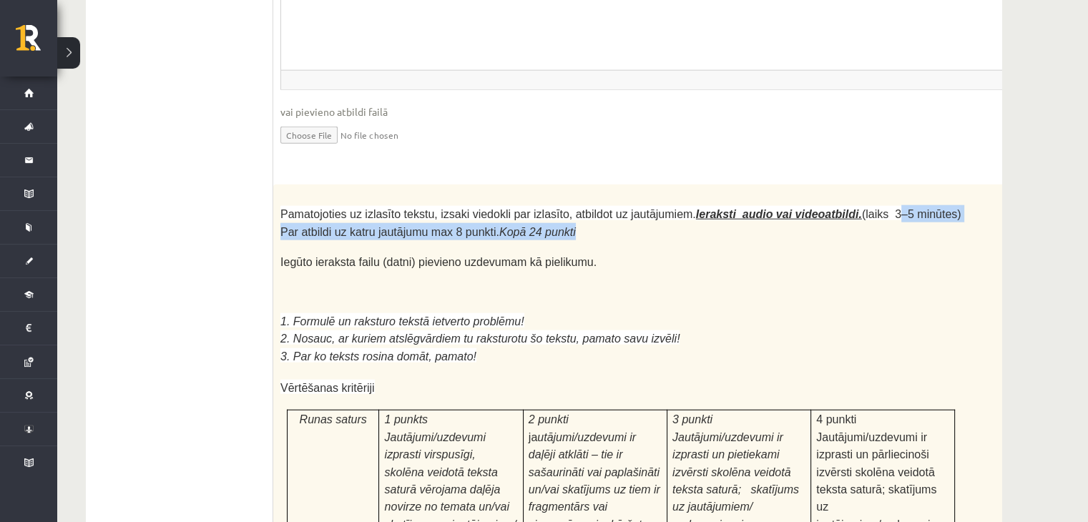
drag, startPoint x: 841, startPoint y: 56, endPoint x: 872, endPoint y: 62, distance: 32.0
click at [872, 205] on p "Pamatojoties uz izlasīto tekstu, izsaki viedokli par izlasīto, atbildot uz jaut…" at bounding box center [620, 222] width 681 height 35
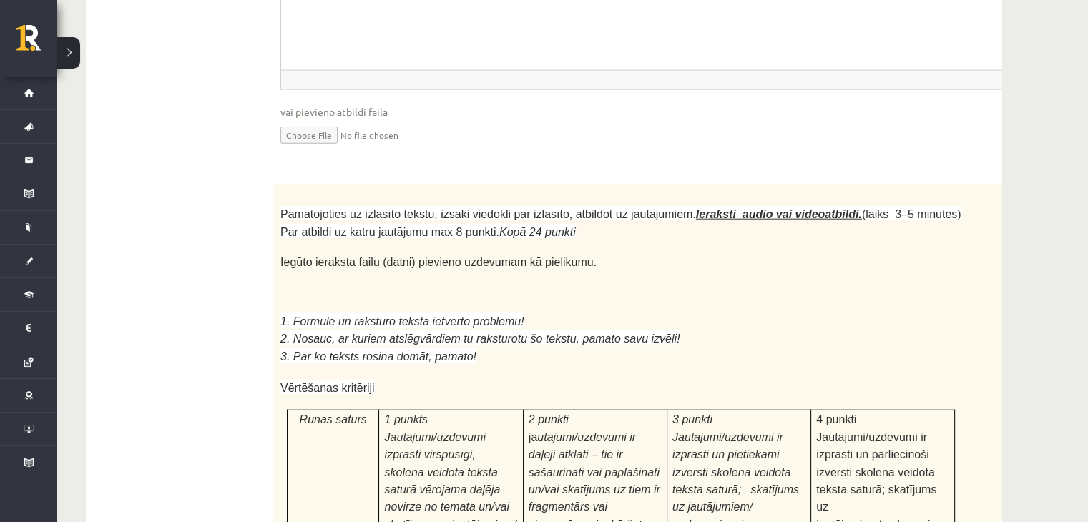
click at [501, 255] on p "Iegūto ieraksta failu (datni) pievieno uzdevumam kā pielikumu." at bounding box center [620, 263] width 681 height 16
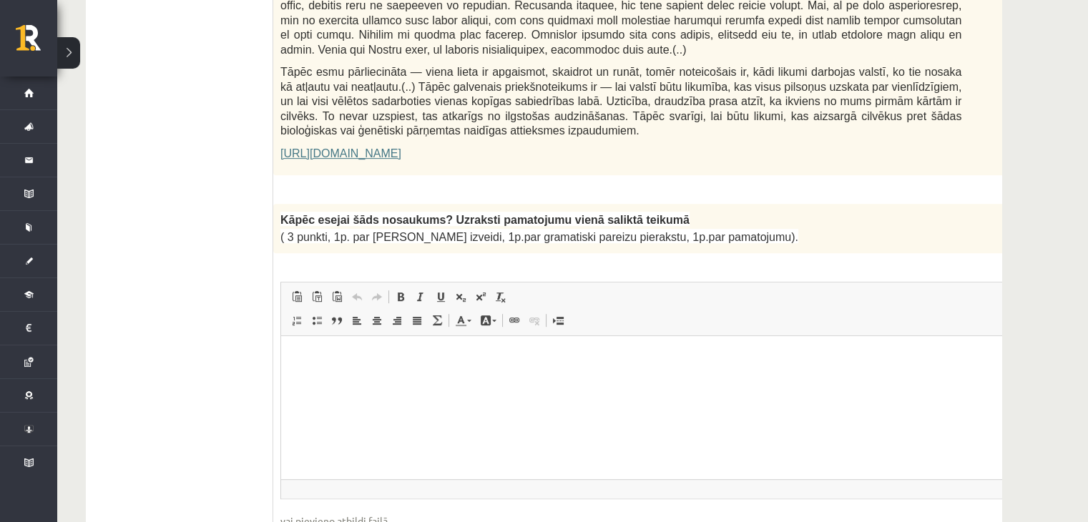
scroll to position [1025, 0]
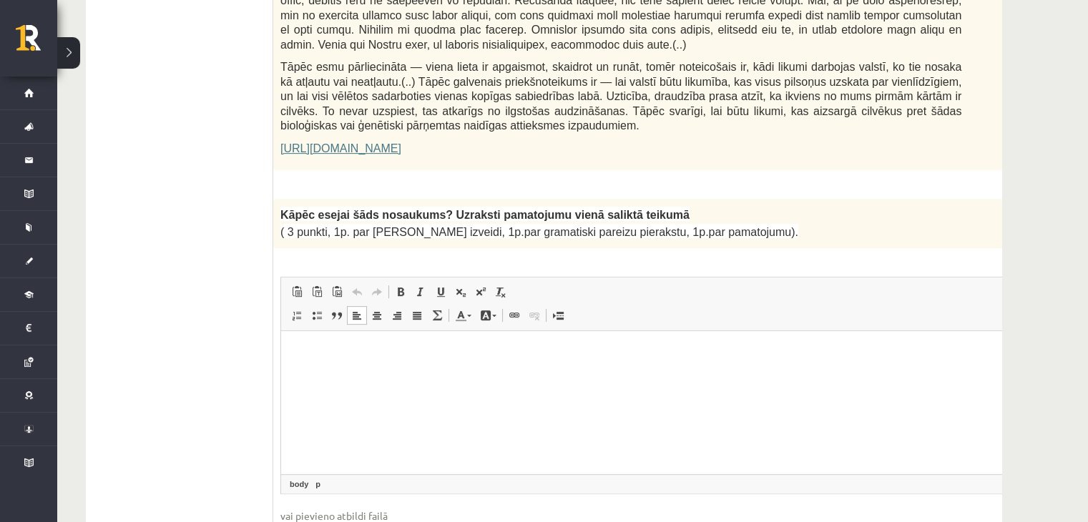
click at [452, 358] on p "Bagātinātā teksta redaktors, wiswyg-editor-user-answer-47433945647180" at bounding box center [656, 352] width 722 height 15
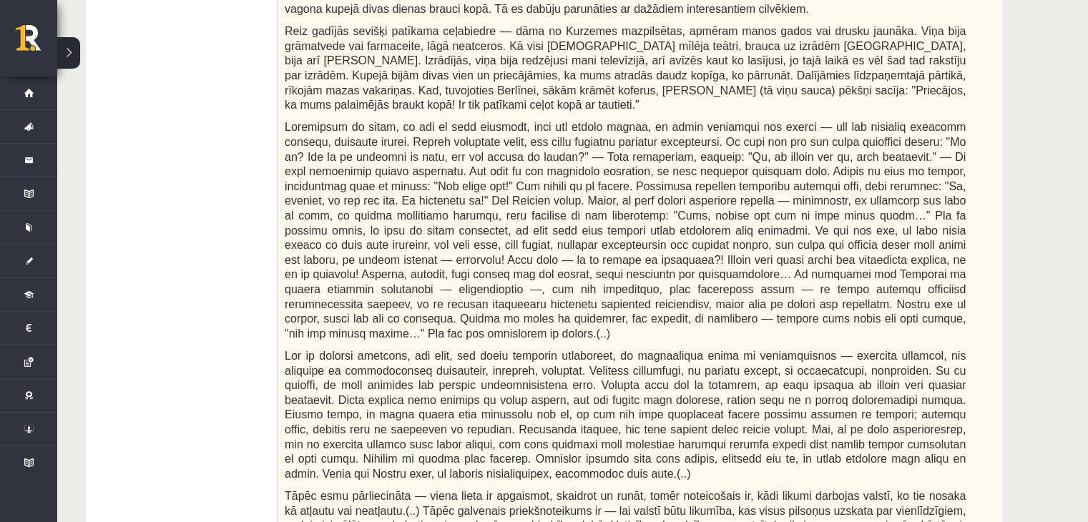
scroll to position [953, 0]
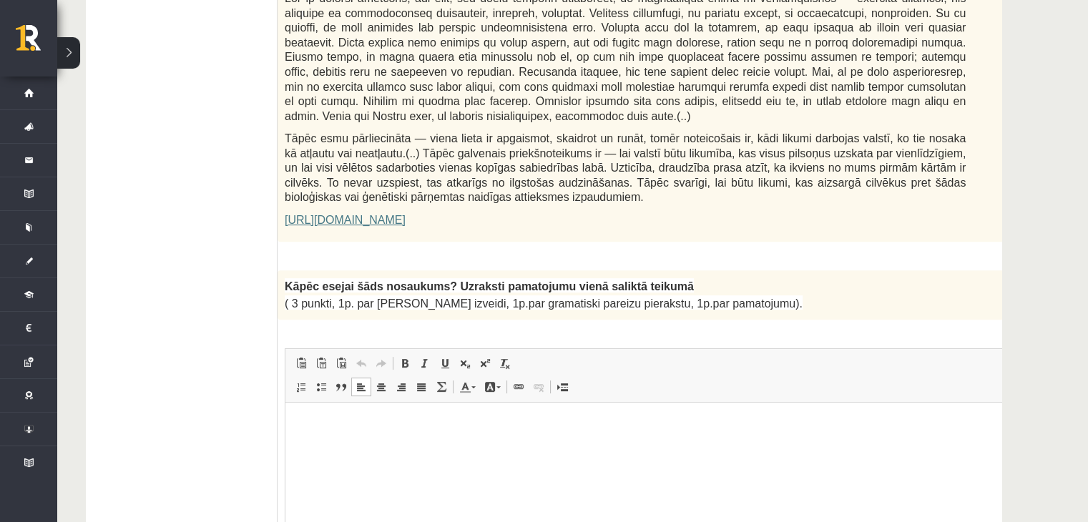
click at [368, 214] on link "https://satori.lv/article/musu-zemapzinas-pagrabi" at bounding box center [345, 220] width 121 height 12
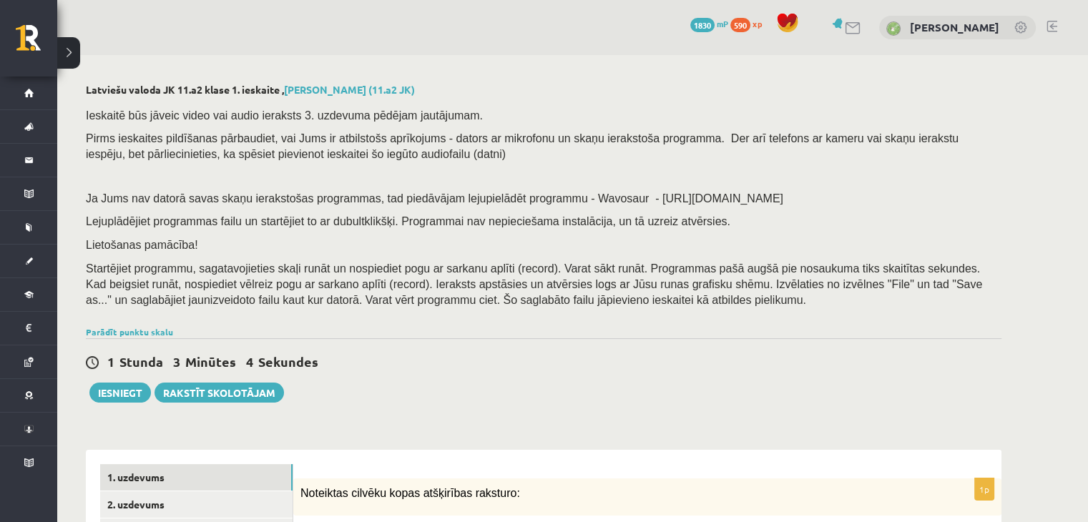
click at [423, 342] on div "1 Stunda 3 Minūtes 4 Sekundes Iesniegt Rakstīt skolotājam" at bounding box center [543, 370] width 915 height 64
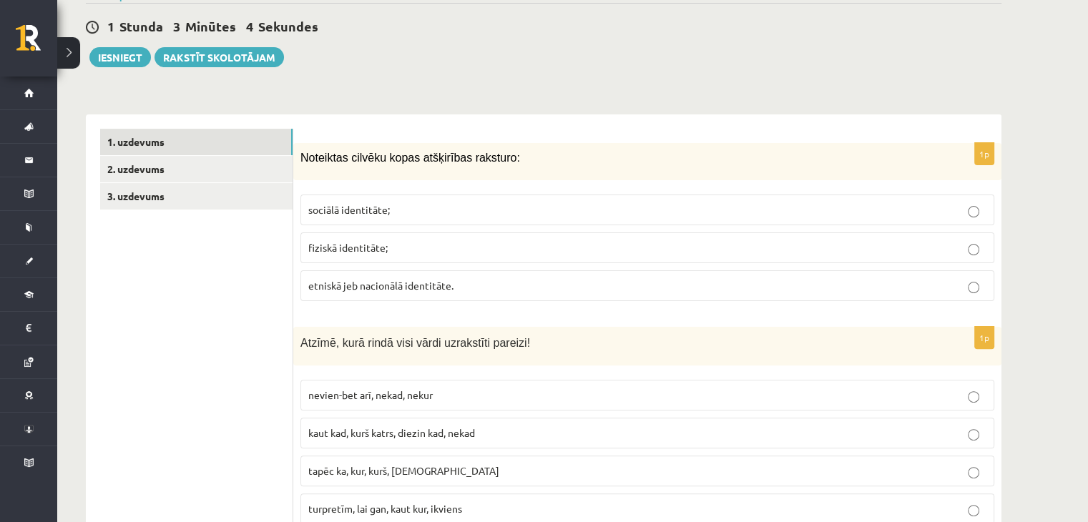
scroll to position [358, 0]
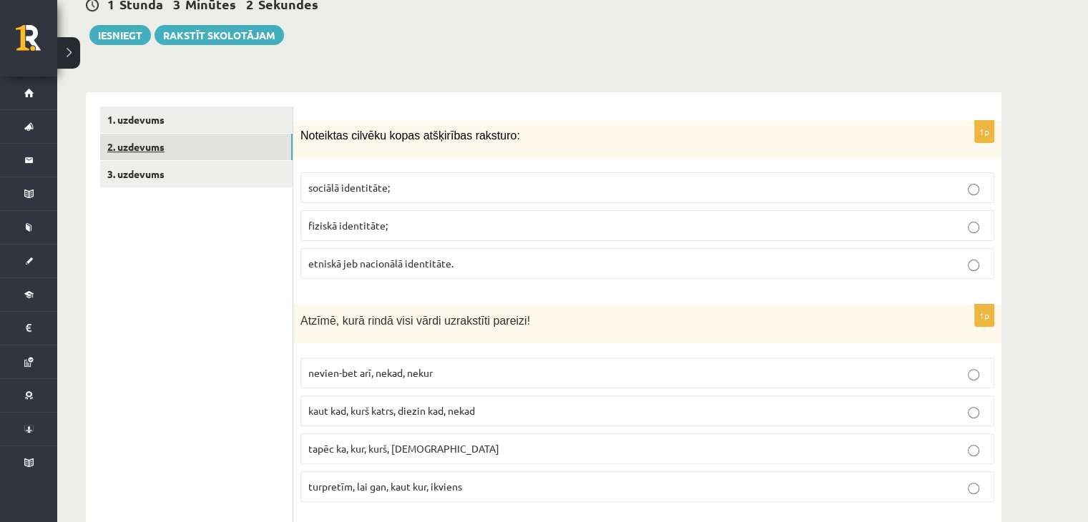
click at [244, 157] on link "2. uzdevums" at bounding box center [196, 147] width 192 height 26
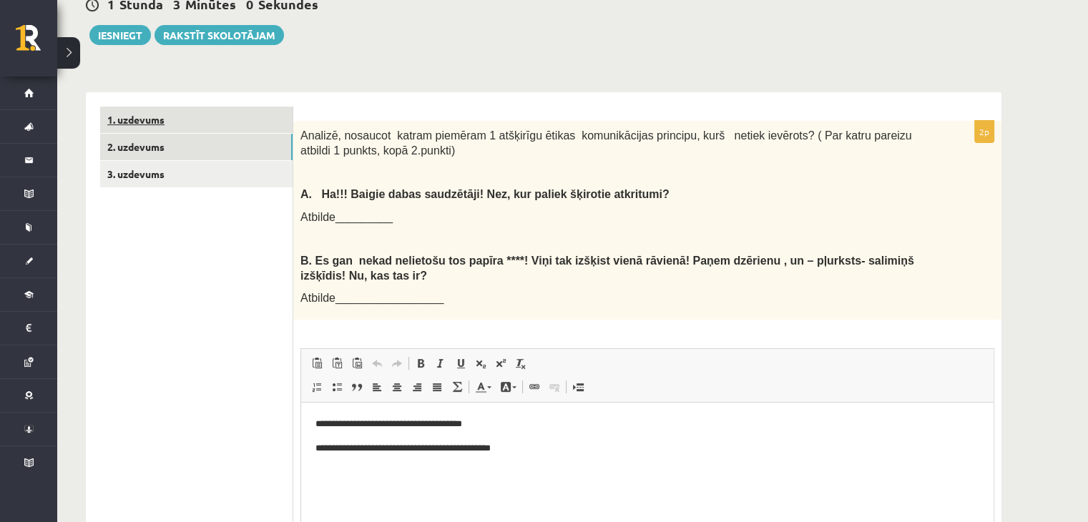
scroll to position [0, 0]
click at [241, 121] on link "1. uzdevums" at bounding box center [196, 120] width 192 height 26
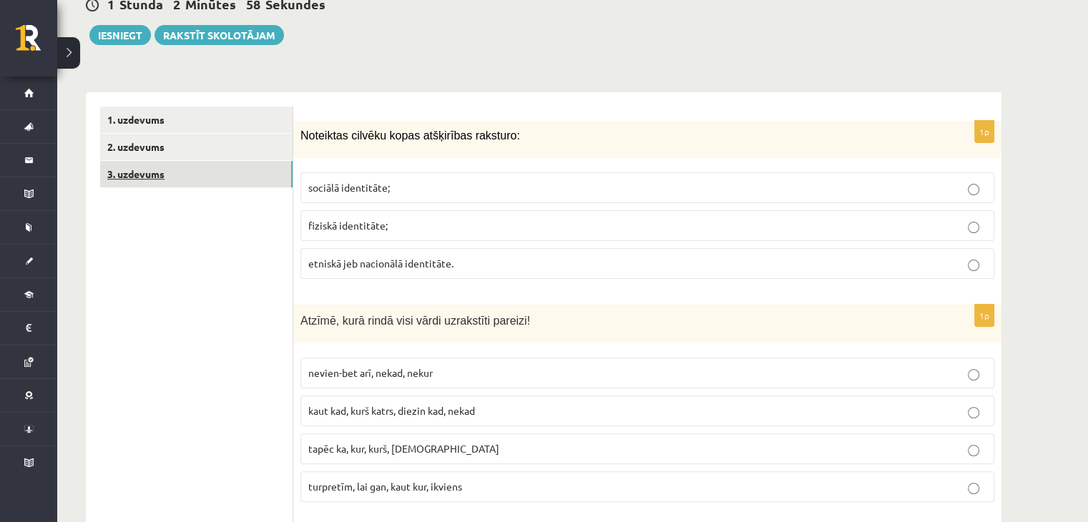
click at [235, 182] on link "3. uzdevums" at bounding box center [196, 174] width 192 height 26
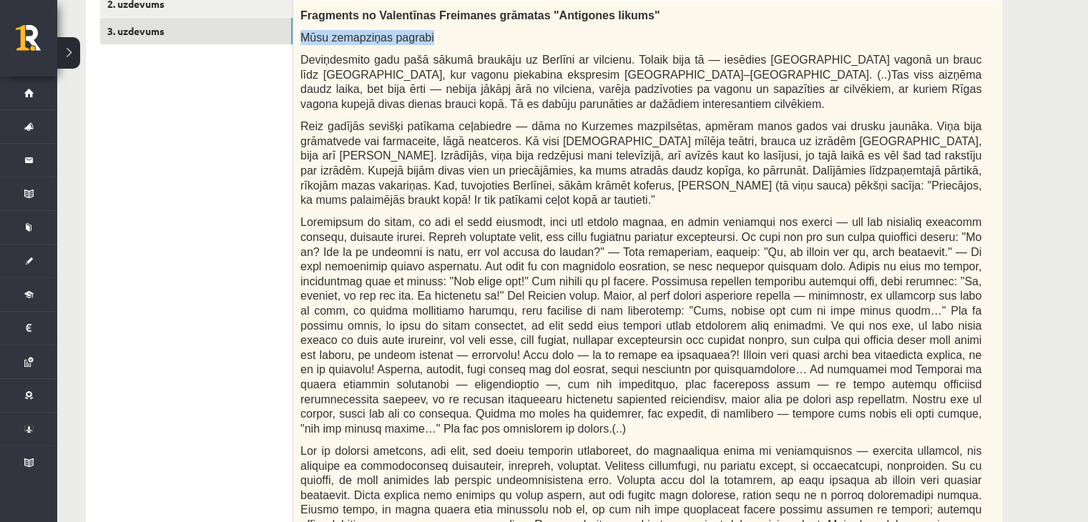
drag, startPoint x: 301, startPoint y: 37, endPoint x: 425, endPoint y: 42, distance: 124.5
click at [425, 42] on p "Mūsu zemapziņas pagrabi" at bounding box center [640, 37] width 681 height 15
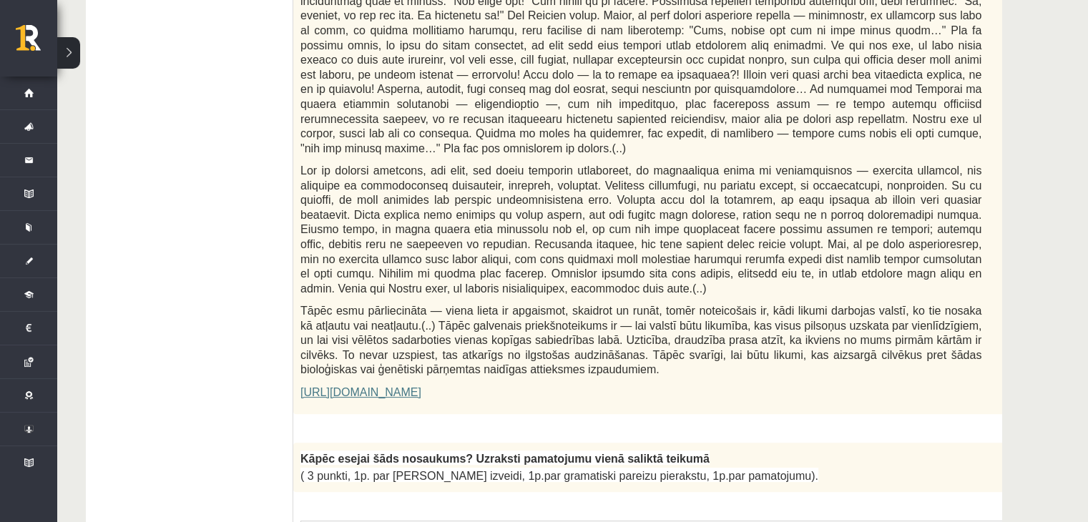
scroll to position [787, 0]
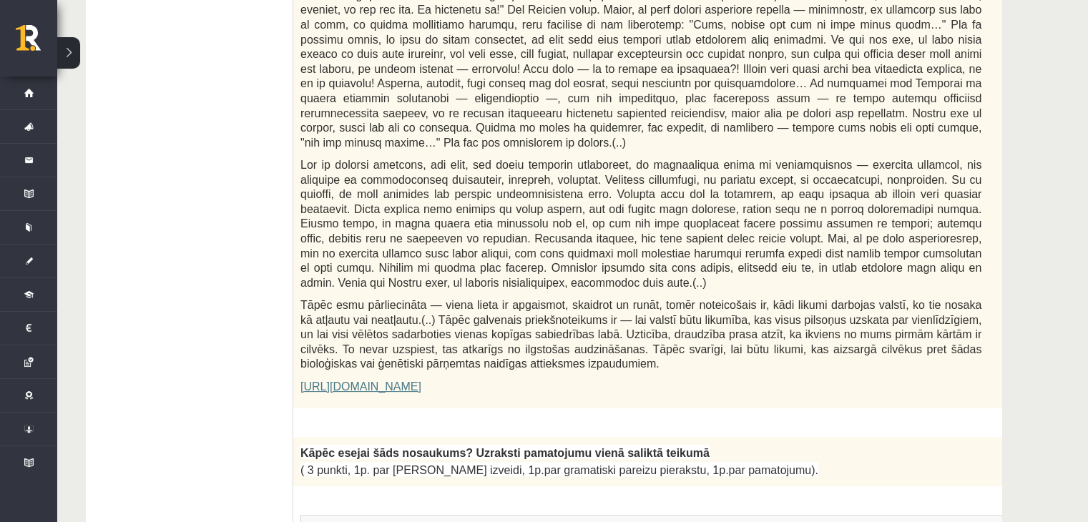
click at [555, 96] on span at bounding box center [640, 39] width 681 height 218
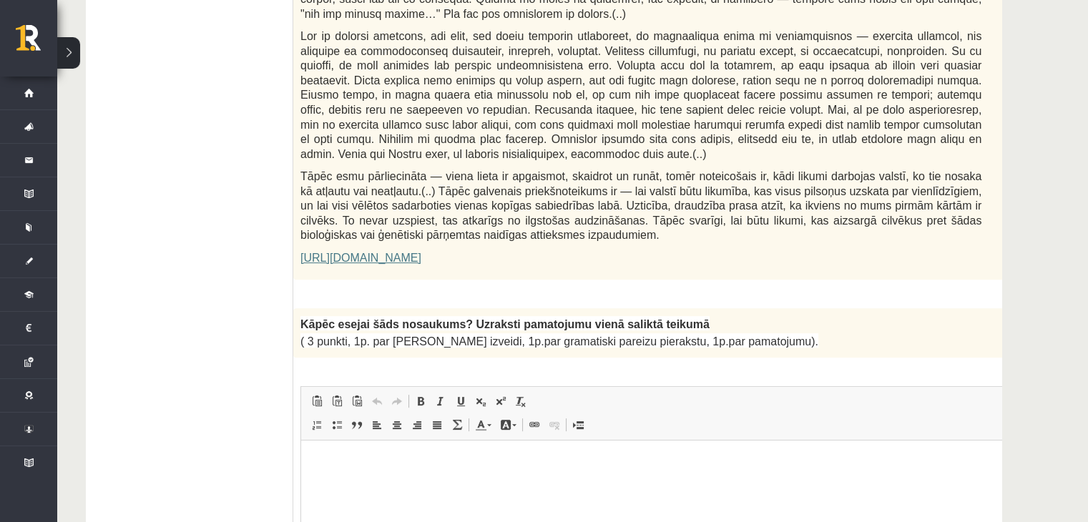
scroll to position [1001, 0]
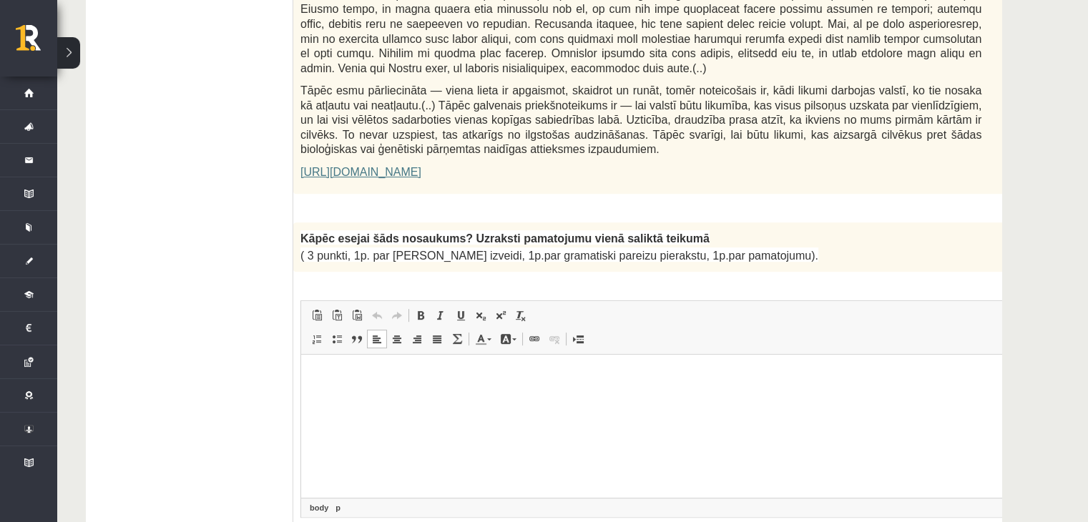
click at [452, 390] on html at bounding box center [676, 376] width 751 height 44
click at [546, 373] on p "**********" at bounding box center [657, 375] width 684 height 15
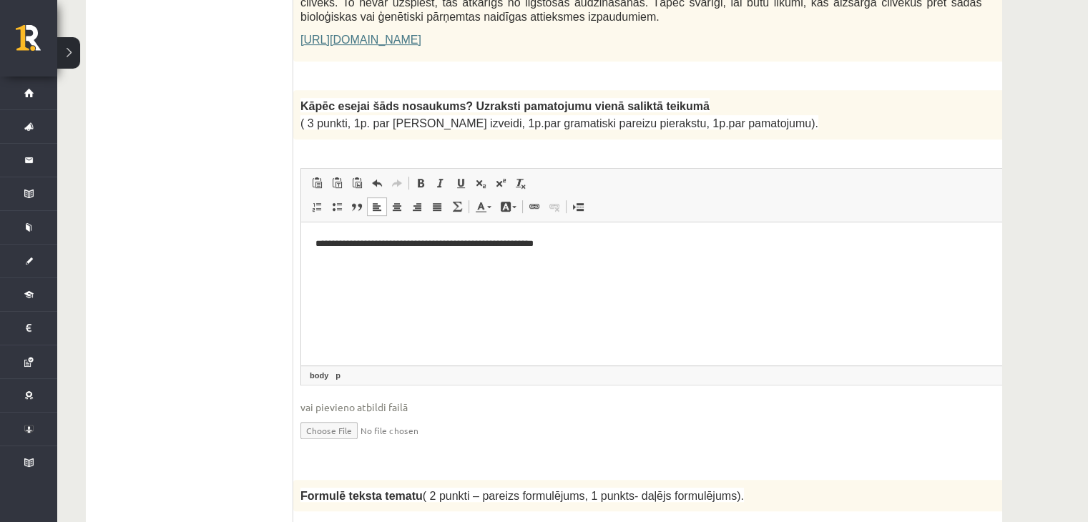
scroll to position [1144, 0]
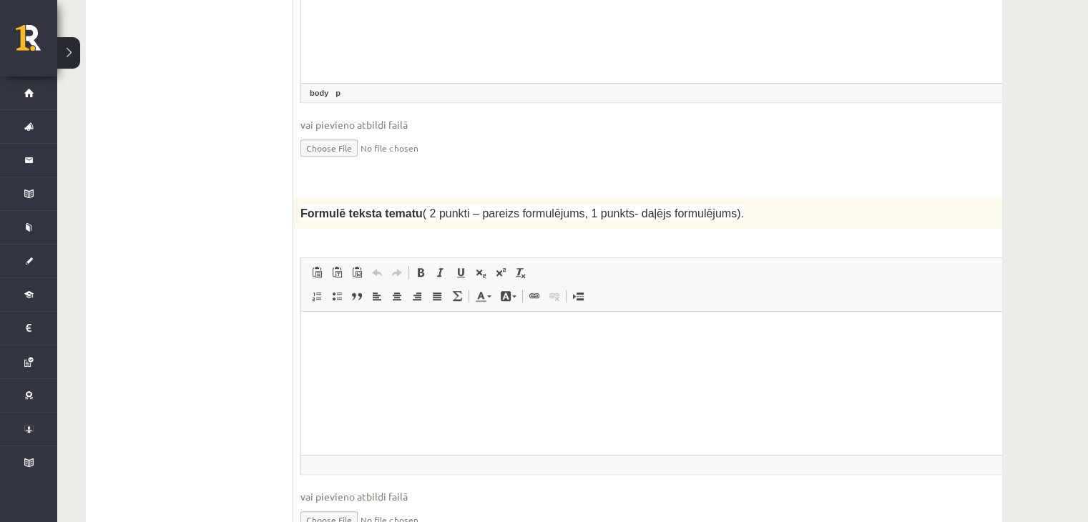
scroll to position [1502, 0]
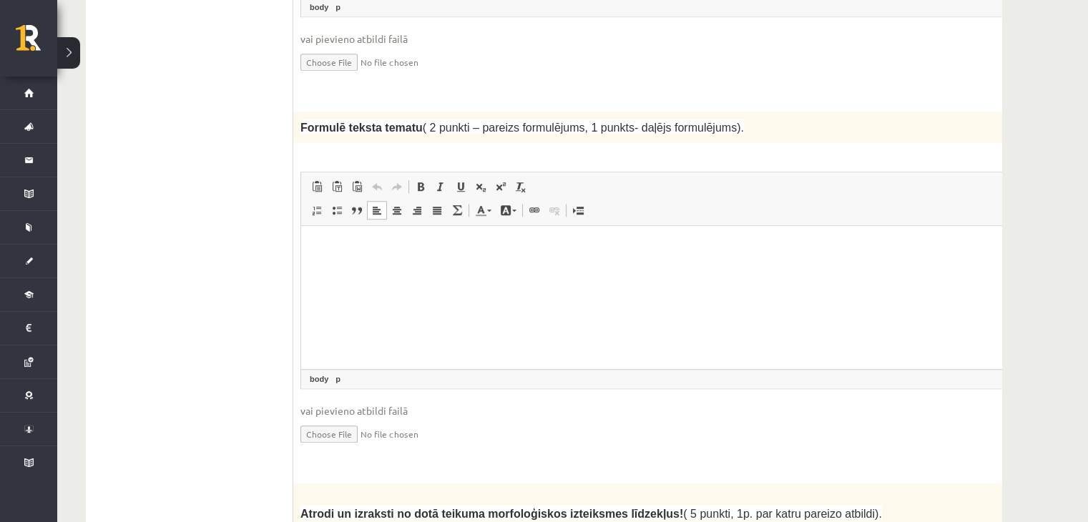
click at [508, 270] on html at bounding box center [676, 248] width 751 height 44
drag, startPoint x: 605, startPoint y: 250, endPoint x: 575, endPoint y: 250, distance: 30.0
click at [575, 250] on p "**********" at bounding box center [657, 247] width 684 height 15
drag, startPoint x: 573, startPoint y: 250, endPoint x: 542, endPoint y: 260, distance: 32.1
click at [542, 260] on html "**********" at bounding box center [676, 248] width 751 height 44
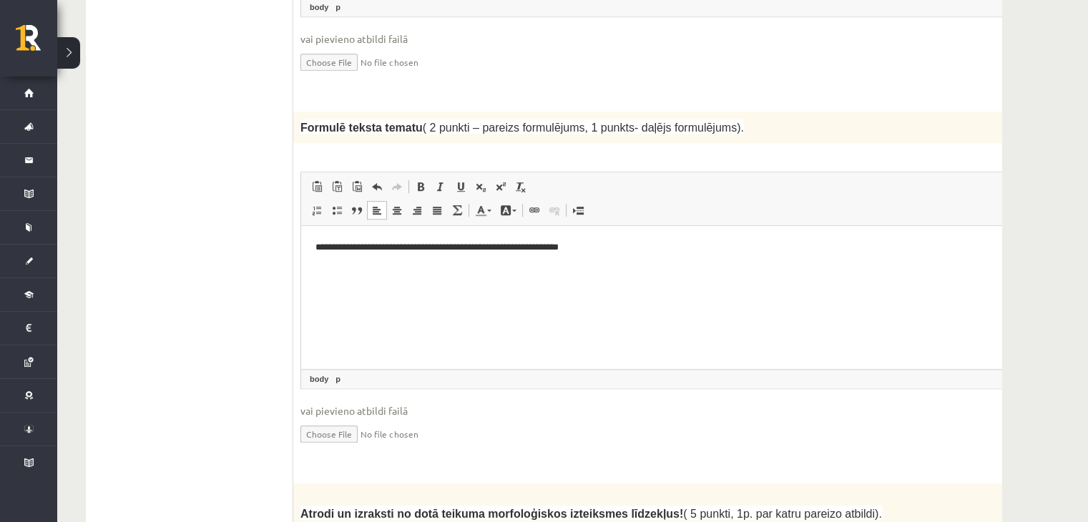
click at [601, 240] on p "**********" at bounding box center [657, 247] width 684 height 15
click at [706, 178] on span "Redaktora rīkjoslas Ielīmēt Klaviatūras saīsne vadīšanas taustiņš+V Ievietot kā…" at bounding box center [676, 199] width 751 height 54
drag, startPoint x: 421, startPoint y: 250, endPoint x: 435, endPoint y: 262, distance: 17.8
click at [421, 251] on p "**********" at bounding box center [657, 247] width 684 height 15
click at [613, 172] on span "Redaktora rīkjoslas Ielīmēt Klaviatūras saīsne vadīšanas taustiņš+V Ievietot kā…" at bounding box center [676, 199] width 751 height 54
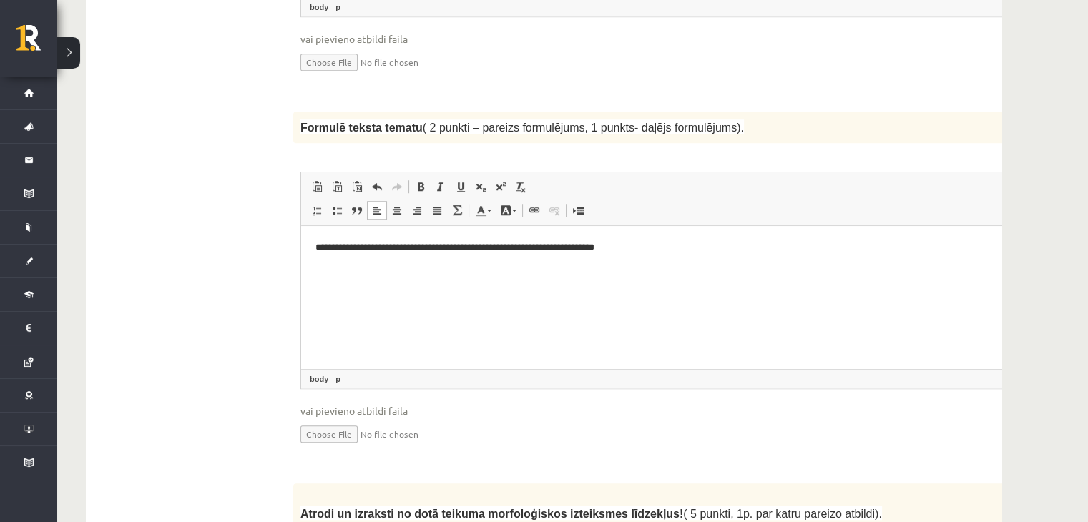
click at [541, 249] on p "**********" at bounding box center [657, 247] width 684 height 15
click at [510, 248] on p "**********" at bounding box center [657, 247] width 684 height 15
click at [515, 251] on p "**********" at bounding box center [657, 247] width 684 height 15
click at [513, 250] on p "**********" at bounding box center [657, 247] width 684 height 15
click at [708, 185] on span "Redaktora rīkjoslas Ielīmēt Klaviatūras saīsne vadīšanas taustiņš+V Ievietot kā…" at bounding box center [676, 199] width 751 height 54
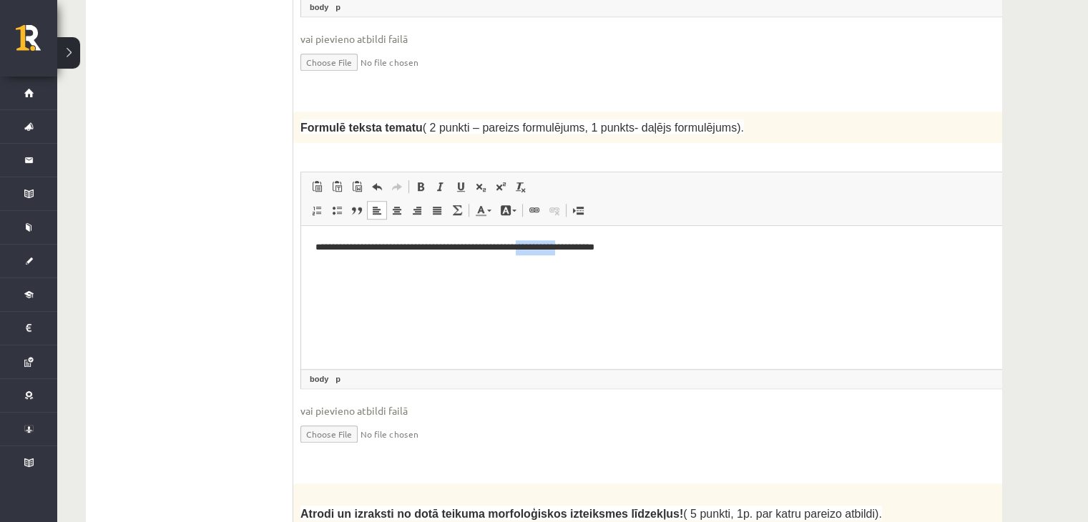
drag, startPoint x: 544, startPoint y: 246, endPoint x: 590, endPoint y: 249, distance: 45.9
click at [590, 249] on p "**********" at bounding box center [657, 247] width 684 height 15
click at [625, 262] on span "Ielīmēt" at bounding box center [619, 263] width 42 height 21
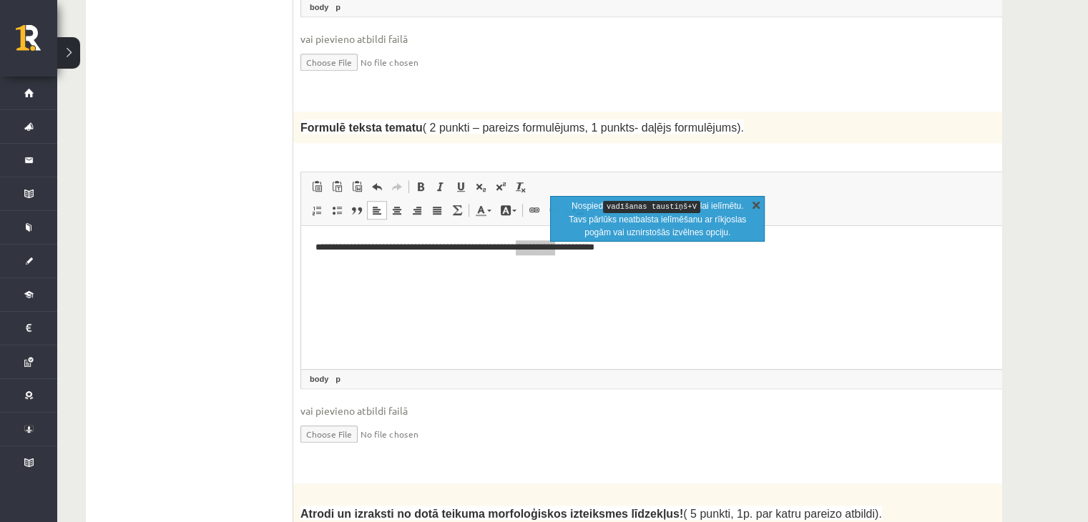
click at [753, 200] on link "X" at bounding box center [756, 204] width 14 height 14
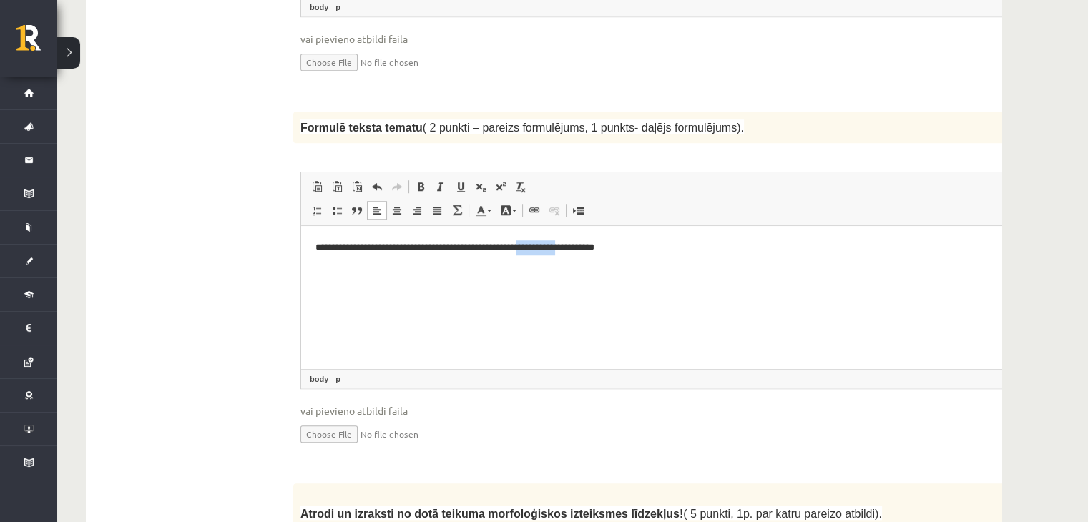
copy p "**********"
drag, startPoint x: 583, startPoint y: 248, endPoint x: 598, endPoint y: 250, distance: 14.4
click at [585, 247] on p "**********" at bounding box center [657, 247] width 684 height 15
click at [686, 172] on span "Redaktora rīkjoslas Ielīmēt Klaviatūras saīsne vadīšanas taustiņš+V Ievietot kā…" at bounding box center [676, 199] width 751 height 54
click at [561, 253] on p "**********" at bounding box center [657, 247] width 684 height 15
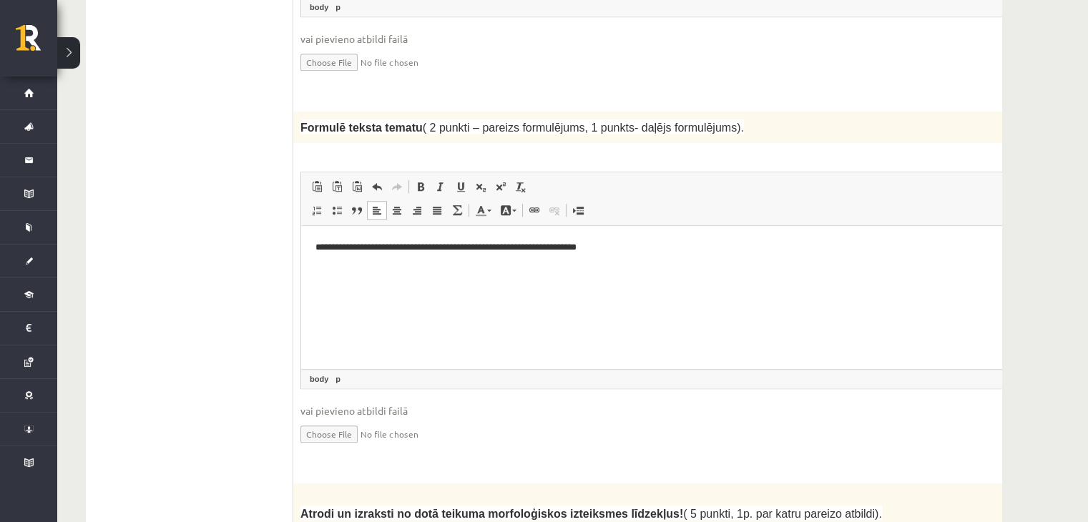
click at [631, 177] on span "Ielīmēt Klaviatūras saīsne vadīšanas taustiņš+V Ievietot kā vienkāršu tekstu Kl…" at bounding box center [676, 189] width 739 height 24
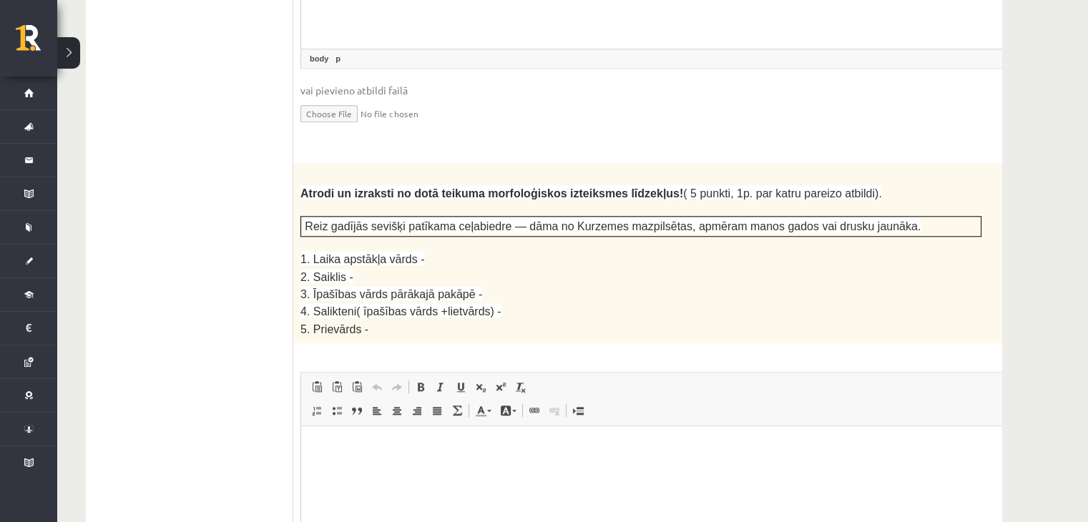
scroll to position [1823, 0]
click at [701, 162] on div "Atrodi un izraksti no dotā teikuma morfoloģiskos izteiksmes līdzekļus! ( 5 punk…" at bounding box center [676, 252] width 767 height 180
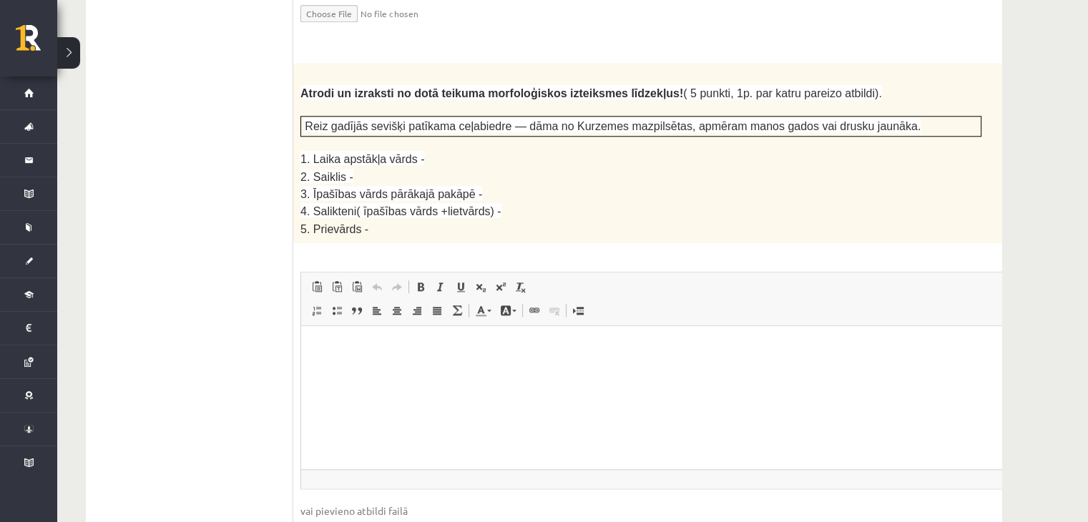
scroll to position [1922, 0]
click at [438, 356] on html at bounding box center [676, 348] width 751 height 44
drag, startPoint x: 400, startPoint y: 400, endPoint x: 327, endPoint y: 390, distance: 73.5
click at [327, 390] on p "**********" at bounding box center [657, 395] width 684 height 15
drag, startPoint x: 593, startPoint y: 83, endPoint x: 646, endPoint y: 86, distance: 53.7
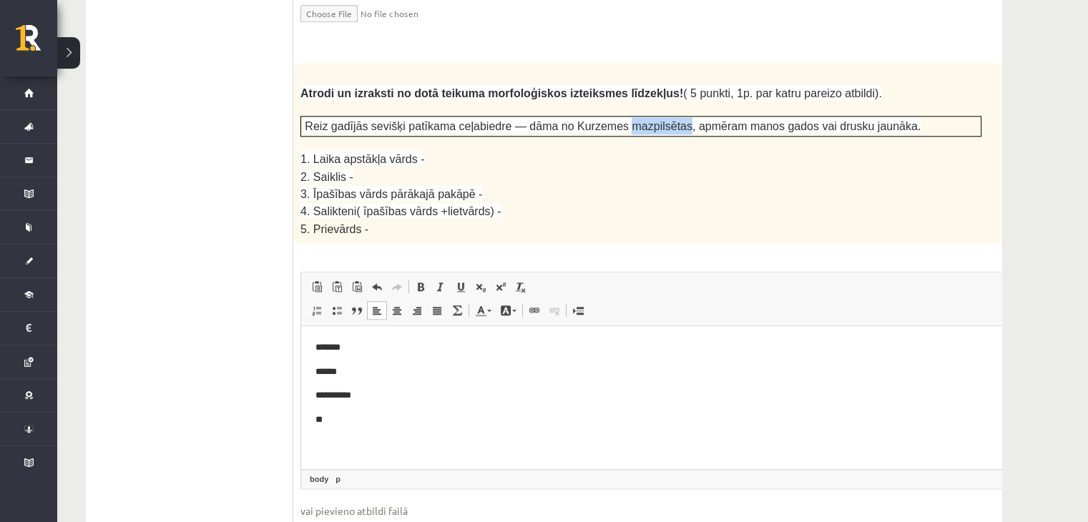
click at [646, 120] on span "Reiz gadījās sevišķi patīkama ceļabiedre — dāma no Kurzemes mazpilsētas, apmēra…" at bounding box center [613, 126] width 616 height 12
copy span "mazpilsētas"
click at [370, 417] on p "**" at bounding box center [657, 420] width 684 height 15
click at [572, 220] on p "5. Prievārds -" at bounding box center [640, 228] width 681 height 16
click at [658, 220] on p "5. Prievārds -" at bounding box center [640, 228] width 681 height 16
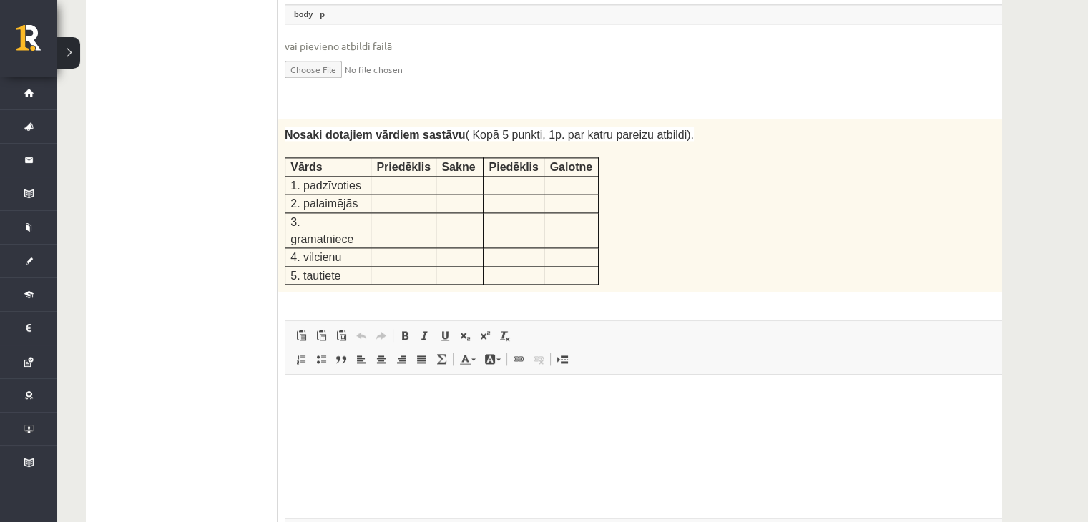
scroll to position [2422, 0]
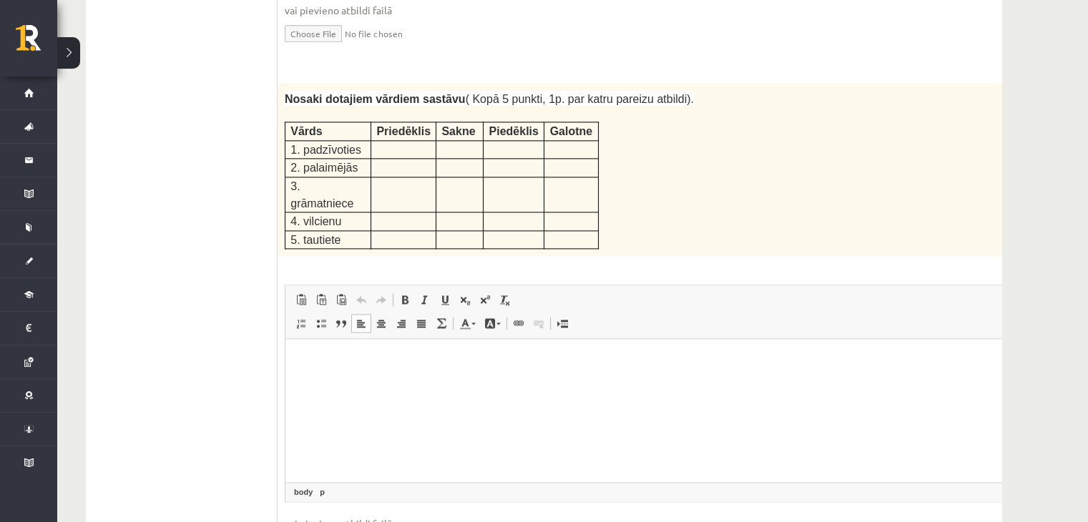
click at [637, 378] on html at bounding box center [660, 361] width 751 height 44
click at [400, 360] on p "**********" at bounding box center [642, 360] width 684 height 15
click at [454, 366] on p "**********" at bounding box center [642, 360] width 684 height 15
click at [367, 383] on html "**********" at bounding box center [660, 361] width 751 height 44
click at [434, 372] on html "**********" at bounding box center [660, 361] width 751 height 44
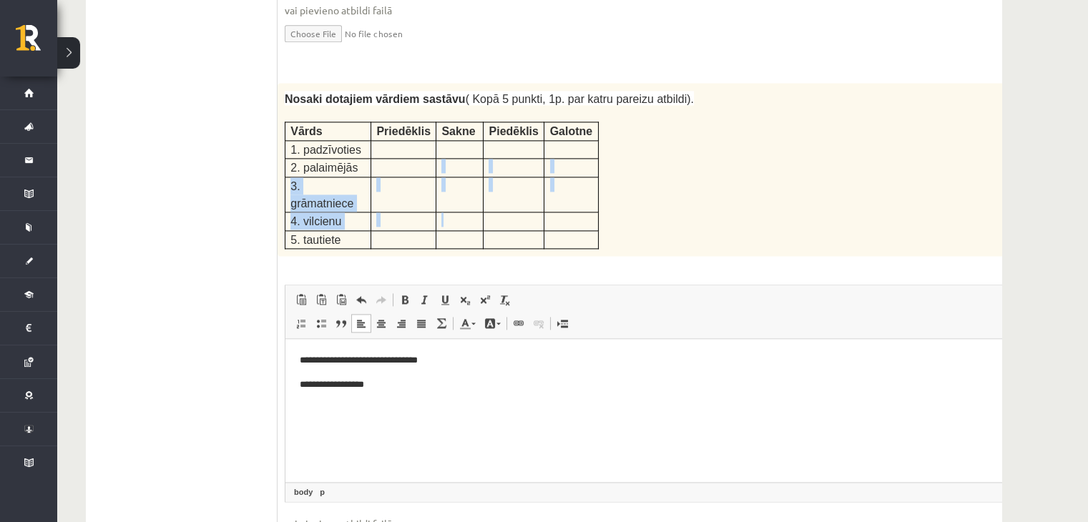
drag, startPoint x: 436, startPoint y: 112, endPoint x: 452, endPoint y: 142, distance: 33.3
click at [452, 142] on tbody "Vārds Priedēklis Sakne Piedēklis Galotne 1. padzīvoties 2. palaimējās 3. grāmat…" at bounding box center [441, 185] width 313 height 127
click at [649, 118] on div "Nosaki dotajiem vārdiem sastāvu ( Kopā 5 punkti, 1p. par katru pareizu atbildi)…" at bounding box center [660, 169] width 767 height 173
click at [396, 387] on p "**********" at bounding box center [642, 385] width 684 height 15
click at [417, 390] on p "**********" at bounding box center [642, 385] width 684 height 15
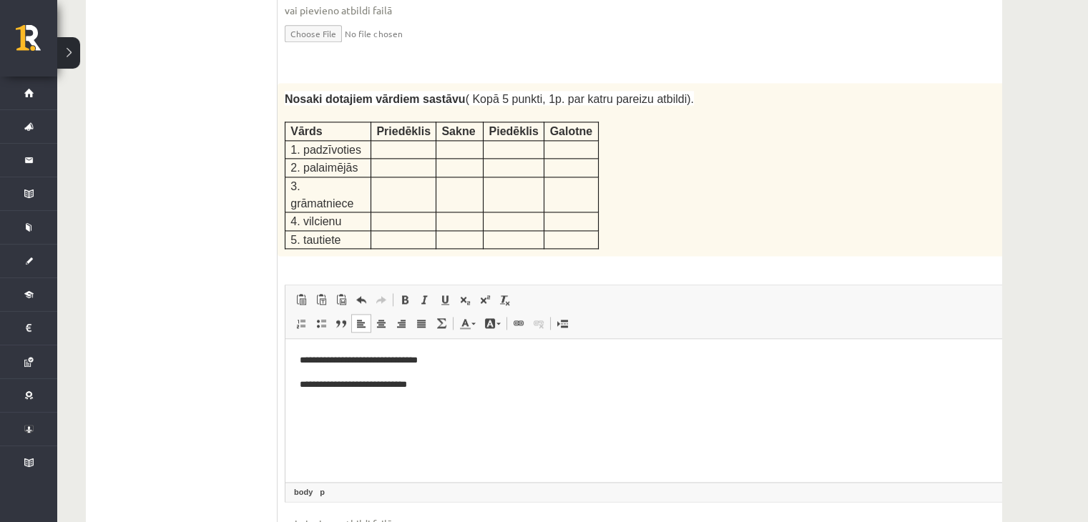
click at [404, 388] on p "**********" at bounding box center [642, 385] width 684 height 15
click at [447, 386] on p "**********" at bounding box center [642, 385] width 684 height 15
click at [492, 435] on fieldset "**********" at bounding box center [661, 430] width 752 height 290
drag, startPoint x: 343, startPoint y: 457, endPoint x: 351, endPoint y: 456, distance: 7.9
click at [344, 456] on p "**********" at bounding box center [642, 457] width 684 height 15
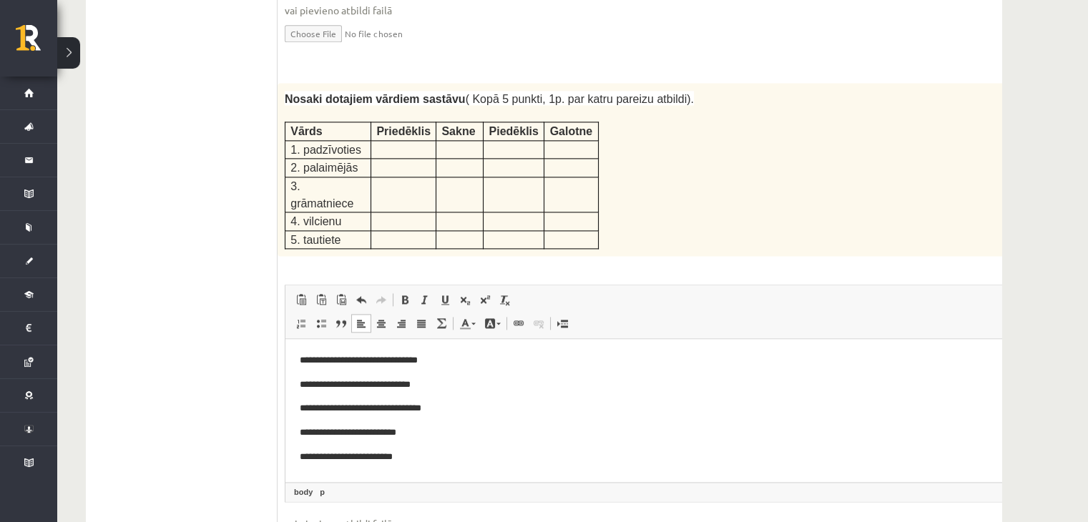
click at [523, 516] on span "vai pievieno atbildi failā" at bounding box center [661, 523] width 752 height 15
click at [345, 428] on p "**********" at bounding box center [642, 432] width 684 height 15
click at [347, 458] on p "**********" at bounding box center [642, 457] width 684 height 15
click at [478, 434] on fieldset "**********" at bounding box center [661, 430] width 752 height 290
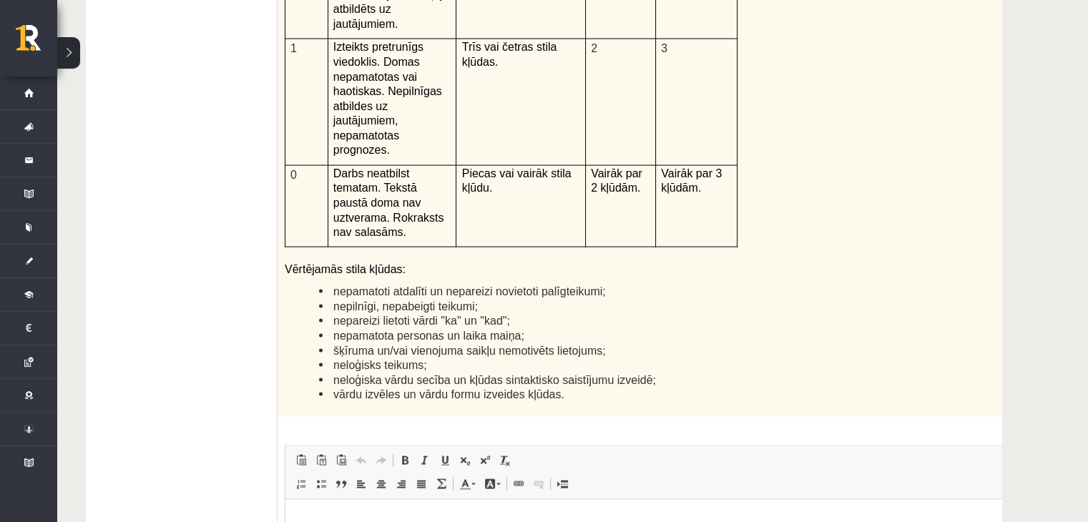
scroll to position [3352, 0]
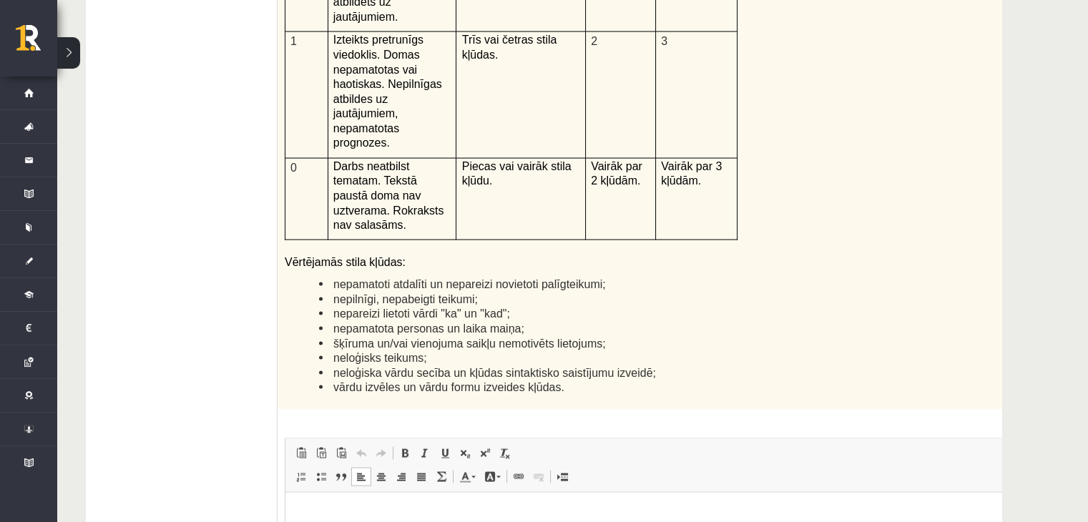
click at [518, 521] on html at bounding box center [660, 514] width 751 height 44
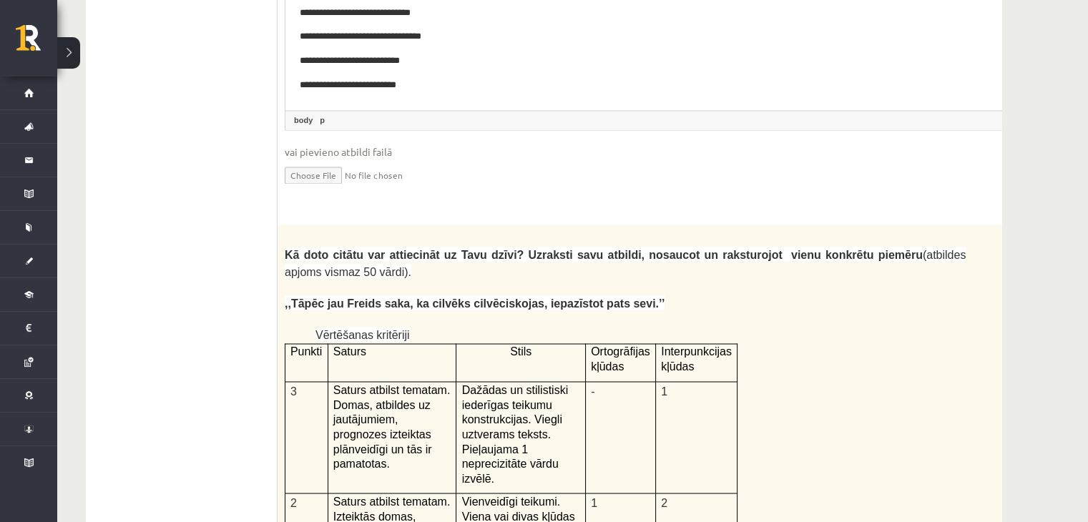
scroll to position [2780, 0]
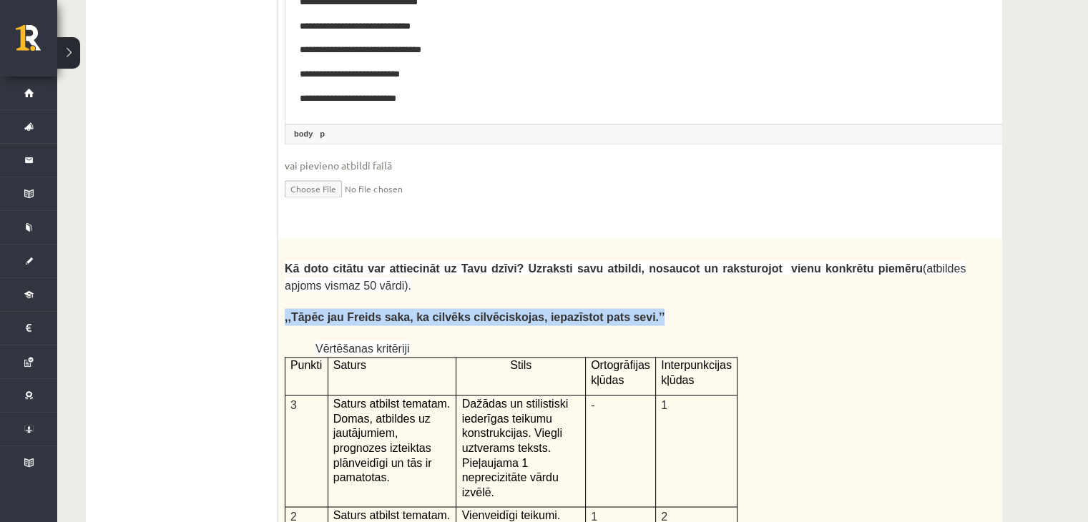
drag, startPoint x: 284, startPoint y: 232, endPoint x: 622, endPoint y: 236, distance: 338.2
click at [622, 309] on p ",,Tāpēc jau Freids saka, ka cilvēks cilvēciskojas, iepazīstot pats sevi.’’" at bounding box center [625, 317] width 681 height 17
copy span ",,Tāpēc jau Freids saka, ka cilvēks cilvēciskojas, iepazīstot pats sevi.’’"
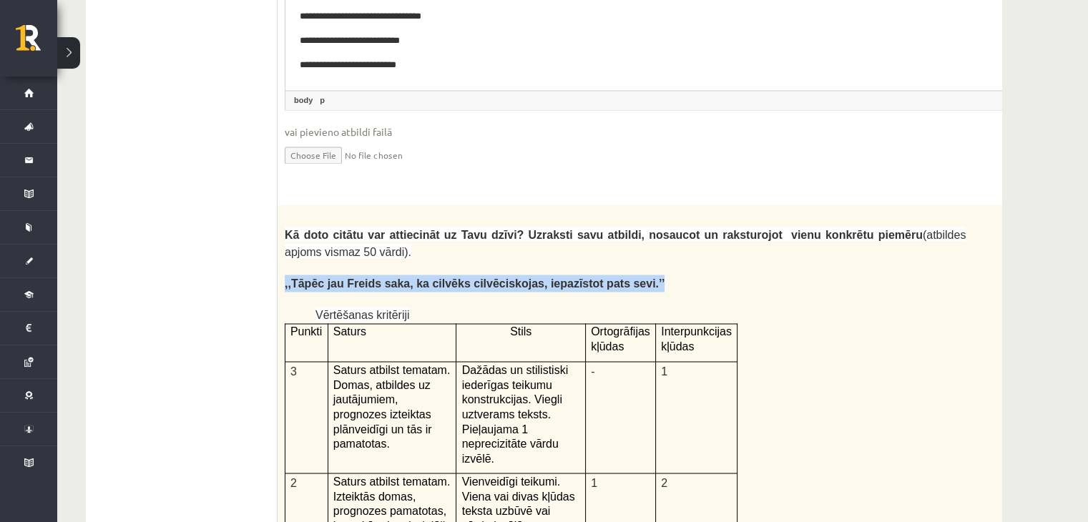
scroll to position [3352, 0]
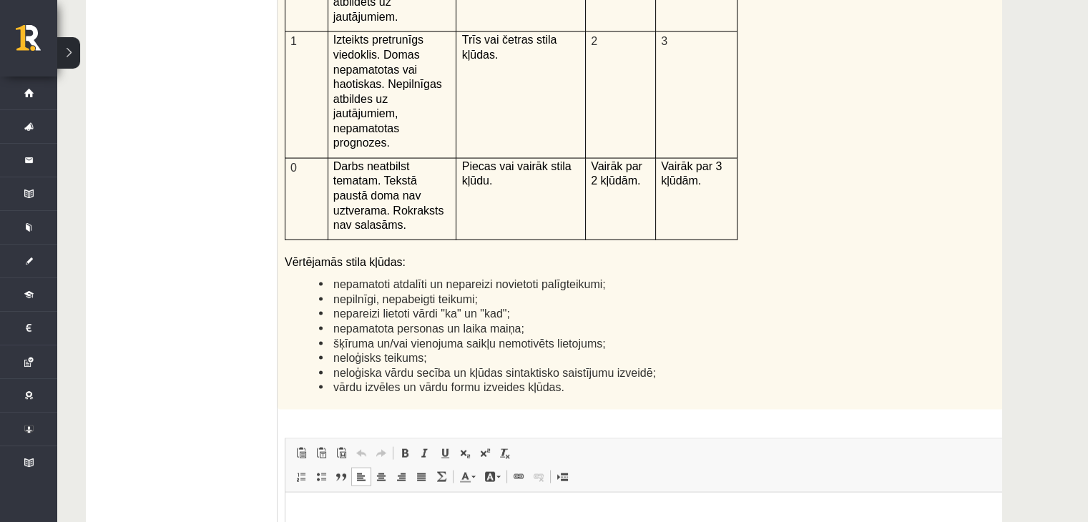
click at [438, 521] on html at bounding box center [660, 514] width 751 height 44
click at [702, 521] on html "**********" at bounding box center [660, 514] width 751 height 44
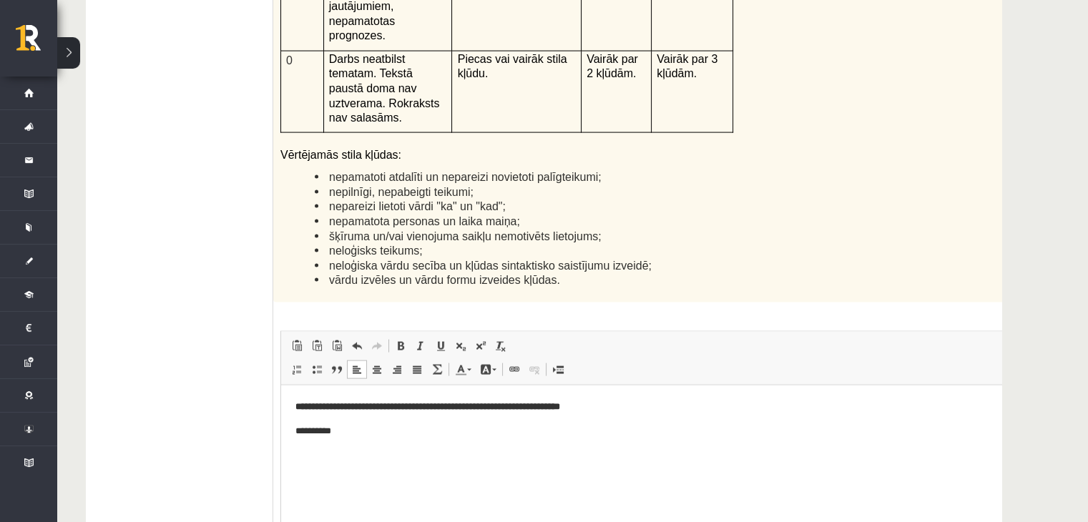
scroll to position [3509, 0]
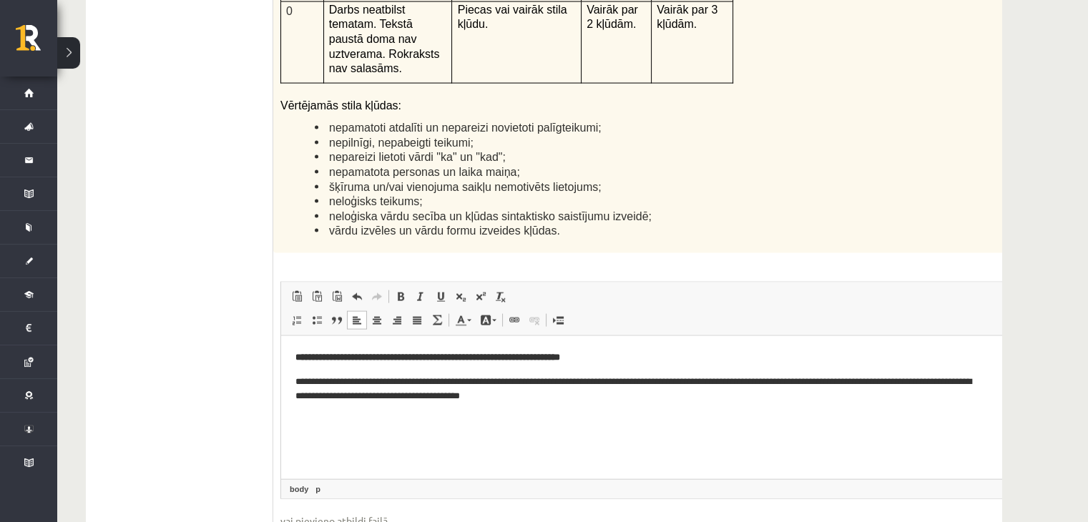
click at [879, 374] on p "**********" at bounding box center [637, 389] width 684 height 30
click at [926, 378] on p "**********" at bounding box center [637, 389] width 684 height 30
click at [943, 381] on p "**********" at bounding box center [637, 389] width 684 height 30
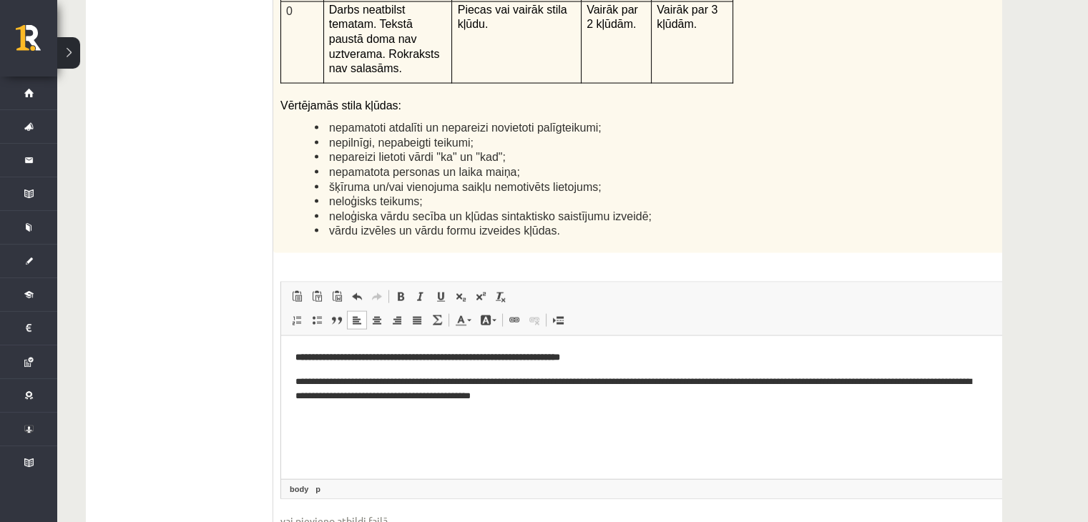
click at [383, 403] on html "**********" at bounding box center [656, 376] width 751 height 82
click at [470, 400] on p "**********" at bounding box center [637, 389] width 684 height 30
click at [518, 403] on p "**********" at bounding box center [637, 389] width 684 height 30
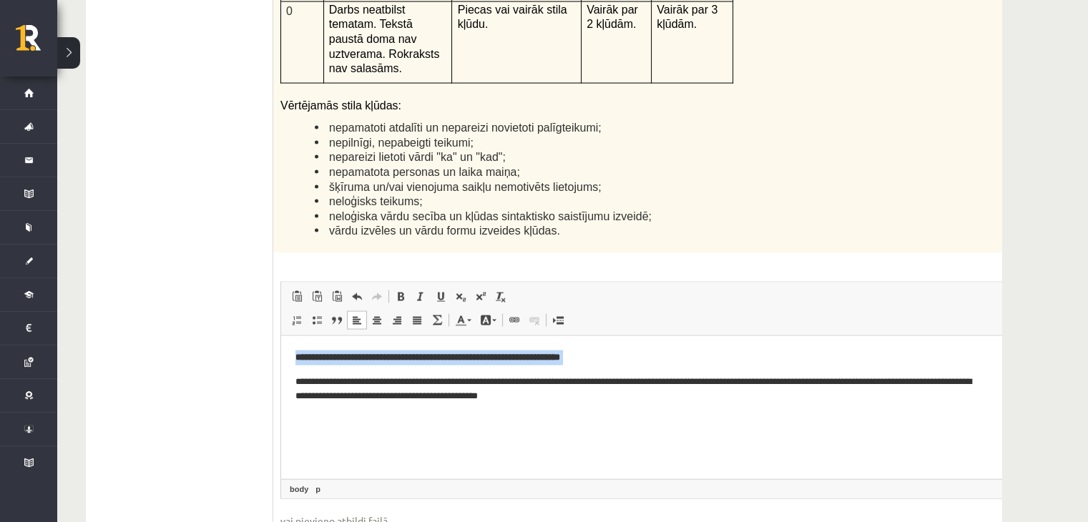
drag, startPoint x: 624, startPoint y: 362, endPoint x: 283, endPoint y: 341, distance: 341.7
click at [283, 341] on html "**********" at bounding box center [656, 376] width 751 height 82
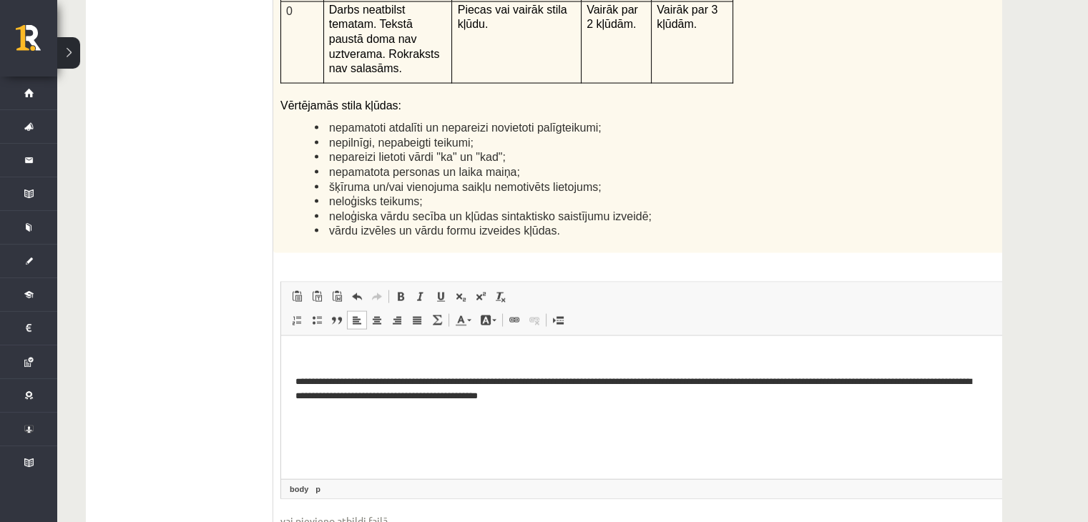
click at [292, 376] on html "**********" at bounding box center [656, 376] width 751 height 82
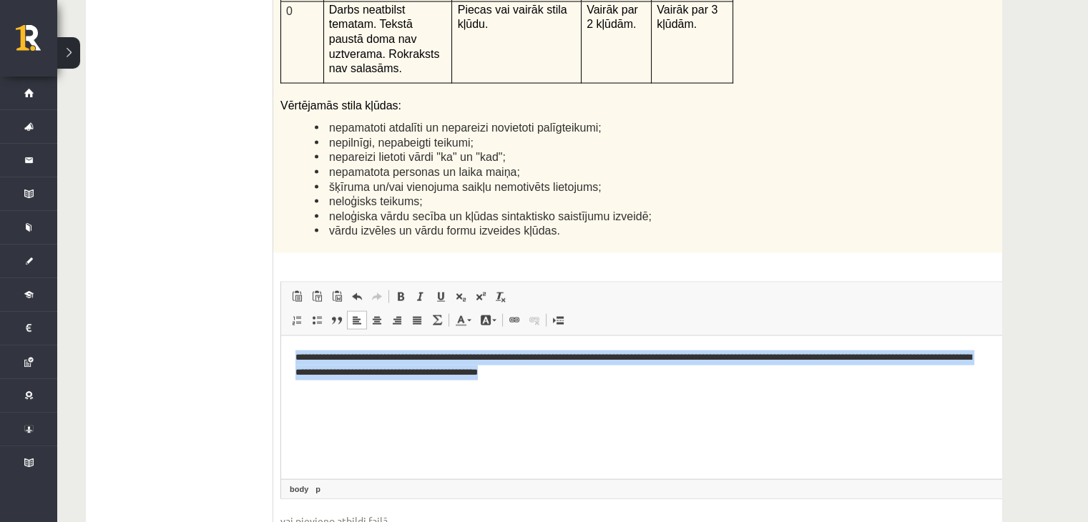
drag, startPoint x: 604, startPoint y: 381, endPoint x: 275, endPoint y: 319, distance: 334.7
click at [281, 335] on html "**********" at bounding box center [656, 364] width 751 height 59
copy p "**********"
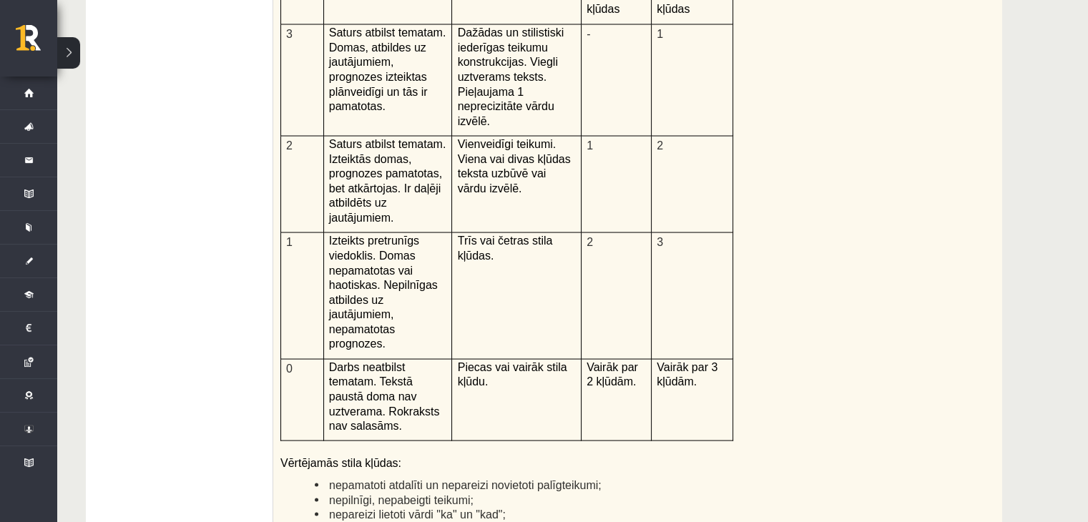
click at [756, 199] on div "Kā doto citātu var attiecināt uz Tavu dzīvi? Uzraksti savu atbildi, nosaucot un…" at bounding box center [656, 239] width 767 height 743
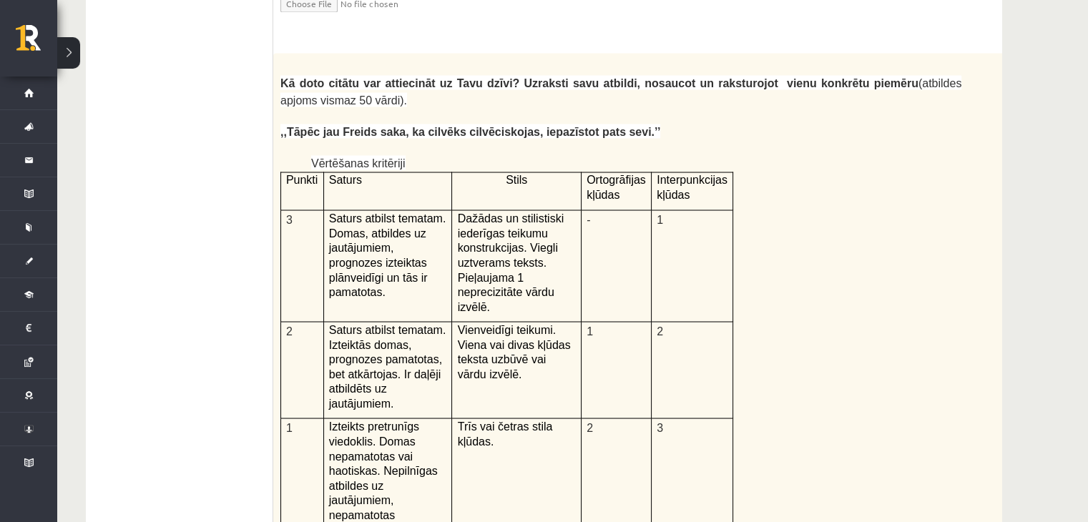
scroll to position [2865, 0]
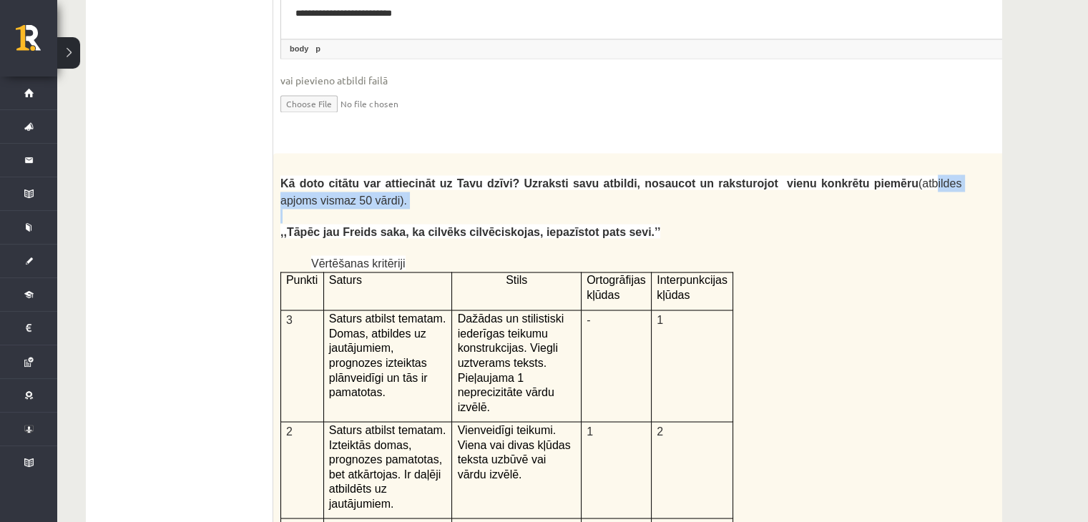
drag, startPoint x: 861, startPoint y: 104, endPoint x: 860, endPoint y: 128, distance: 24.3
click at [856, 154] on div "Kā doto citātu var attiecināt uz Tavu dzīvi? Uzraksti savu atbildi, nosaucot un…" at bounding box center [656, 525] width 767 height 743
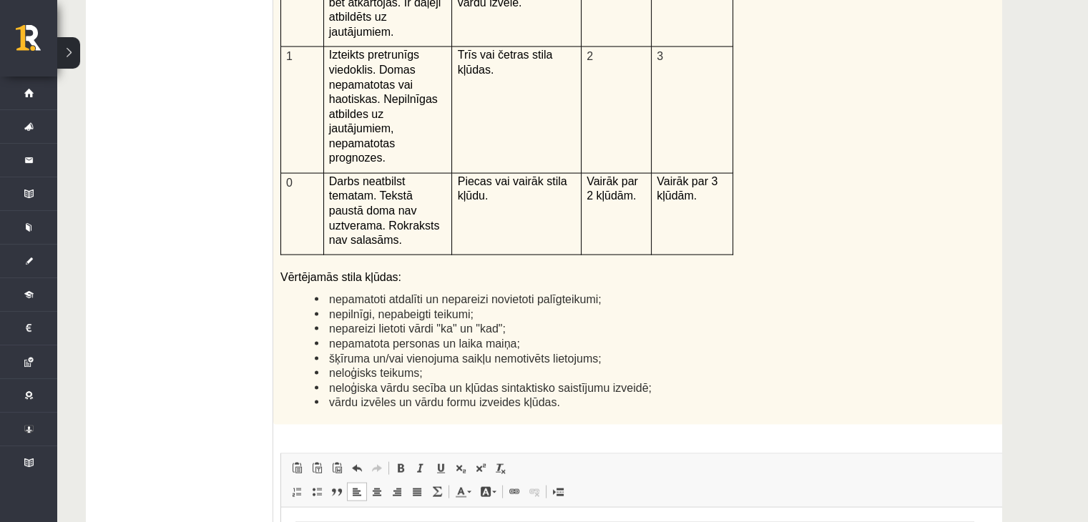
scroll to position [3437, 0]
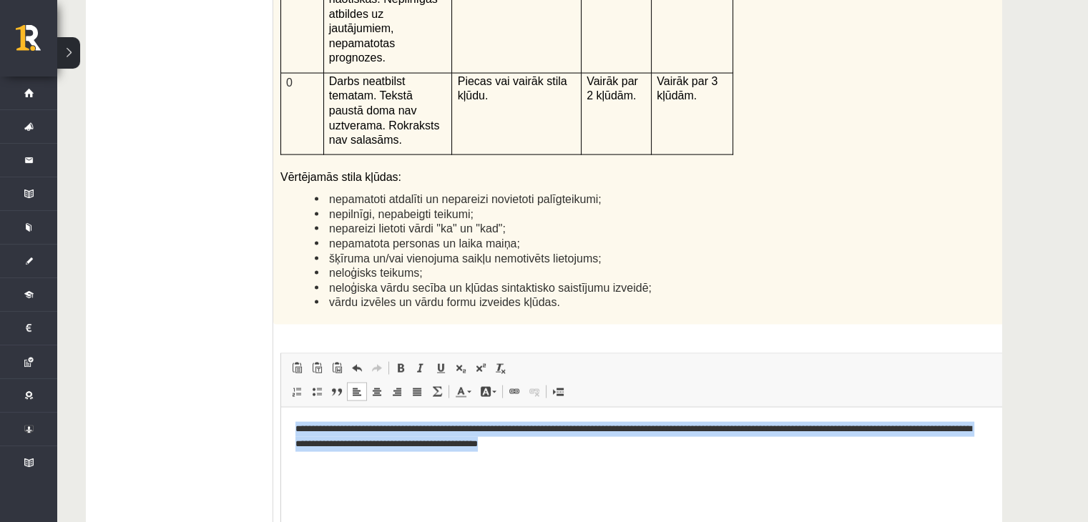
click at [575, 443] on p "**********" at bounding box center [637, 436] width 684 height 30
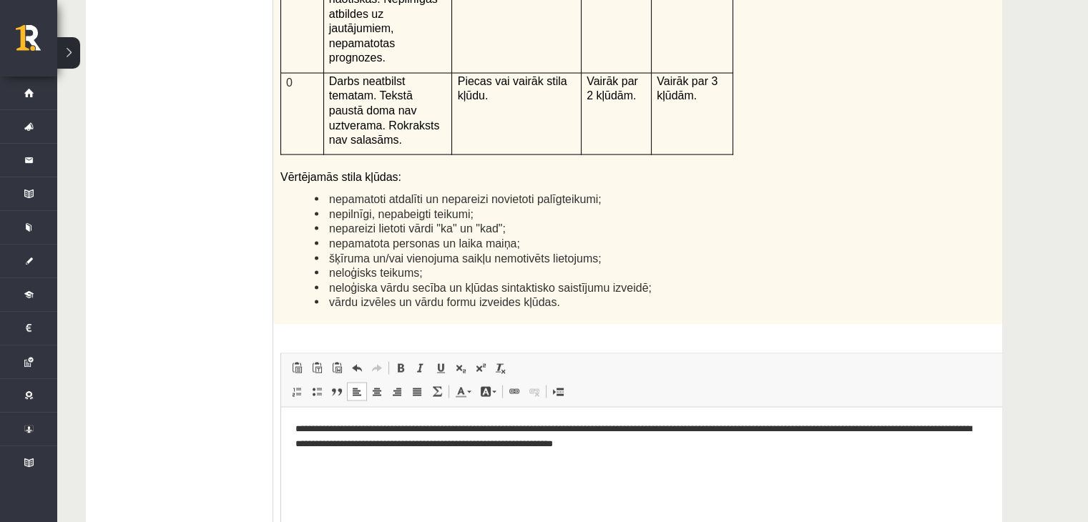
click at [744, 420] on fieldset "**********" at bounding box center [656, 498] width 752 height 290
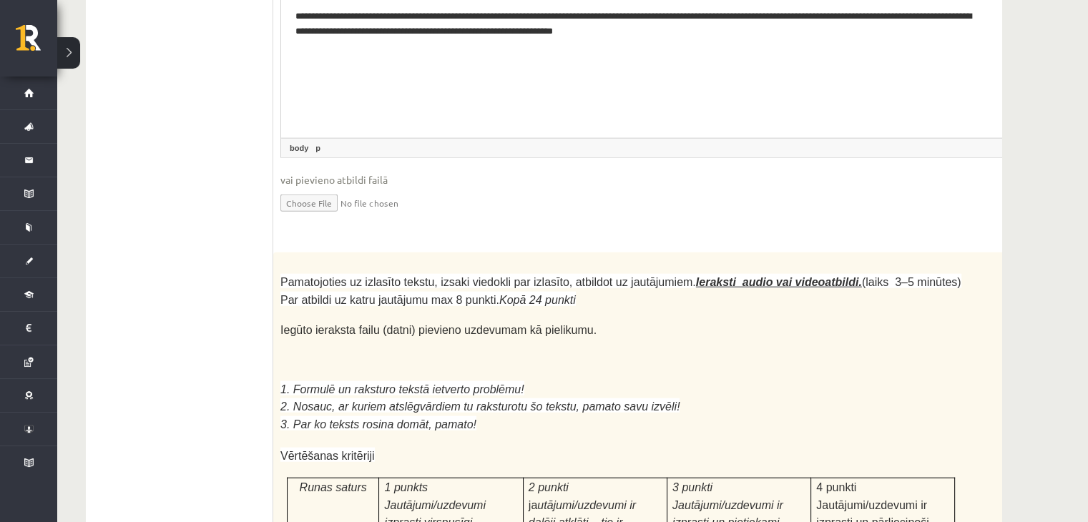
scroll to position [3846, 0]
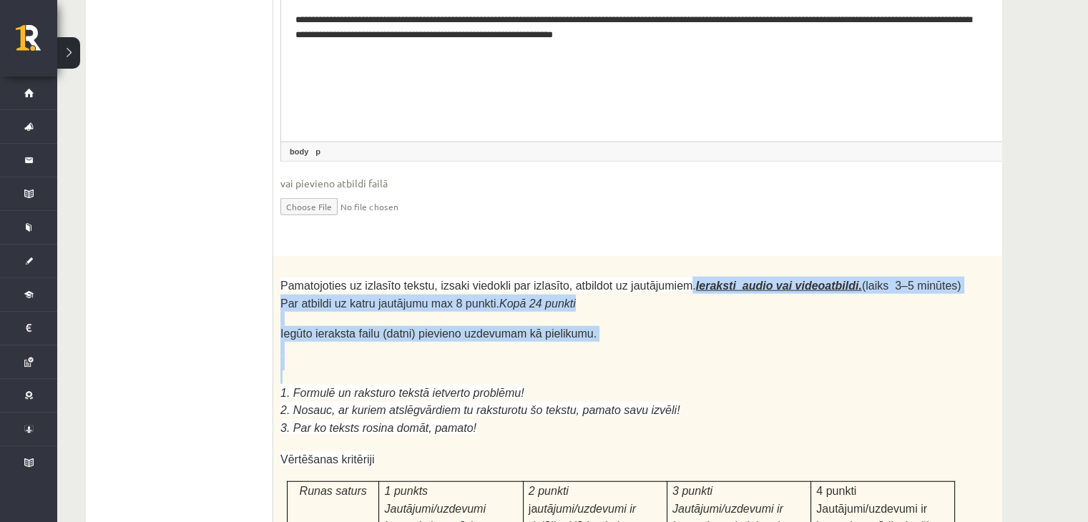
drag, startPoint x: 672, startPoint y: 134, endPoint x: 818, endPoint y: 208, distance: 163.7
click at [503, 297] on icon "Kopā 24 punkti" at bounding box center [537, 303] width 77 height 12
click at [499, 297] on icon "Kopā 24 punkti" at bounding box center [537, 303] width 77 height 12
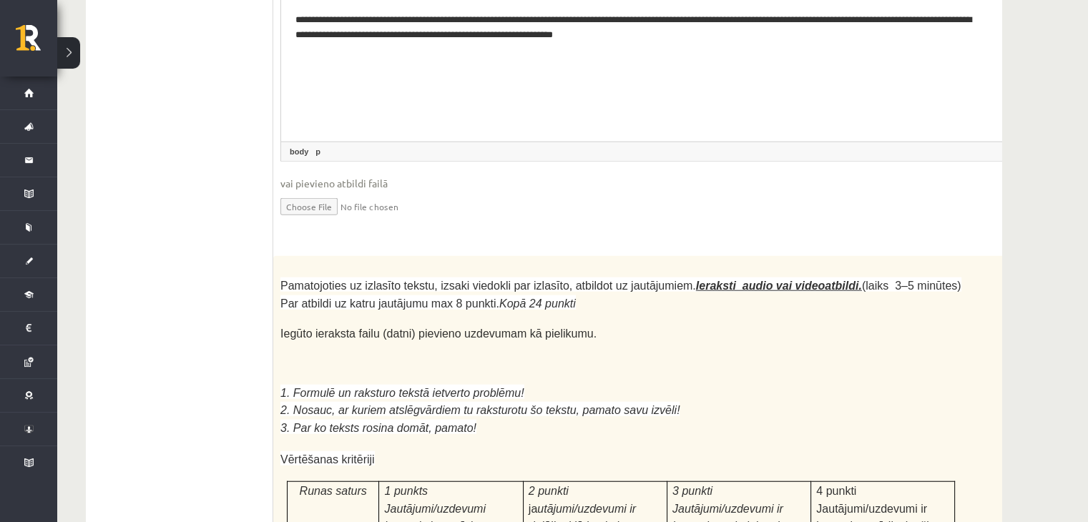
click at [489, 280] on span "Pamatojoties uz izlasīto tekstu, izsaki viedokli par izlasīto, atbildot uz jaut…" at bounding box center [620, 294] width 681 height 29
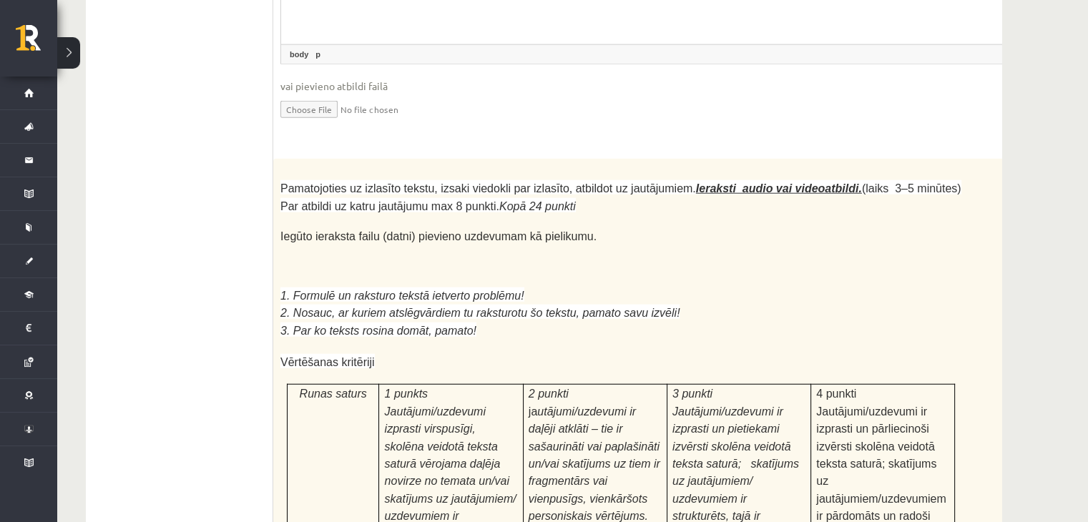
scroll to position [3891, 0]
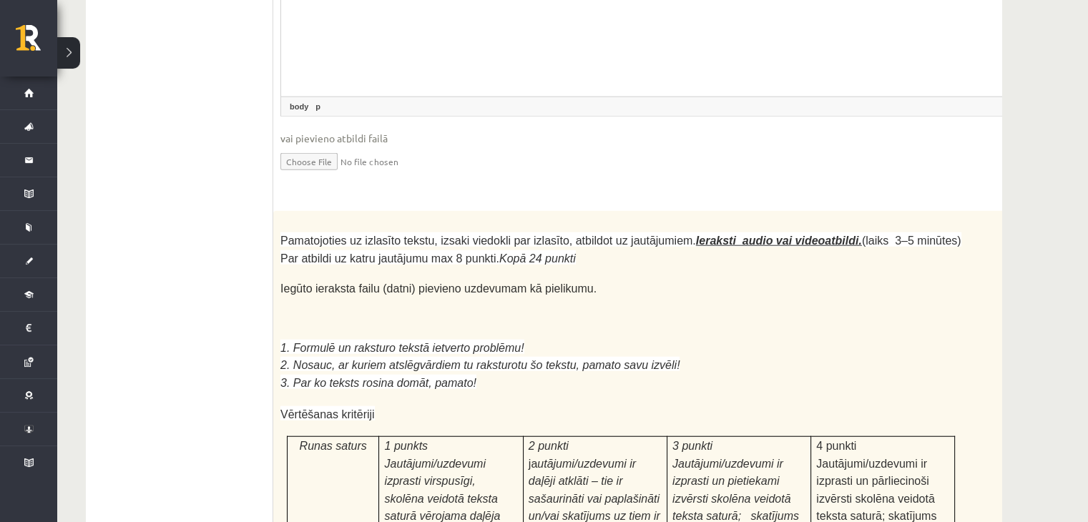
drag, startPoint x: 329, startPoint y: 202, endPoint x: 659, endPoint y: 187, distance: 329.9
drag, startPoint x: 659, startPoint y: 187, endPoint x: 517, endPoint y: 174, distance: 142.2
click at [517, 325] on p at bounding box center [620, 332] width 681 height 14
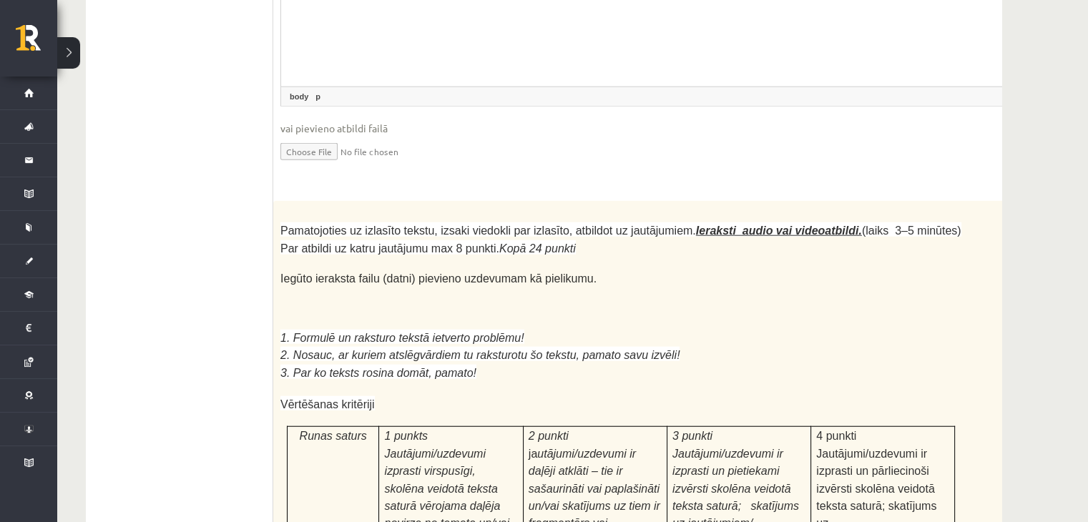
scroll to position [3924, 0]
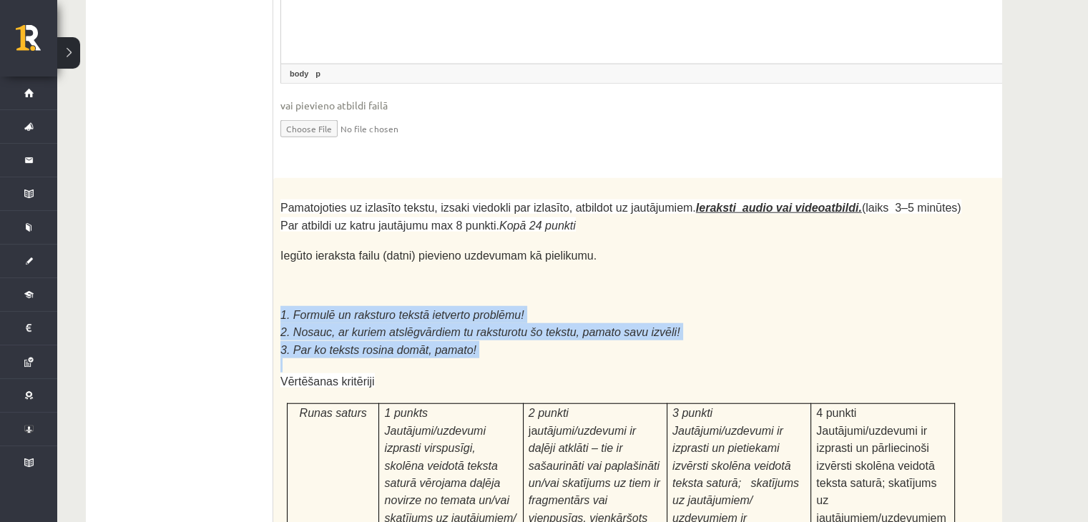
drag, startPoint x: 485, startPoint y: 201, endPoint x: 287, endPoint y: 131, distance: 210.1
copy div "1. Formulē un raksturo tekstā ietverto problēmu! 2. Nosauc, ar kuriem atslēgvār…"
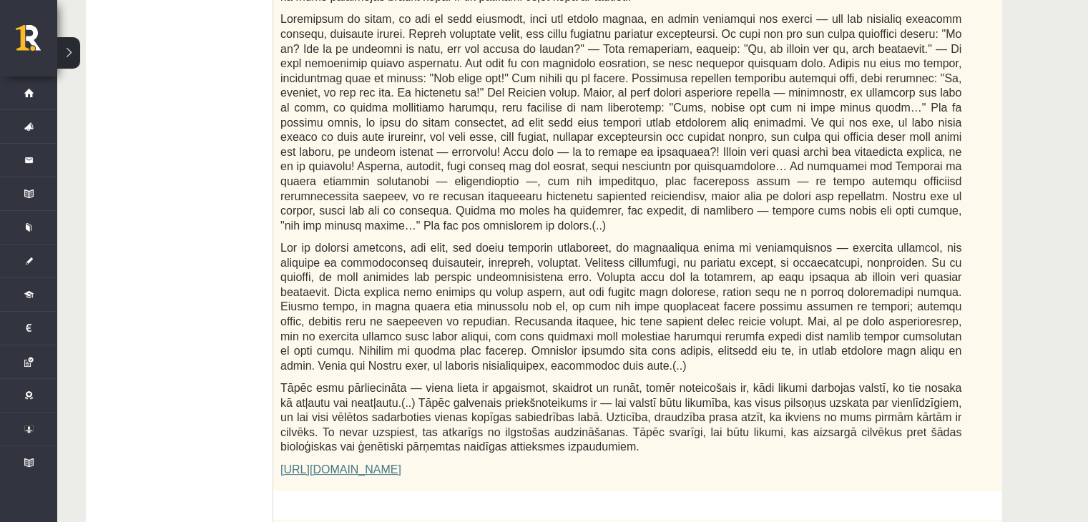
scroll to position [731, 0]
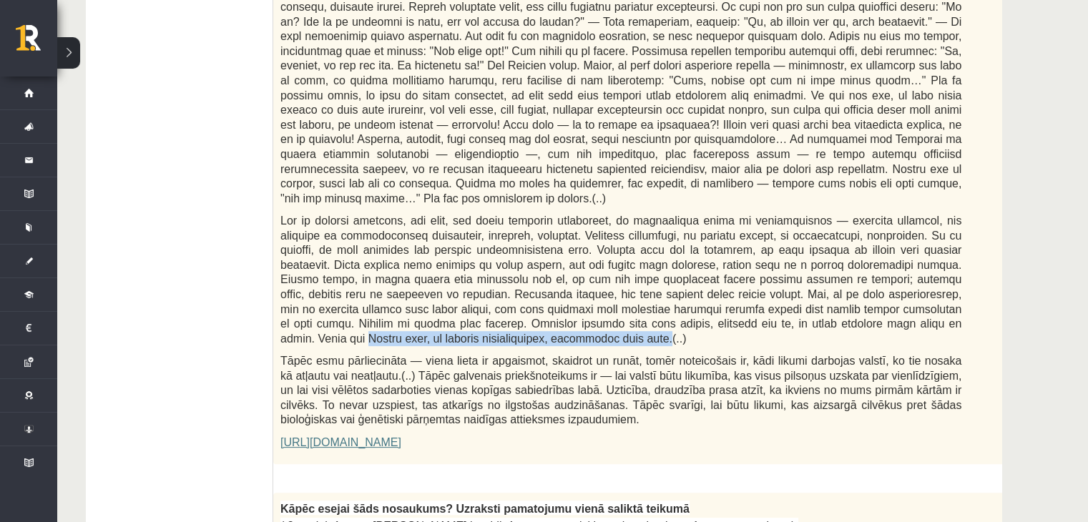
drag, startPoint x: 526, startPoint y: 306, endPoint x: 781, endPoint y: 306, distance: 254.5
click at [781, 306] on span at bounding box center [620, 280] width 681 height 130
copy span "Freids saka, ka cilvēks cilvēciskojas, iepazīstot pats sevi."
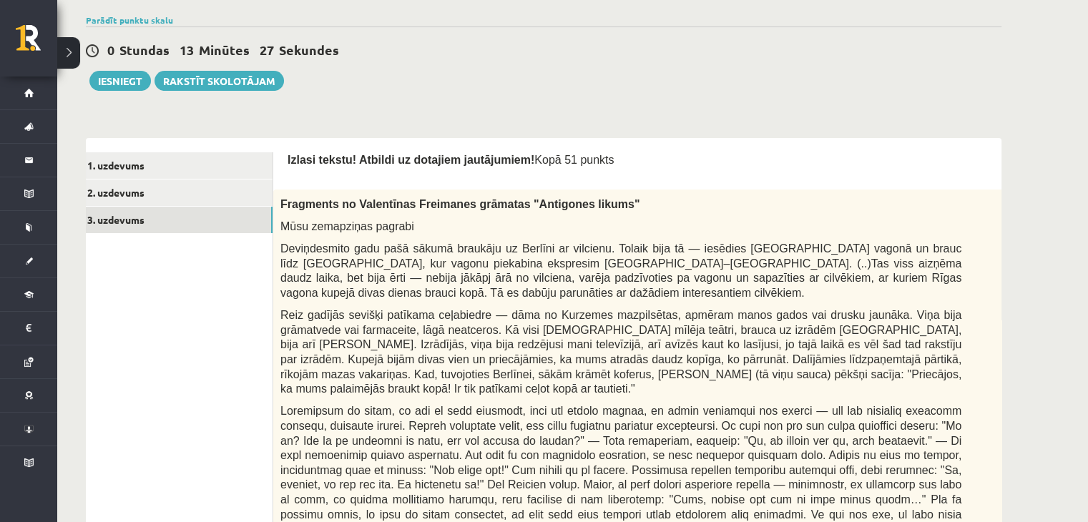
scroll to position [302, 0]
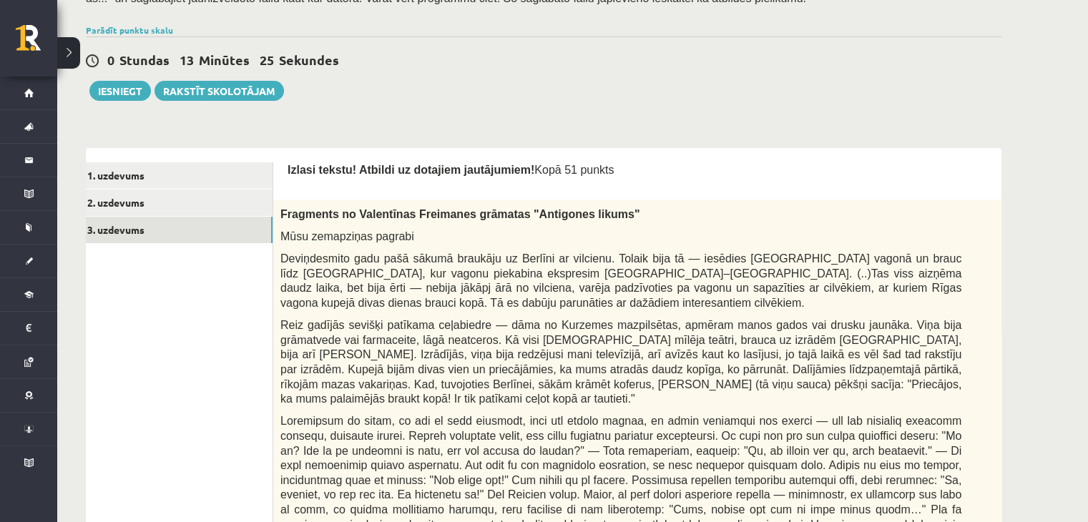
click at [561, 264] on span "Deviņdesmito gadu pašā sākumā braukāju uz Berlīni ar vilcienu. Tolaik bija tā —…" at bounding box center [620, 280] width 681 height 56
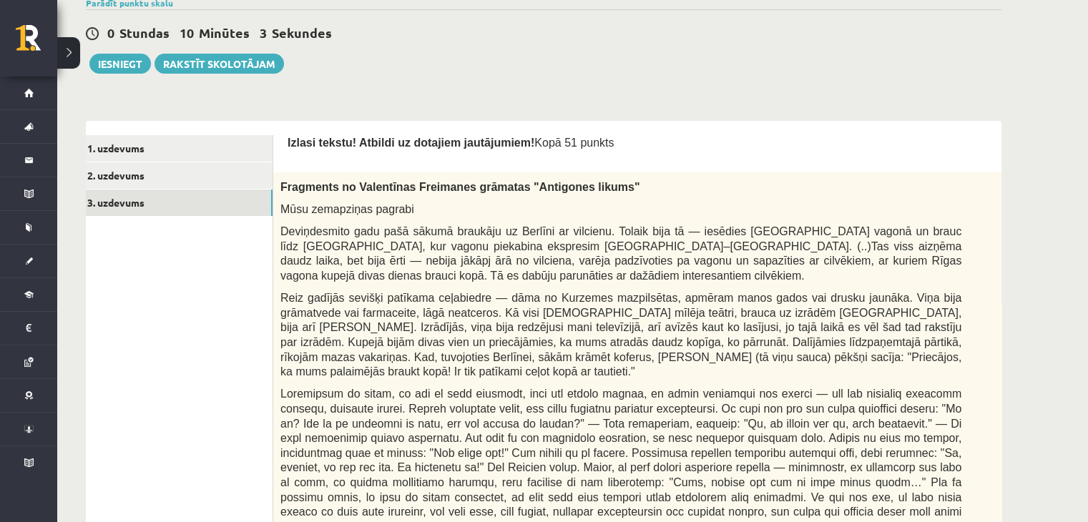
scroll to position [373, 0]
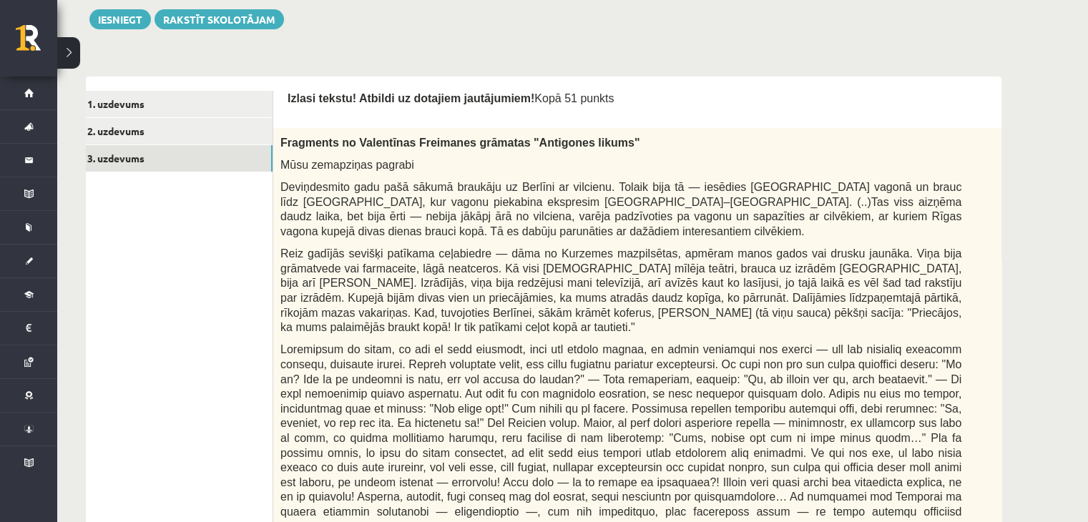
click at [681, 171] on p "Mūsu zemapziņas pagrabi" at bounding box center [620, 164] width 681 height 15
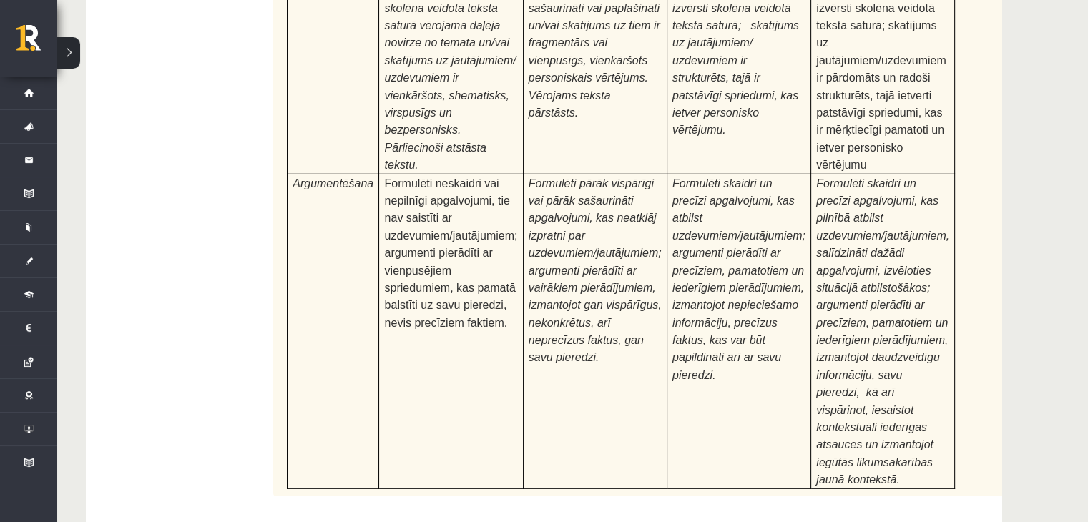
scroll to position [4490, 0]
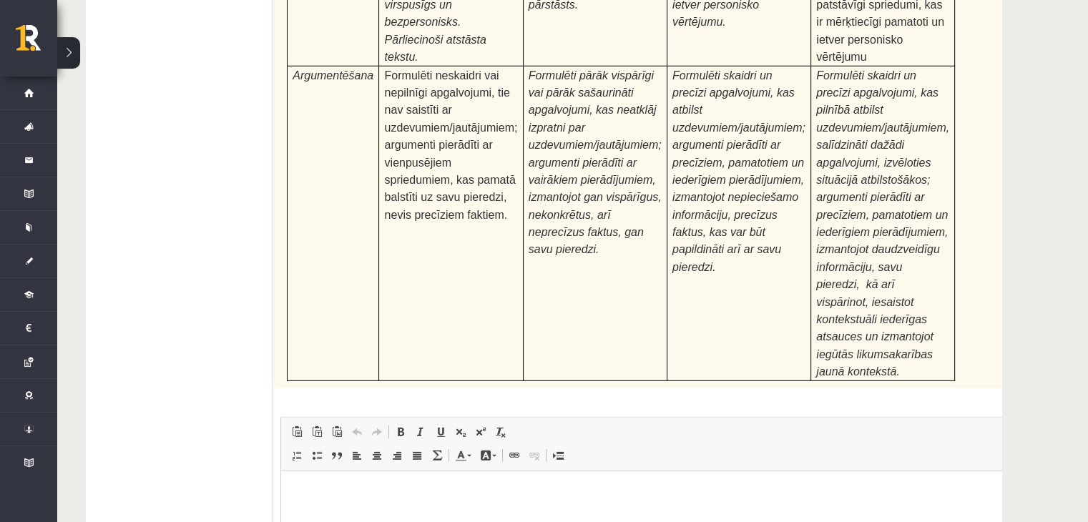
type input "**********"
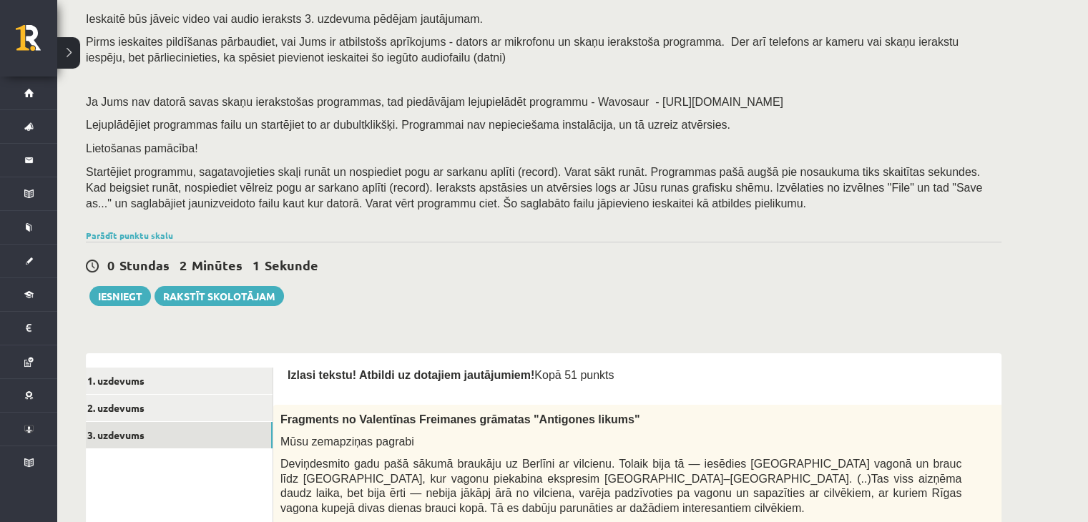
scroll to position [286, 0]
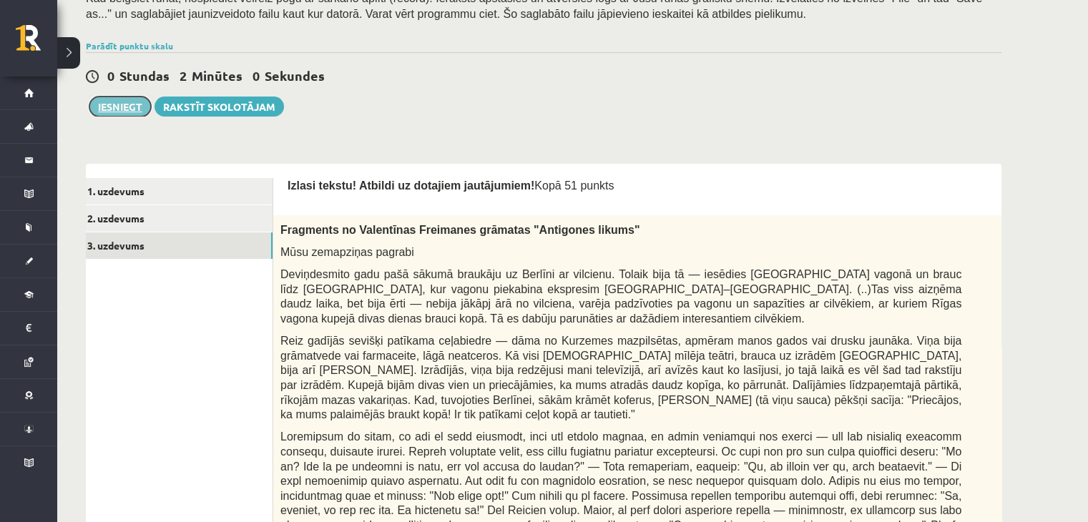
click at [129, 107] on button "Iesniegt" at bounding box center [119, 107] width 61 height 20
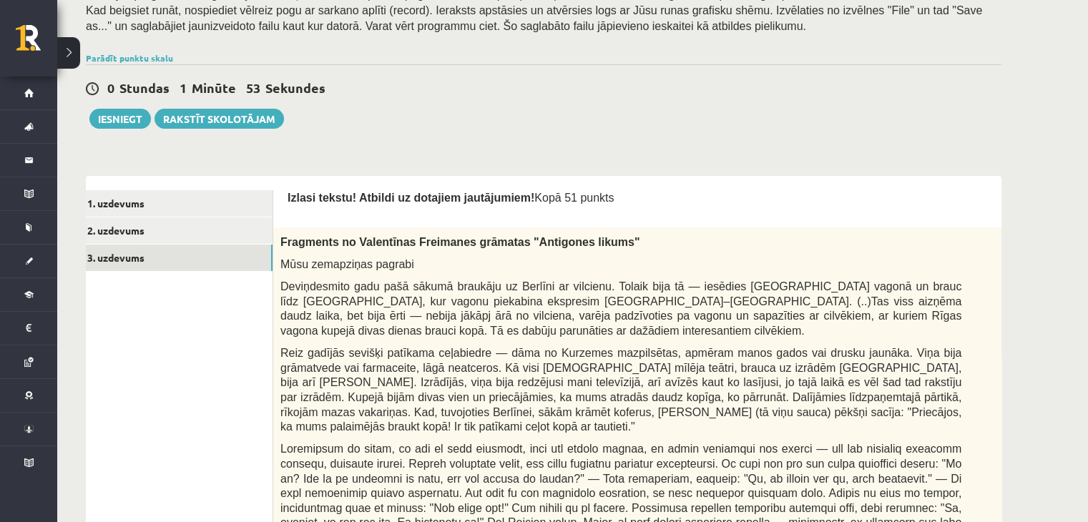
scroll to position [215, 0]
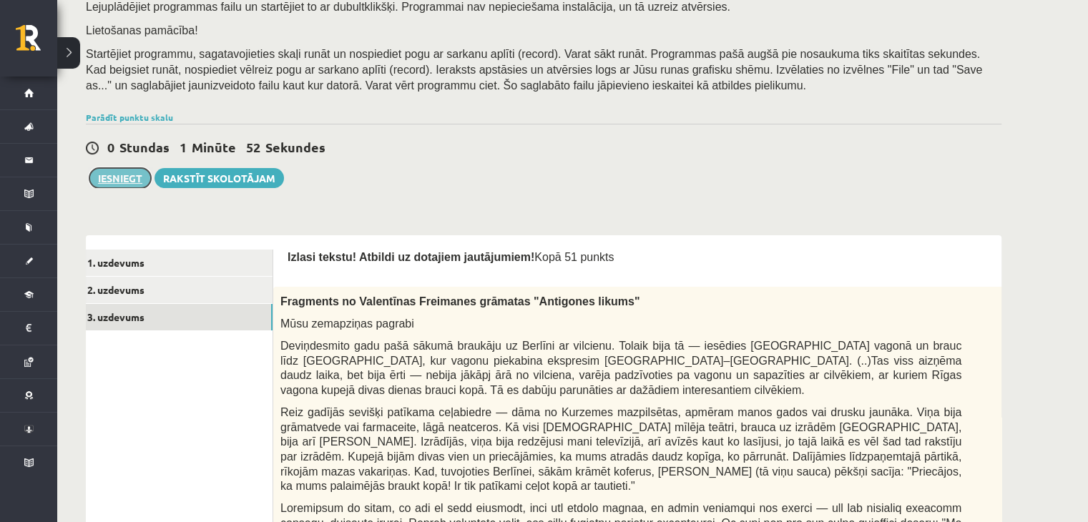
click at [123, 172] on button "Iesniegt" at bounding box center [119, 178] width 61 height 20
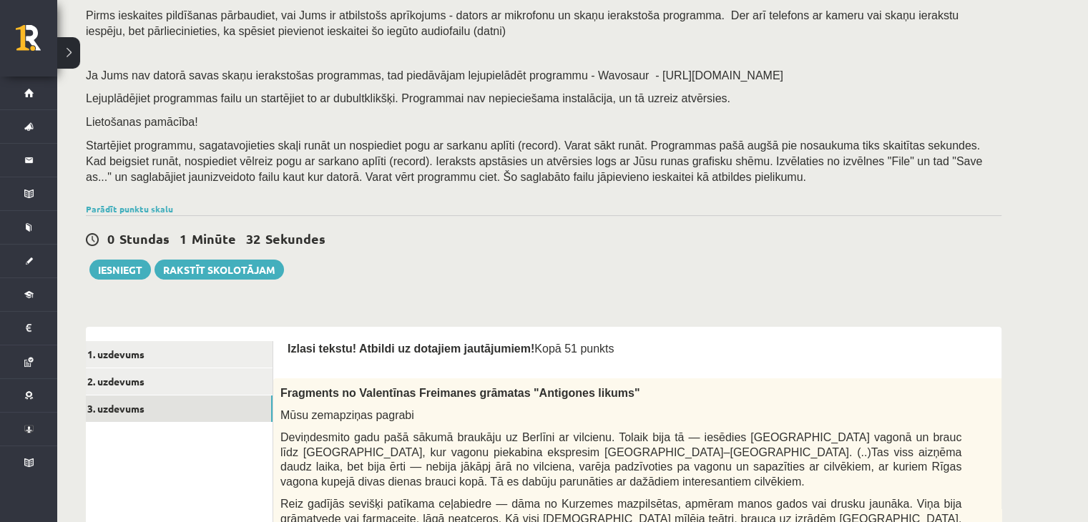
scroll to position [0, 0]
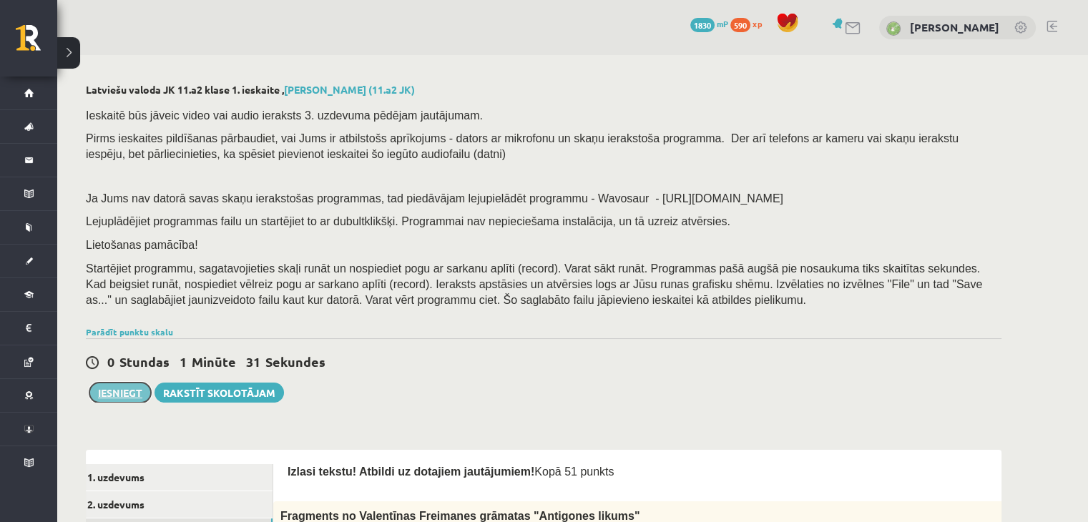
click at [114, 393] on button "Iesniegt" at bounding box center [119, 393] width 61 height 20
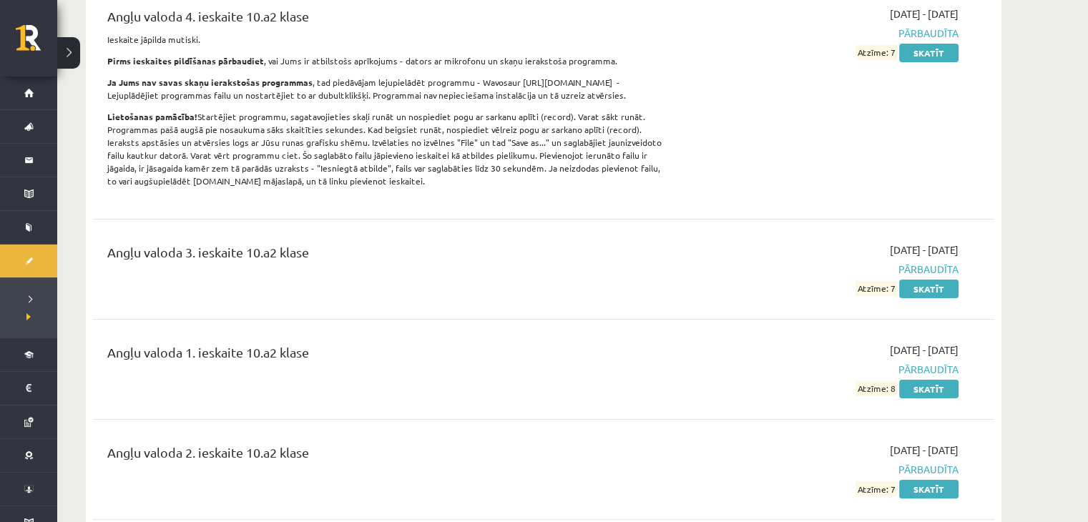
scroll to position [286, 0]
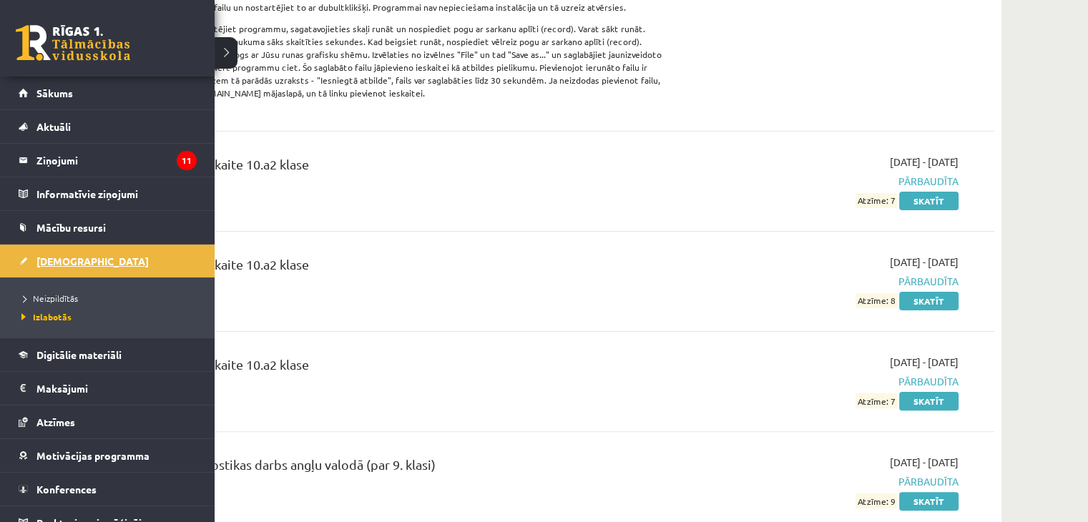
click at [24, 255] on link "[DEMOGRAPHIC_DATA]" at bounding box center [108, 261] width 178 height 33
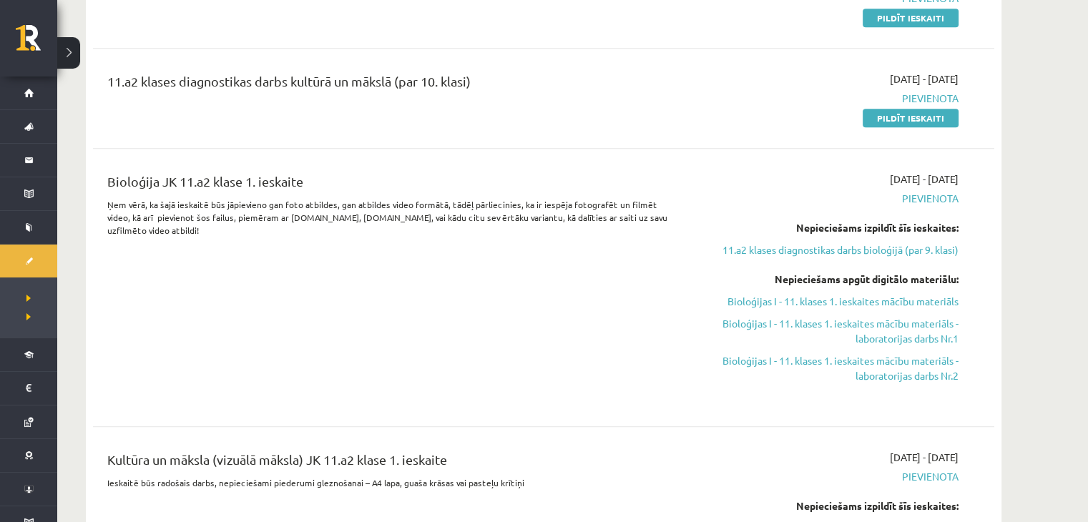
scroll to position [715, 0]
